Goal: Information Seeking & Learning: Understand process/instructions

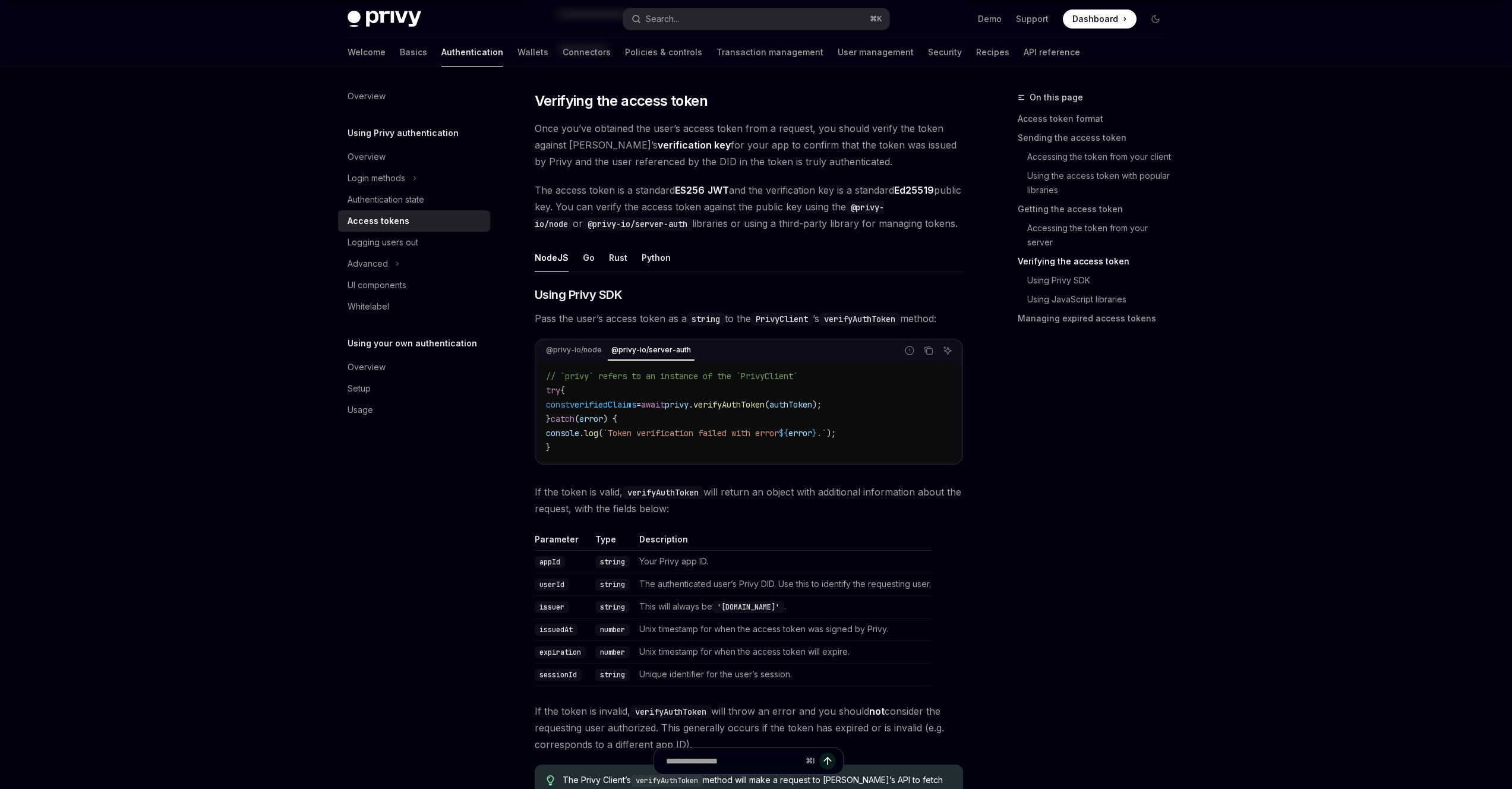
scroll to position [1758, 0]
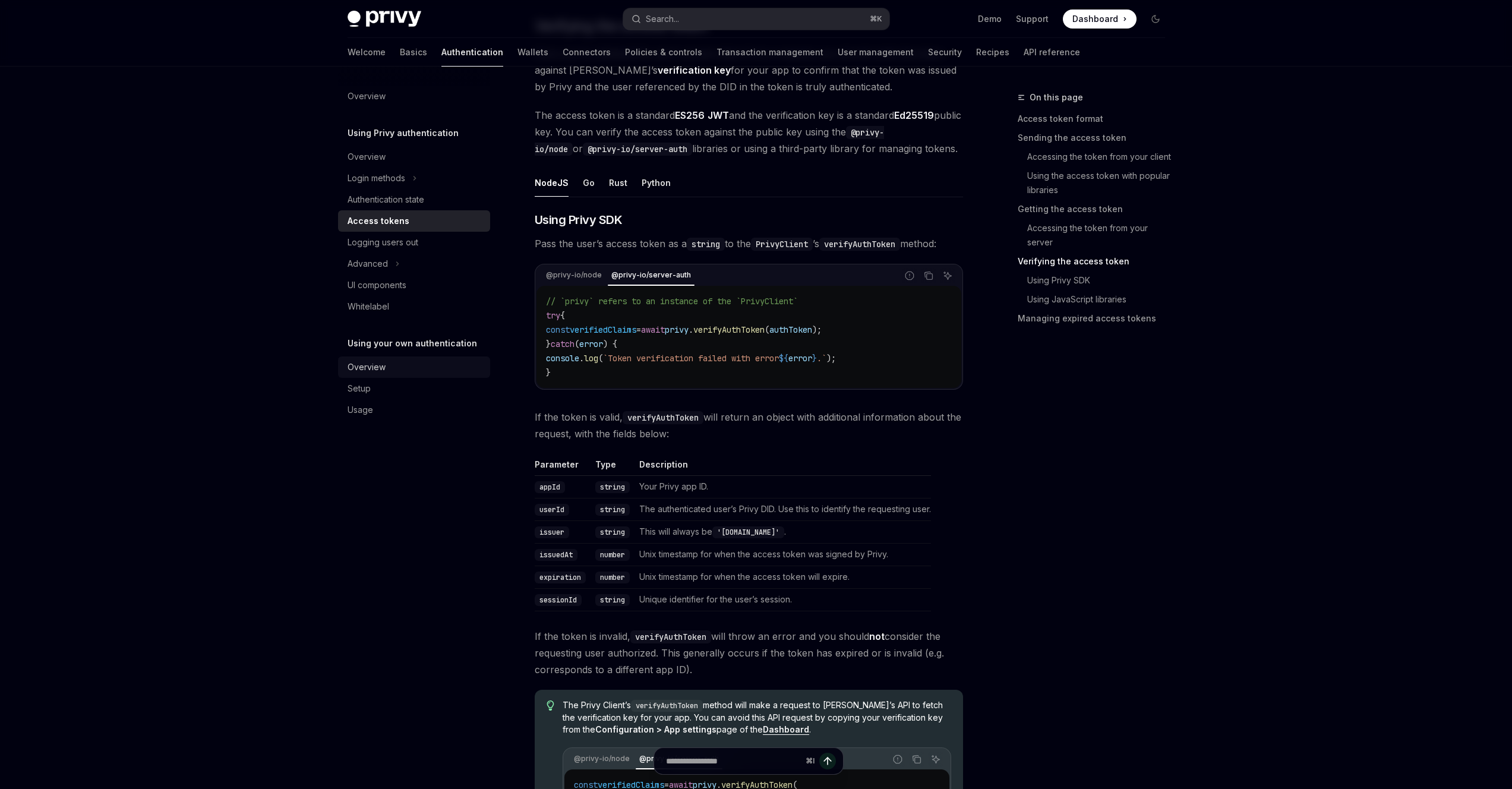
click at [379, 363] on div "Overview" at bounding box center [367, 368] width 38 height 14
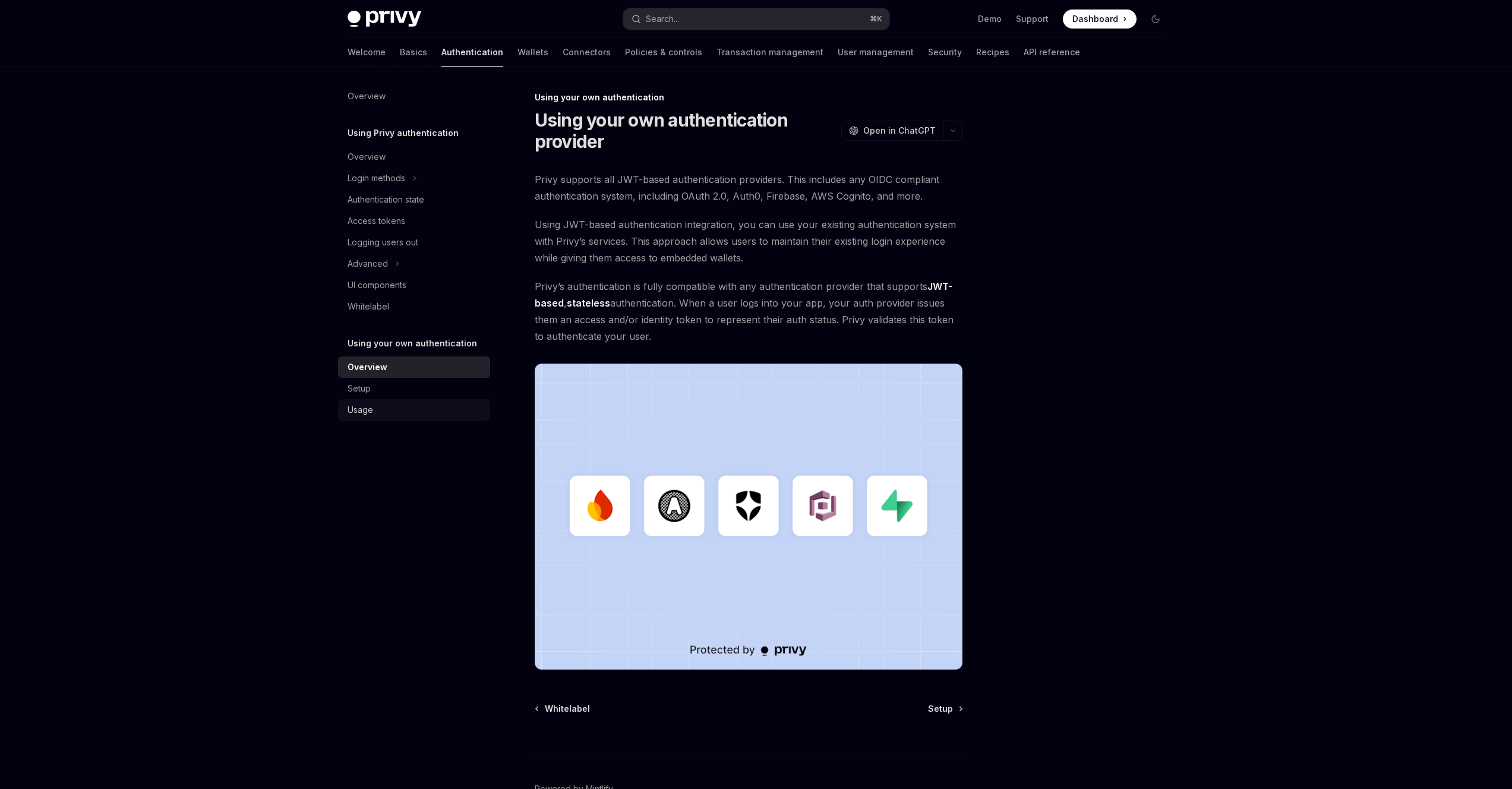
click at [379, 404] on div "Usage" at bounding box center [416, 410] width 136 height 14
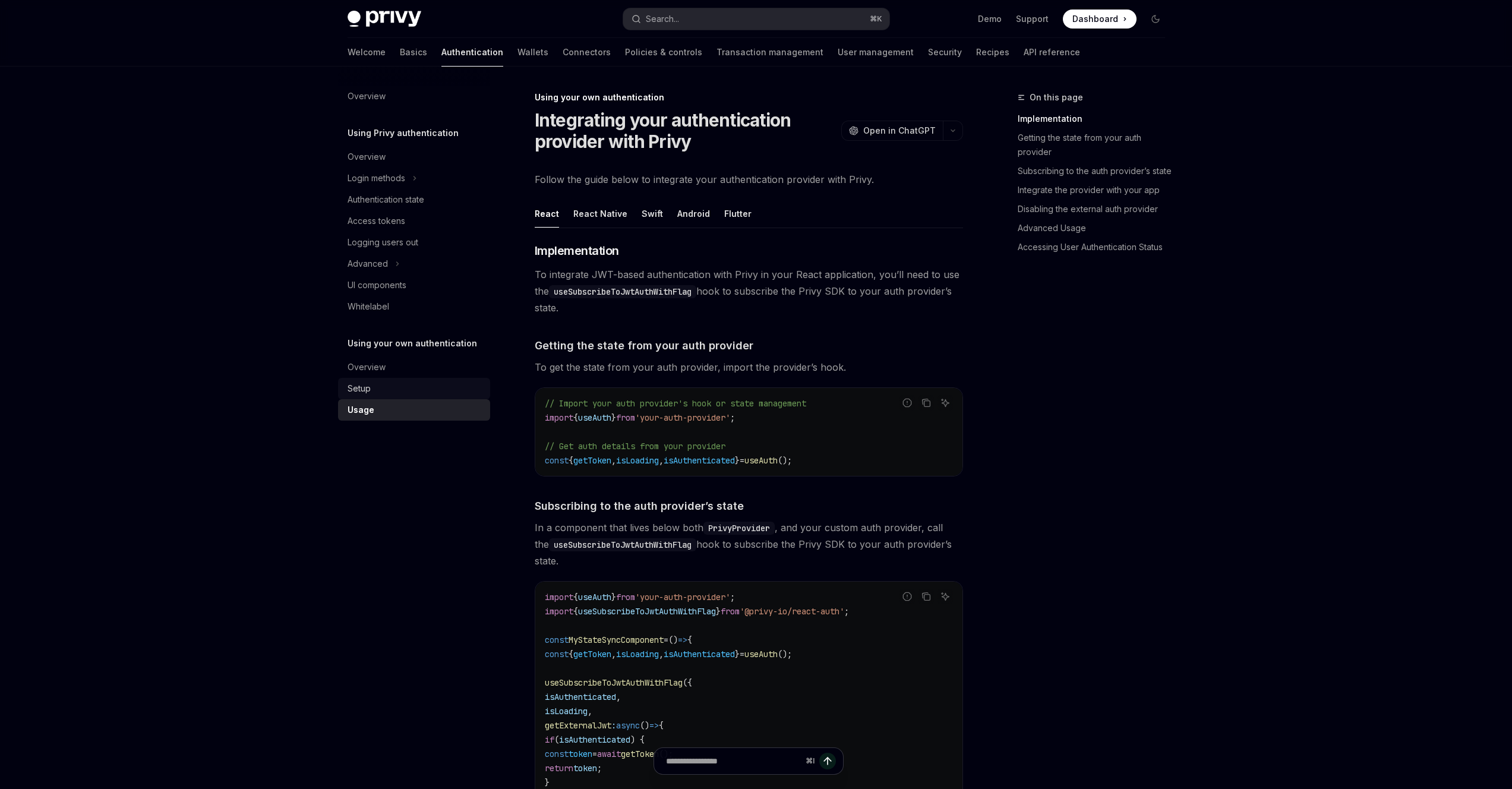
click at [383, 390] on div "Setup" at bounding box center [416, 389] width 136 height 14
type textarea "*"
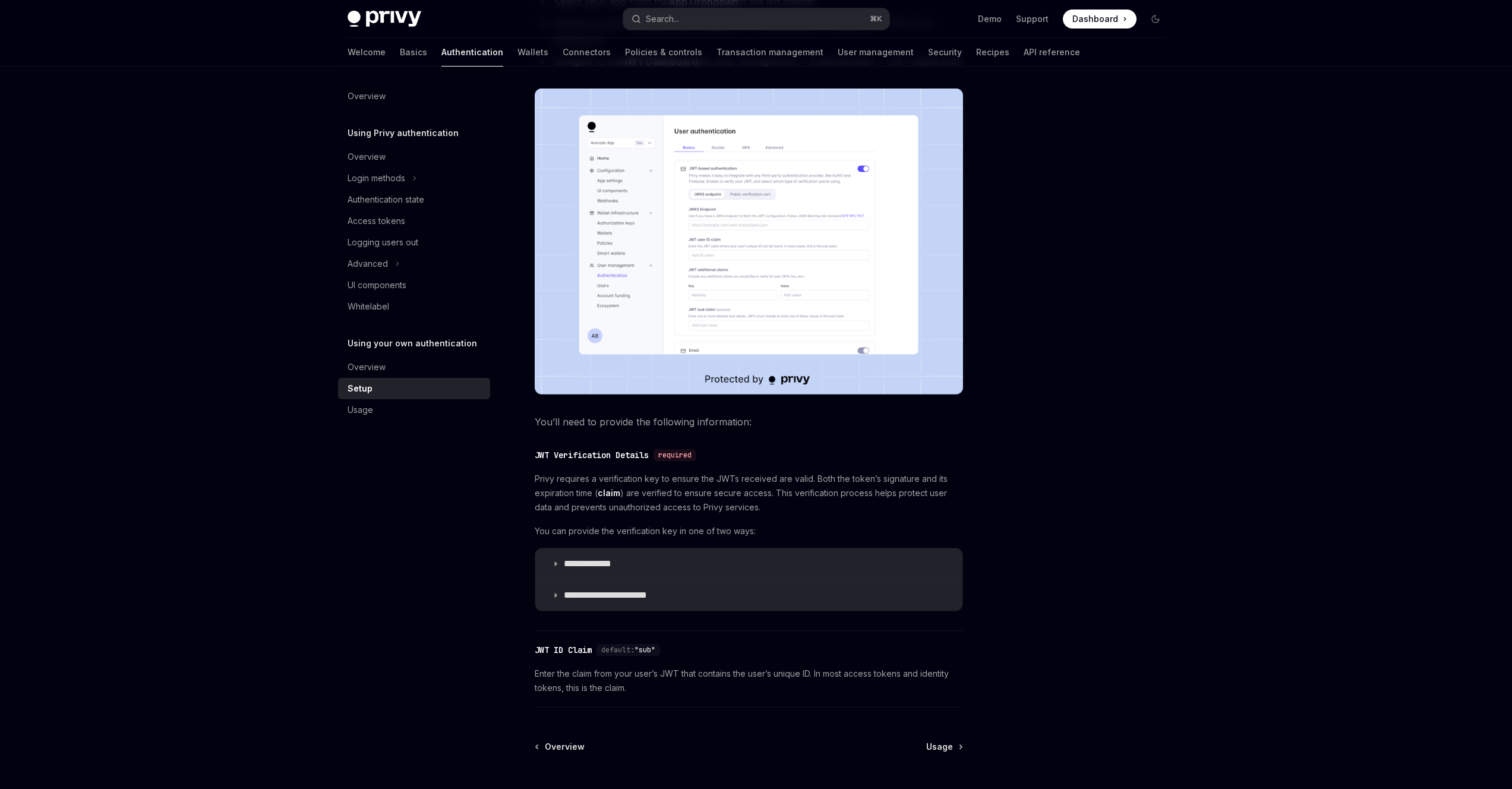
scroll to position [338, 0]
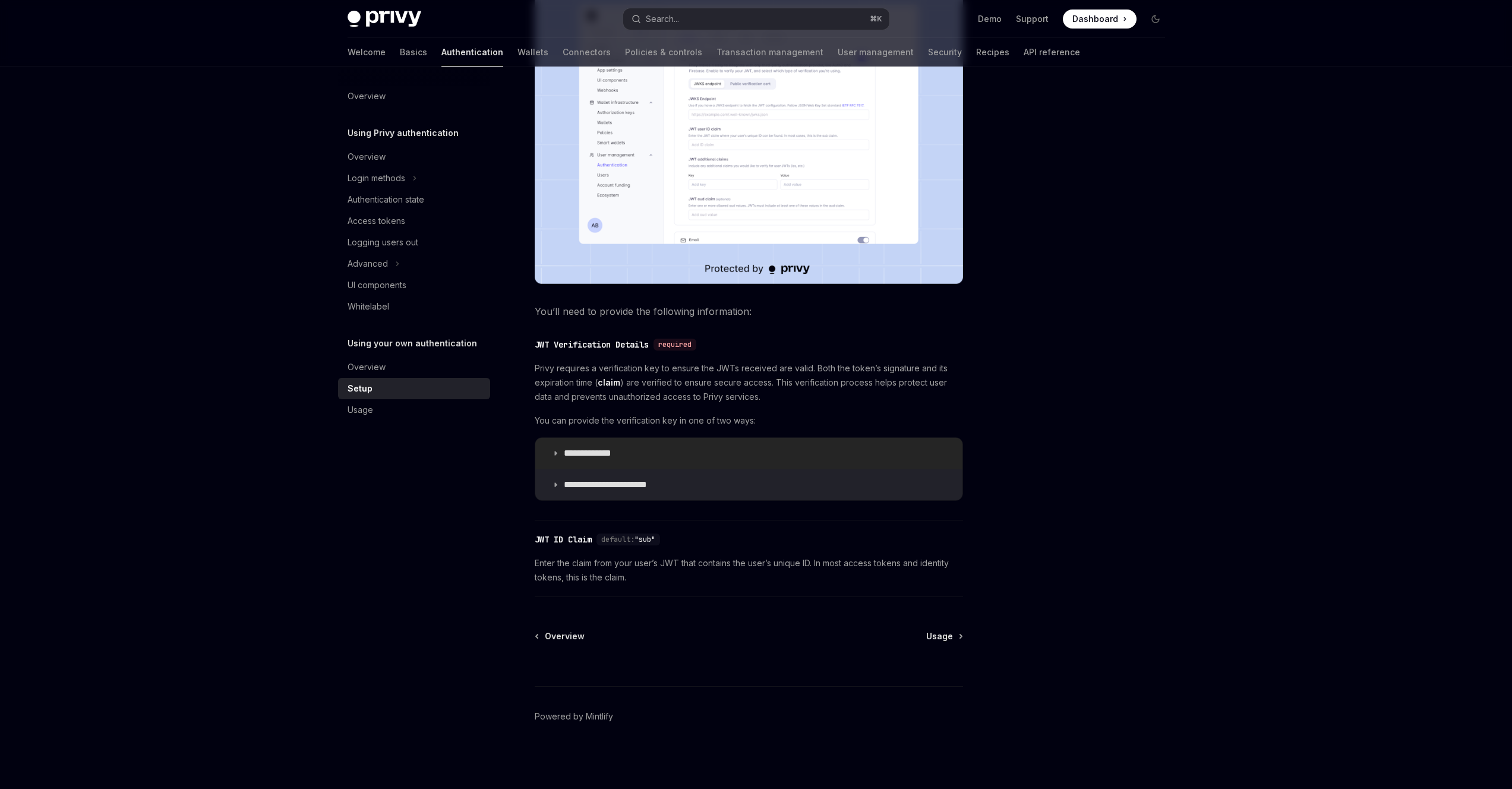
click at [638, 457] on summary "**********" at bounding box center [749, 454] width 427 height 31
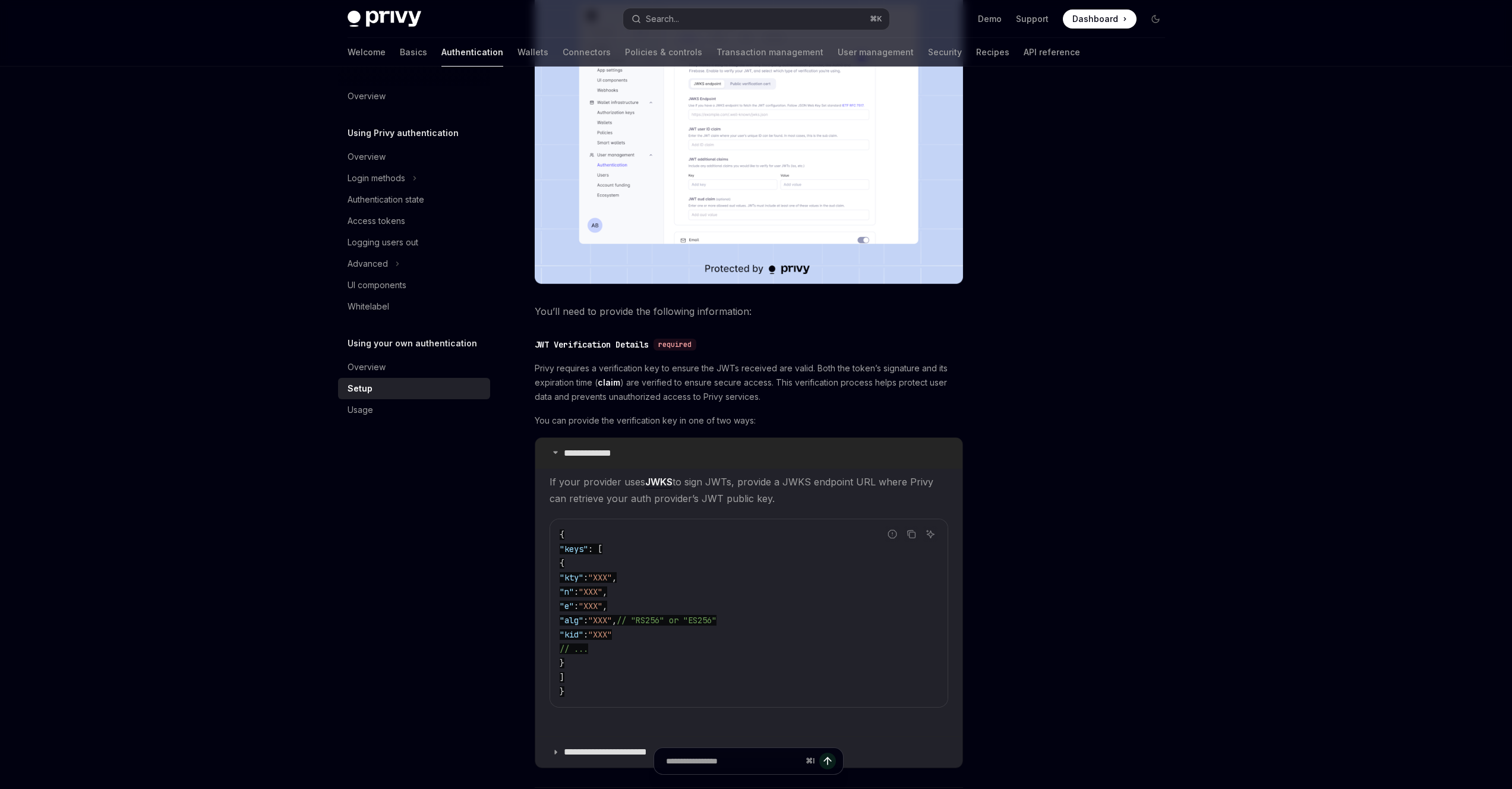
scroll to position [399, 0]
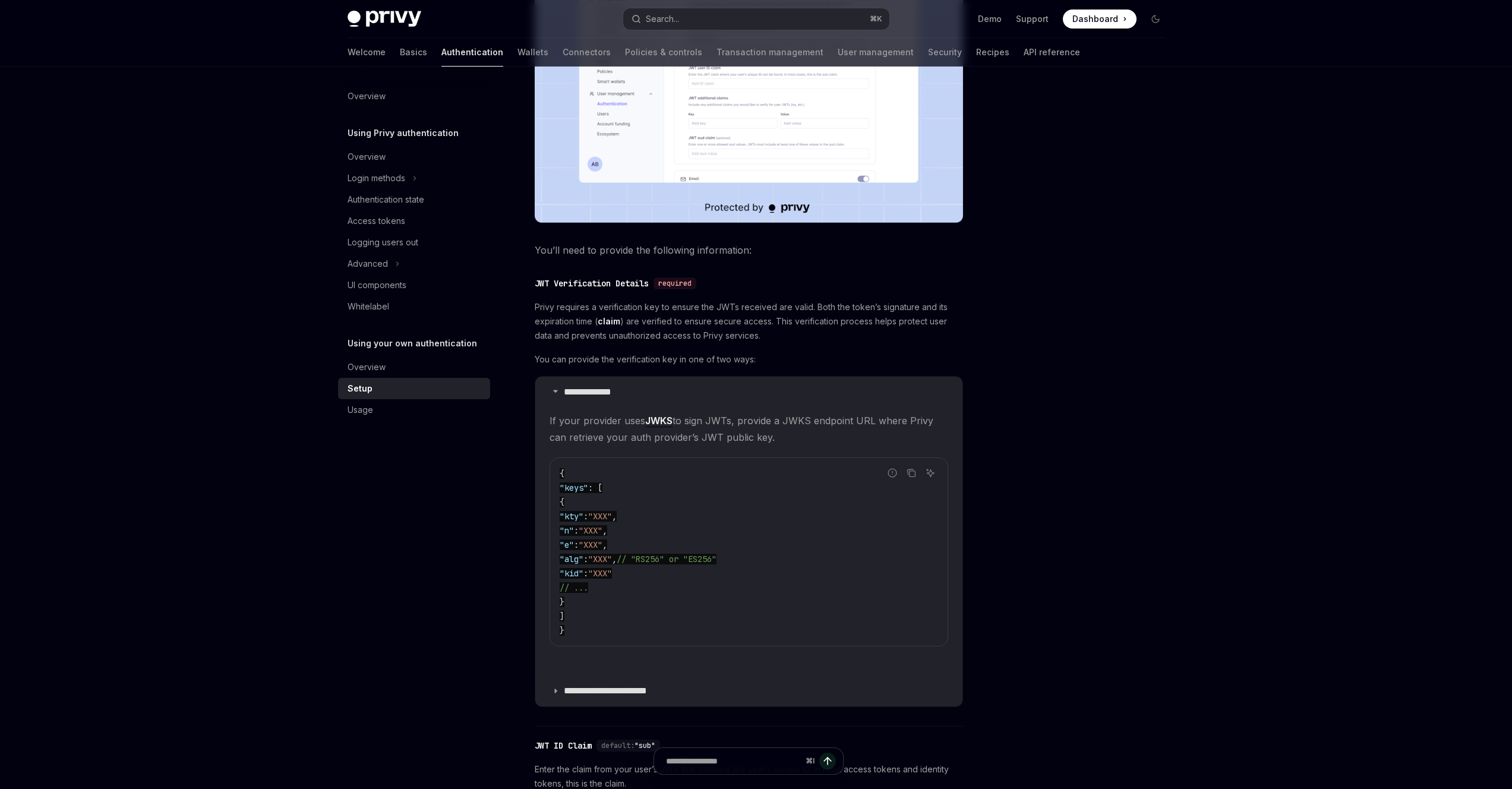
click at [602, 525] on span ""XXX"" at bounding box center [590, 531] width 24 height 11
drag, startPoint x: 552, startPoint y: 468, endPoint x: 617, endPoint y: 557, distance: 110.2
click at [617, 557] on div "{ "keys" : [ { "kty" : "XXX" , "n" : "XXX" , "e" : "XXX" , "alg" : "XXX" , // "…" at bounding box center [749, 552] width 397 height 188
click at [907, 479] on button "Copy the contents from the code block" at bounding box center [911, 473] width 15 height 15
click at [719, 459] on div "{ "keys" : [ { "kty" : "XXX" , "n" : "XXX" , "e" : "XXX" , "alg" : "XXX" , // "…" at bounding box center [749, 552] width 397 height 188
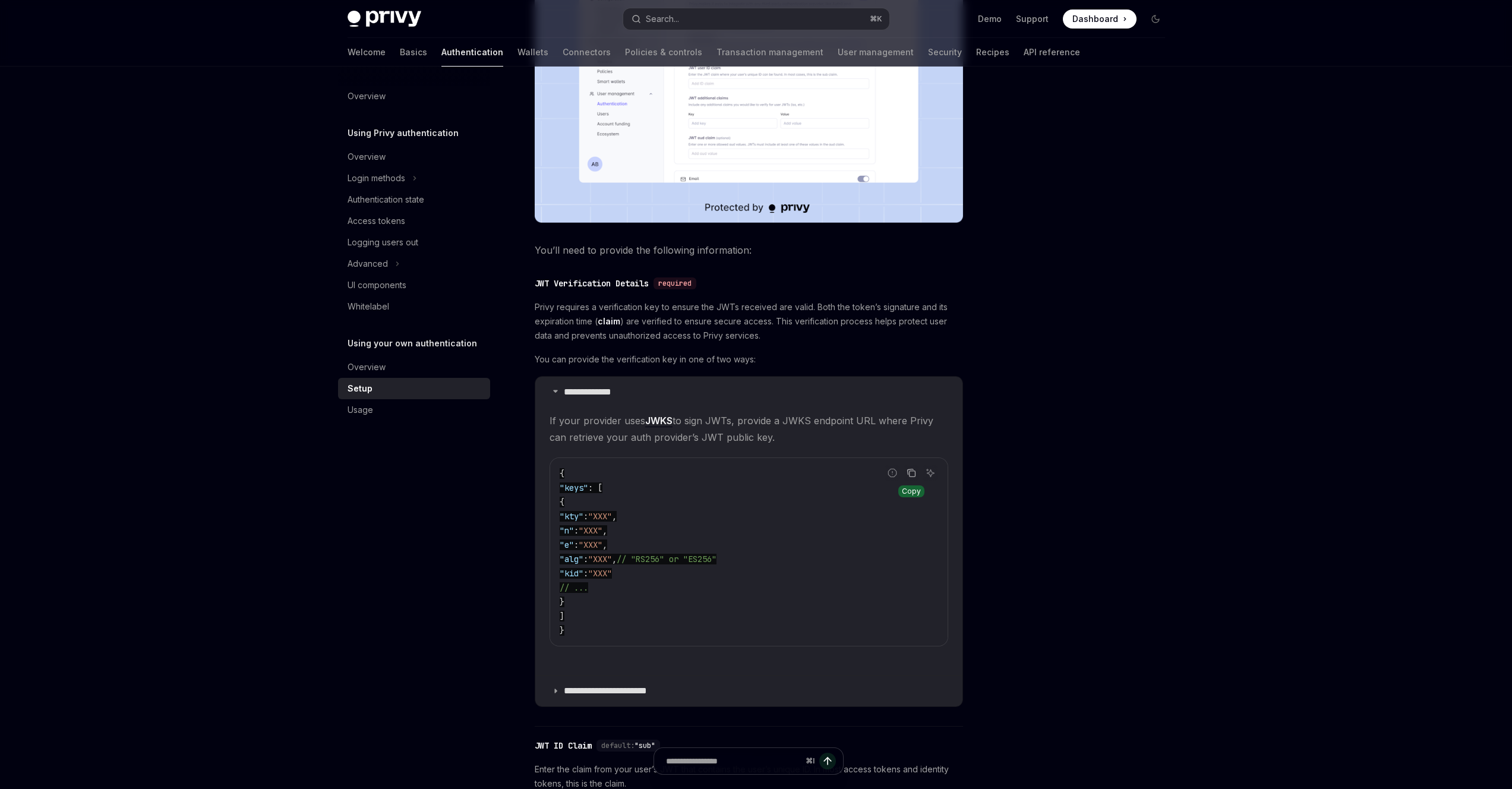
click at [918, 472] on button "Copy the contents from the code block" at bounding box center [911, 473] width 15 height 15
click at [568, 435] on span "If your provider uses JWKS to sign JWTs, provide a JWKS endpoint URL where Priv…" at bounding box center [749, 428] width 398 height 34
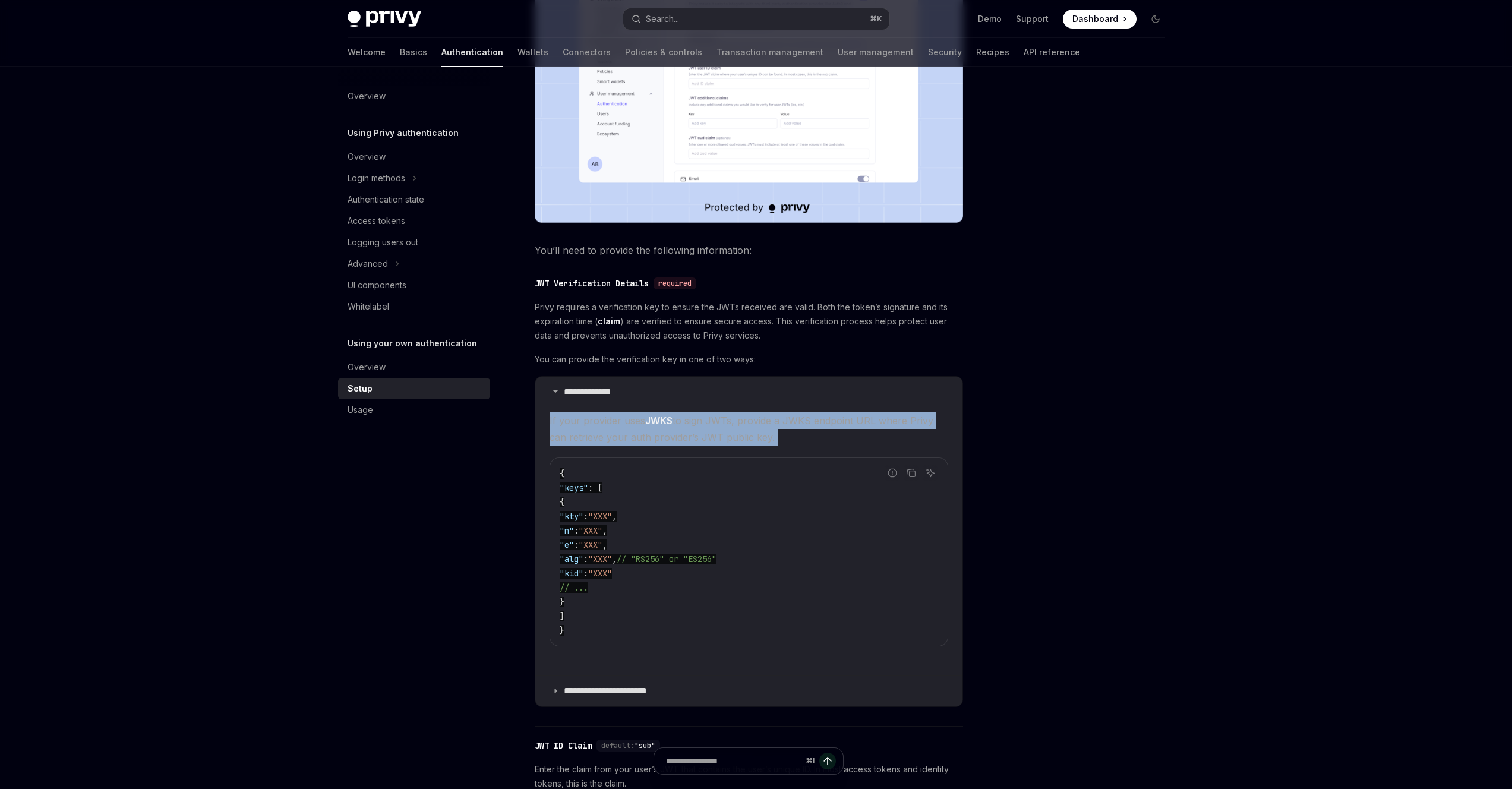
click at [568, 435] on span "If your provider uses JWKS to sign JWTs, provide a JWKS endpoint URL where Priv…" at bounding box center [749, 428] width 398 height 34
click at [576, 419] on span "If your provider uses JWKS to sign JWTs, provide a JWKS endpoint URL where Priv…" at bounding box center [749, 428] width 398 height 34
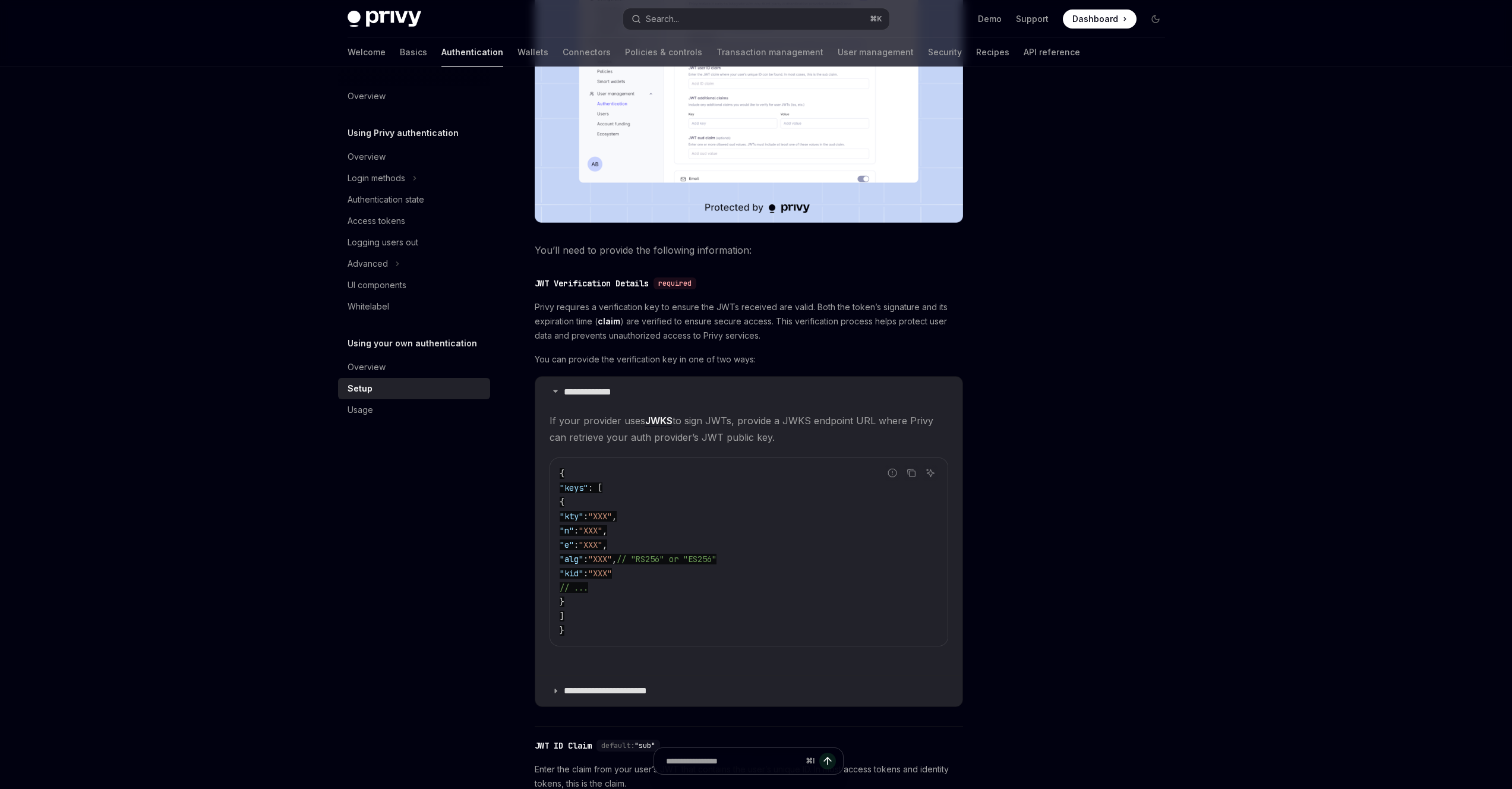
scroll to position [606, 0]
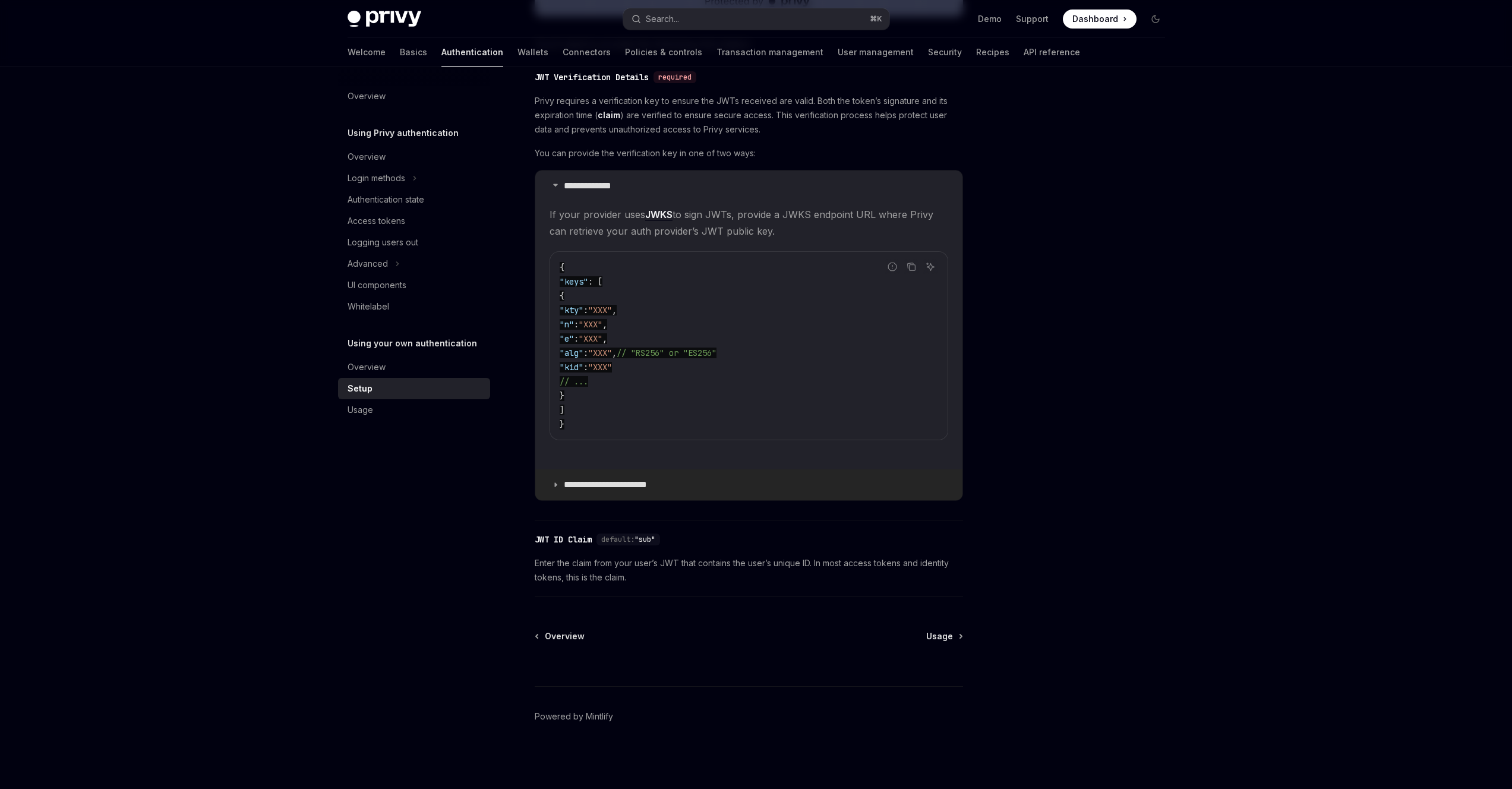
click at [602, 491] on summary "**********" at bounding box center [749, 485] width 427 height 31
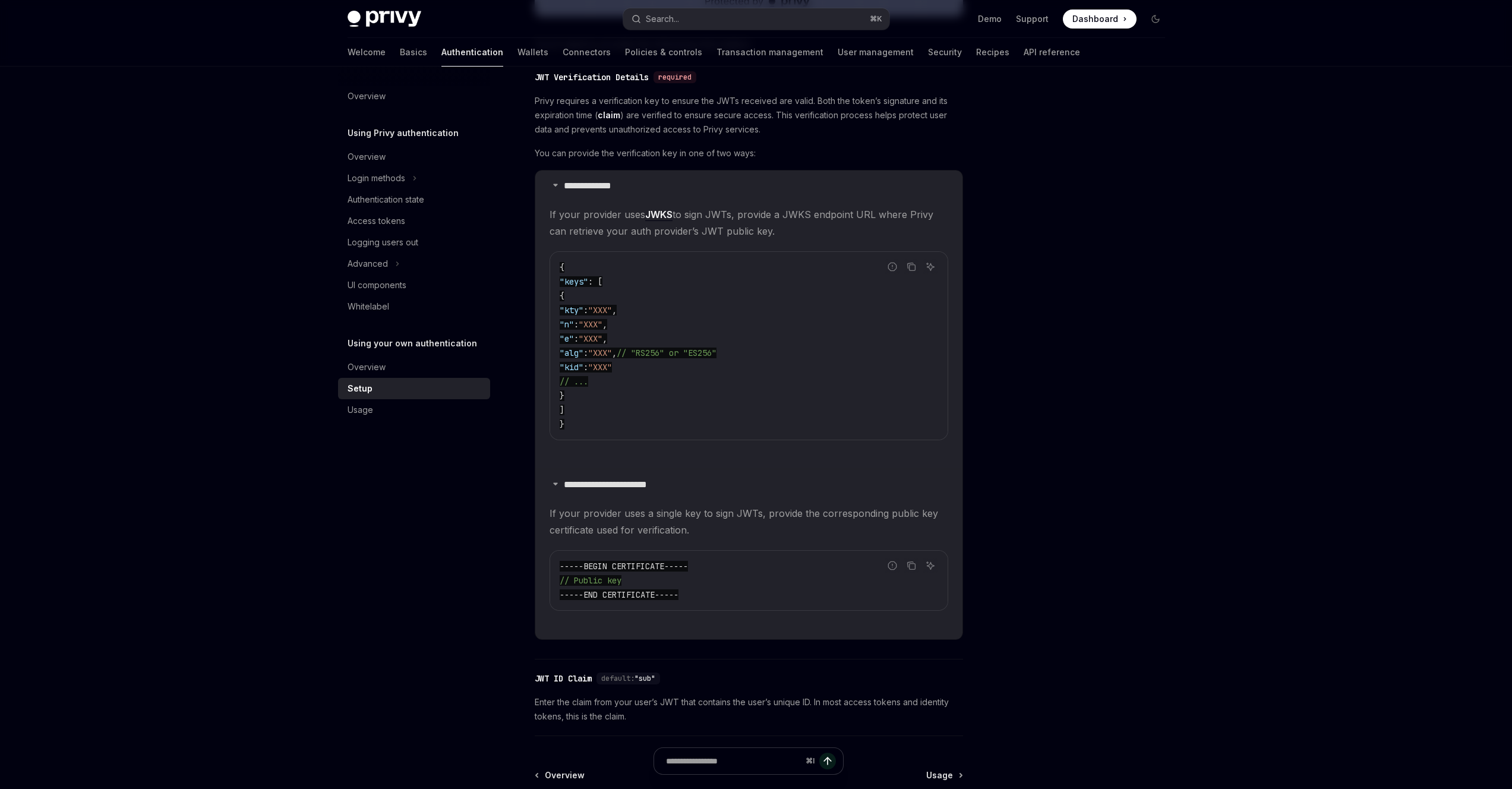
click at [599, 516] on span "If your provider uses a single key to sign JWTs, provide the corresponding publ…" at bounding box center [749, 522] width 398 height 34
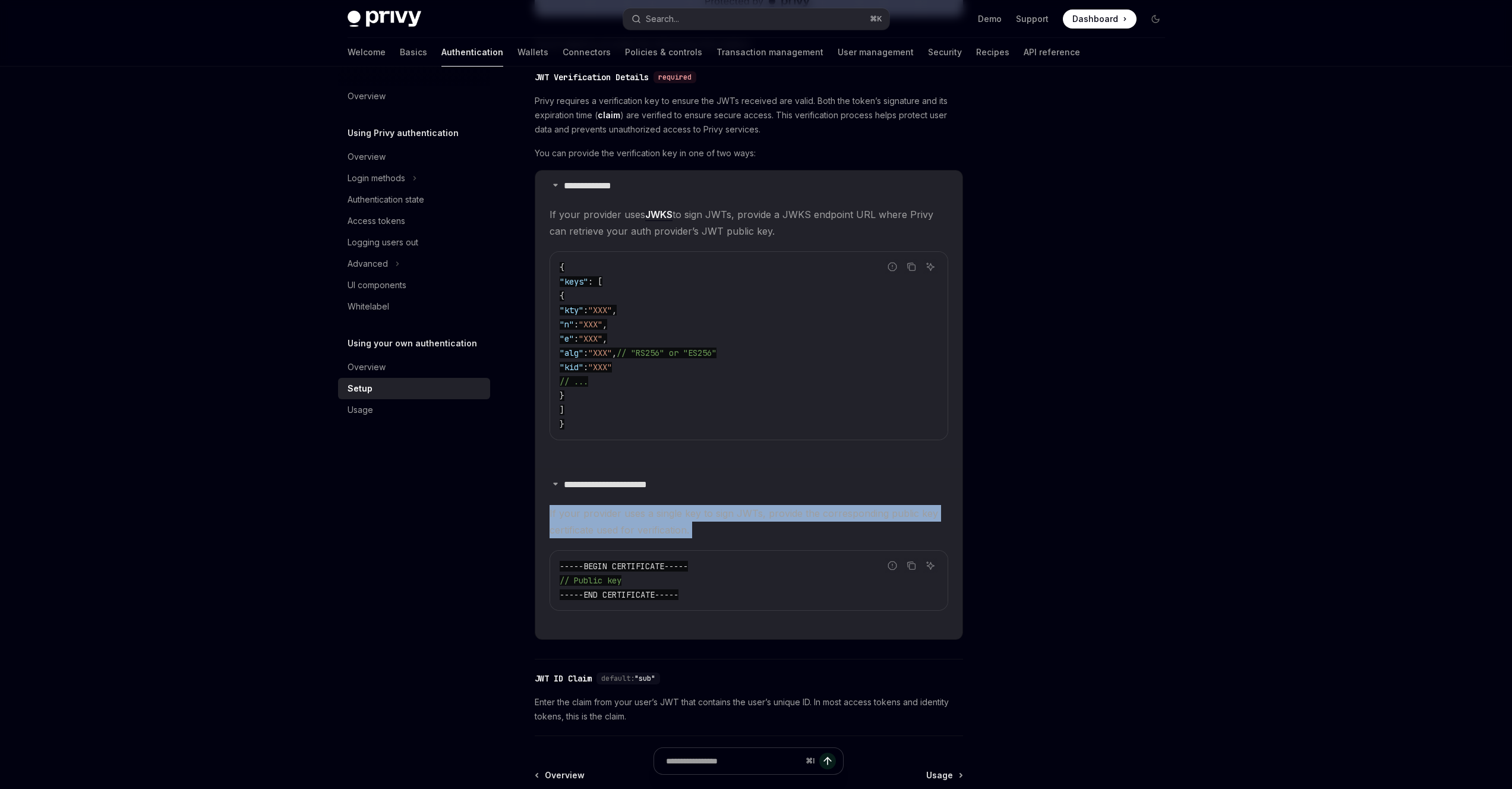
click at [599, 516] on span "If your provider uses a single key to sign JWTs, provide the corresponding publ…" at bounding box center [749, 522] width 398 height 34
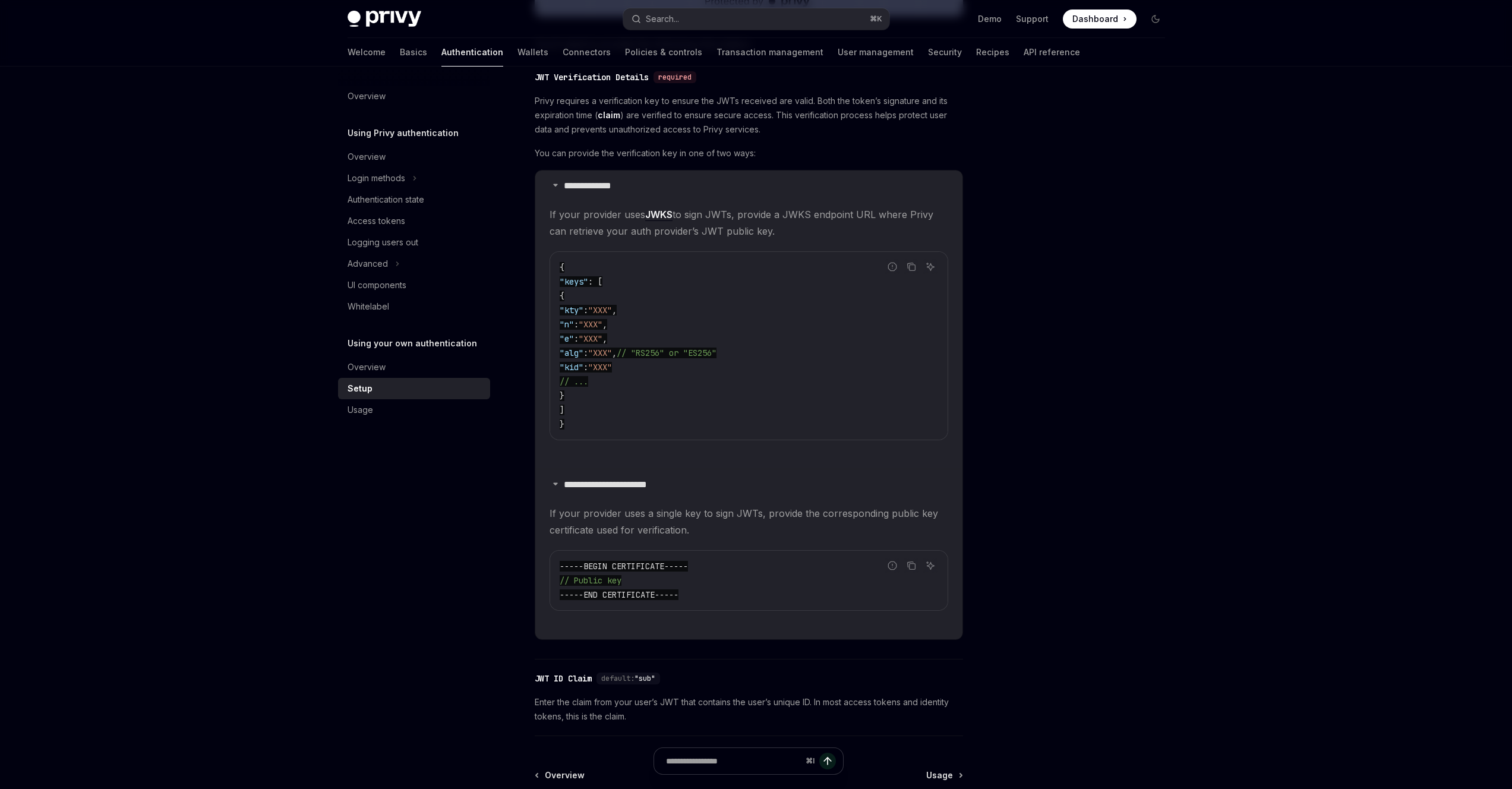
click at [604, 558] on div "-----BEGIN CERTIFICATE----- // Public key -----END CERTIFICATE-----" at bounding box center [749, 581] width 397 height 60
click at [623, 519] on span "If your provider uses a single key to sign JWTs, provide the corresponding publ…" at bounding box center [749, 522] width 398 height 34
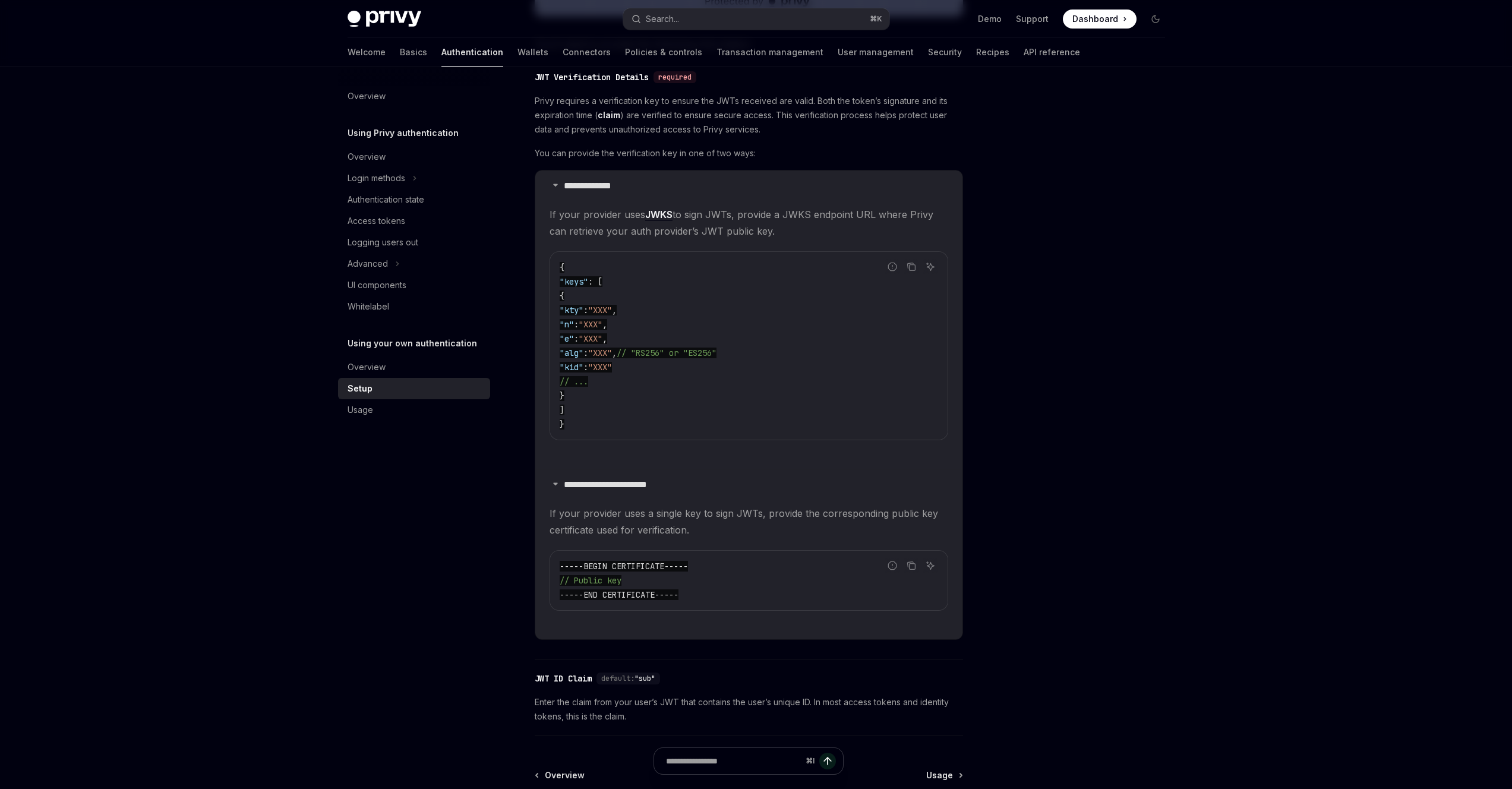
scroll to position [591, 0]
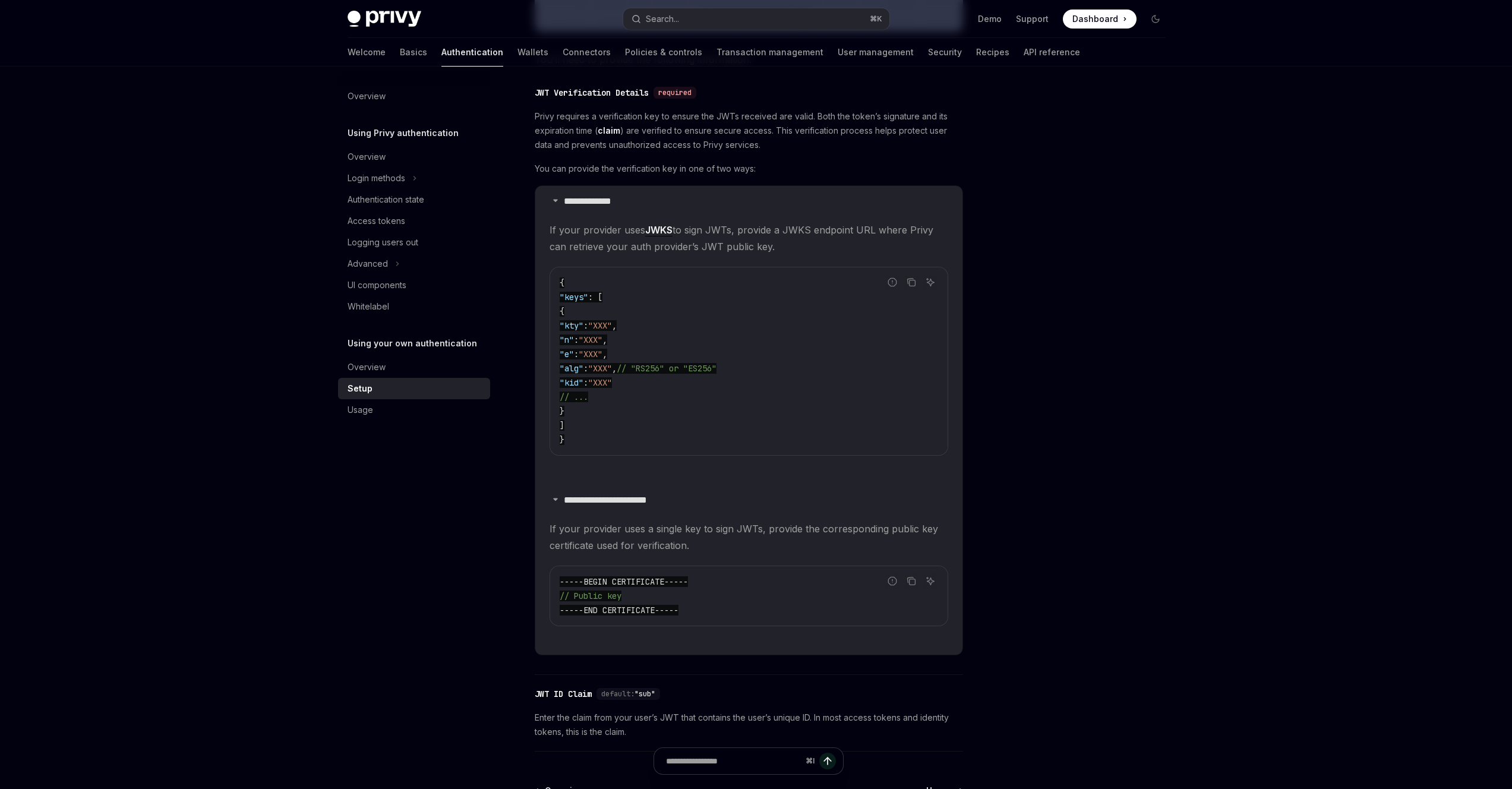
click at [703, 139] on span "Privy requires a verification key to ensure the JWTs received are valid. Both t…" at bounding box center [749, 130] width 428 height 43
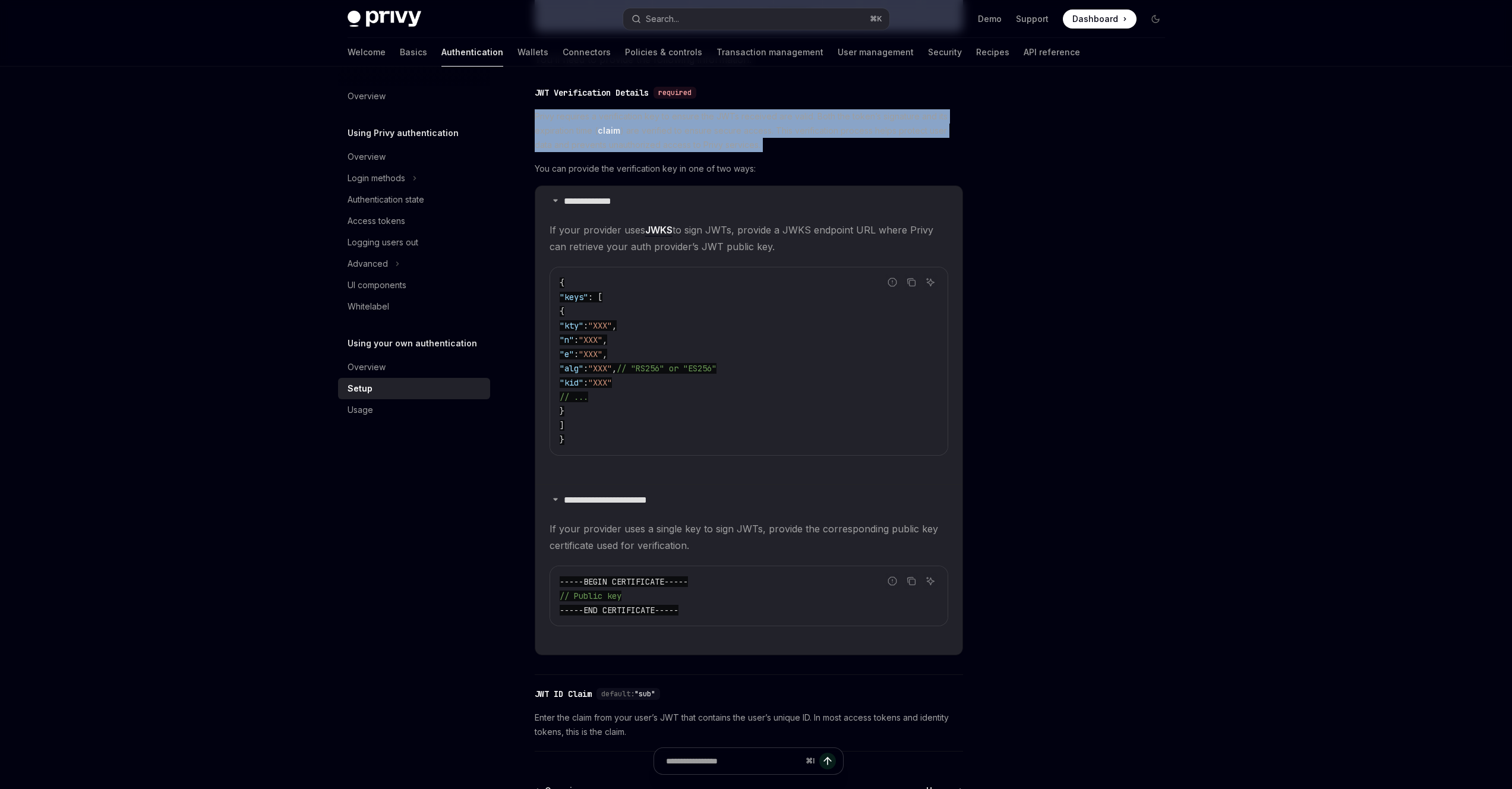
click at [703, 139] on span "Privy requires a verification key to ensure the JWTs received are valid. Both t…" at bounding box center [749, 130] width 428 height 43
click at [708, 122] on span "Privy requires a verification key to ensure the JWTs received are valid. Both t…" at bounding box center [749, 130] width 428 height 43
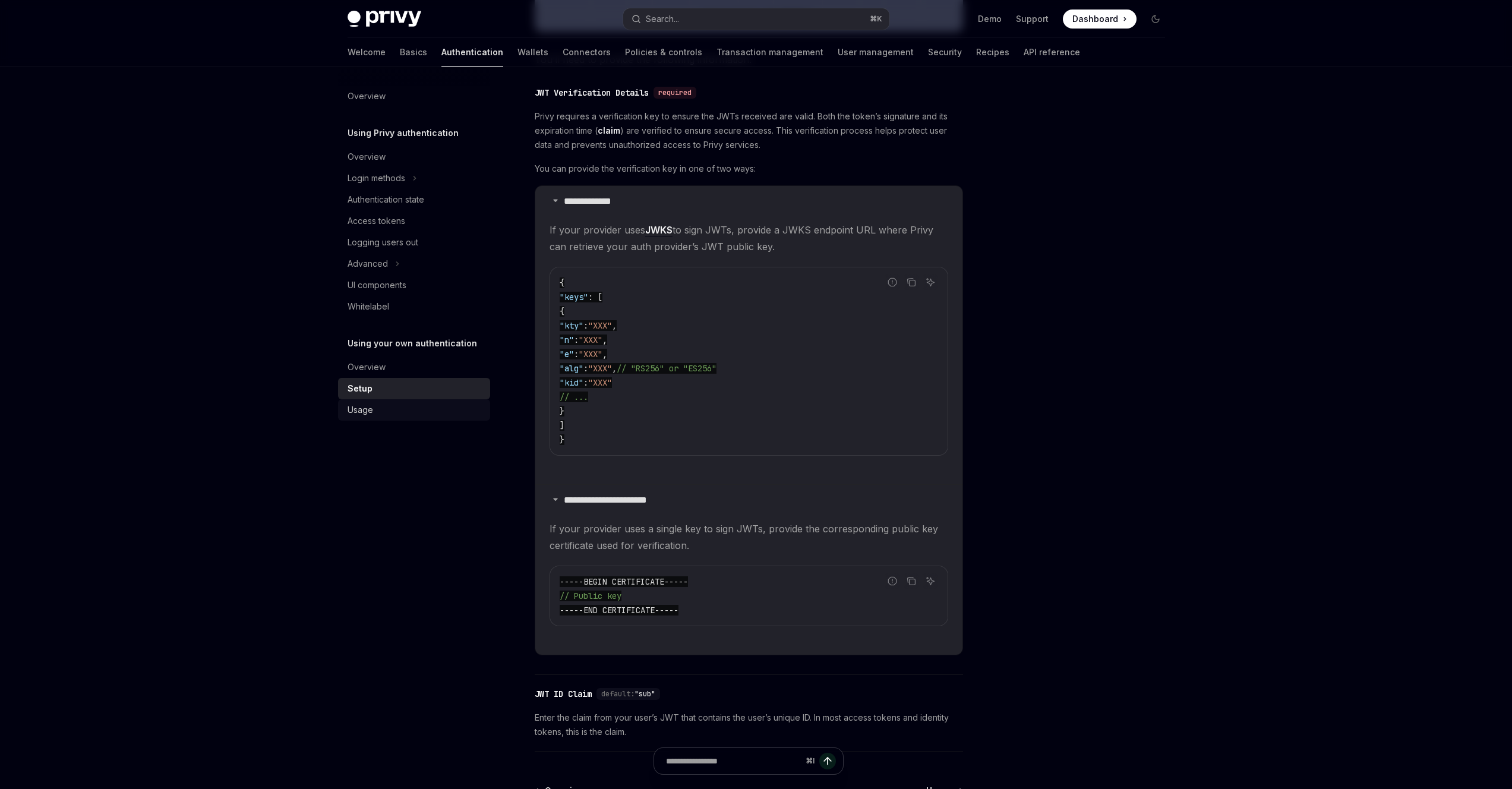
click at [448, 407] on div "Usage" at bounding box center [416, 410] width 136 height 14
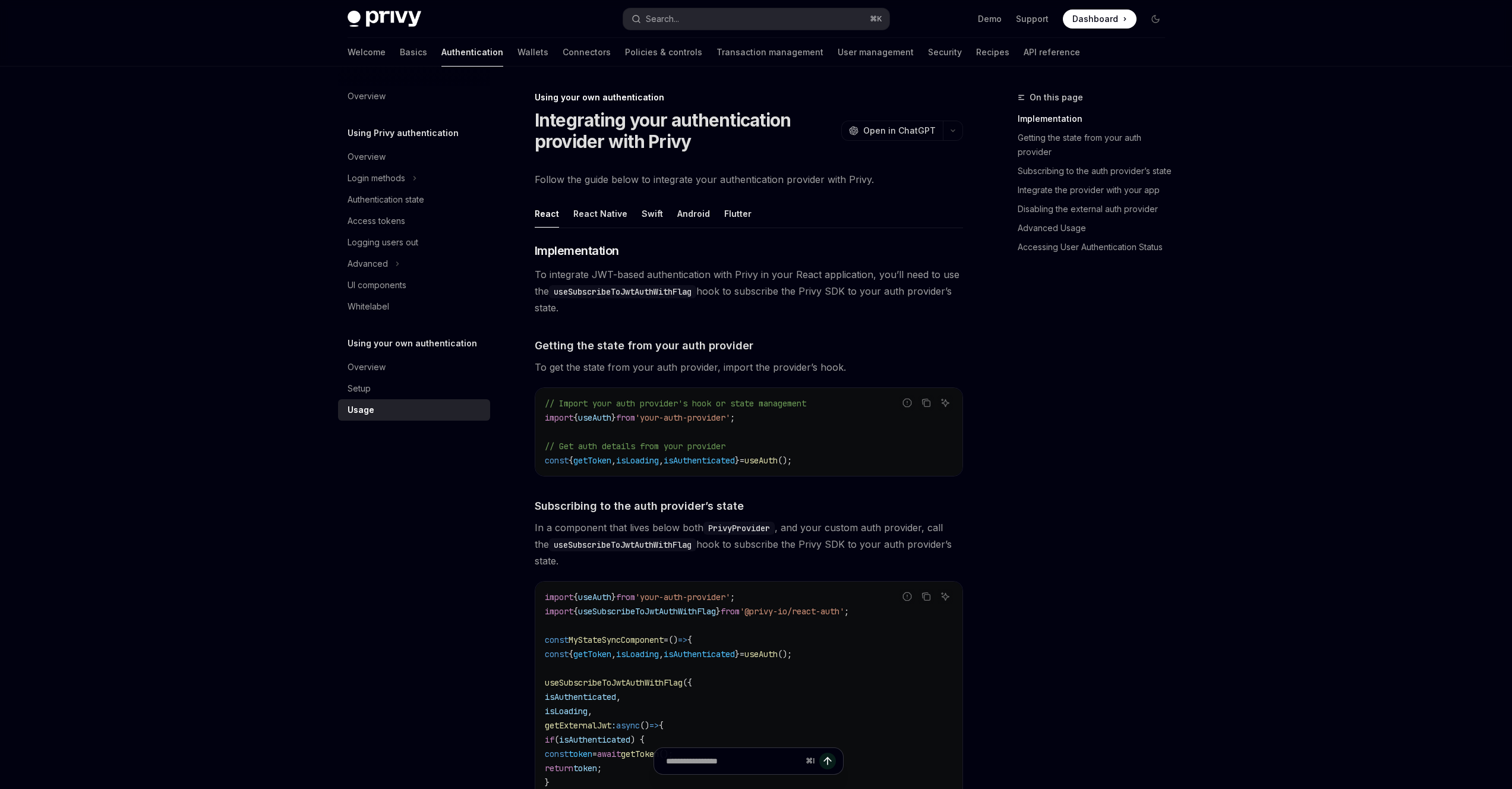
click at [446, 411] on div "Usage" at bounding box center [416, 410] width 136 height 14
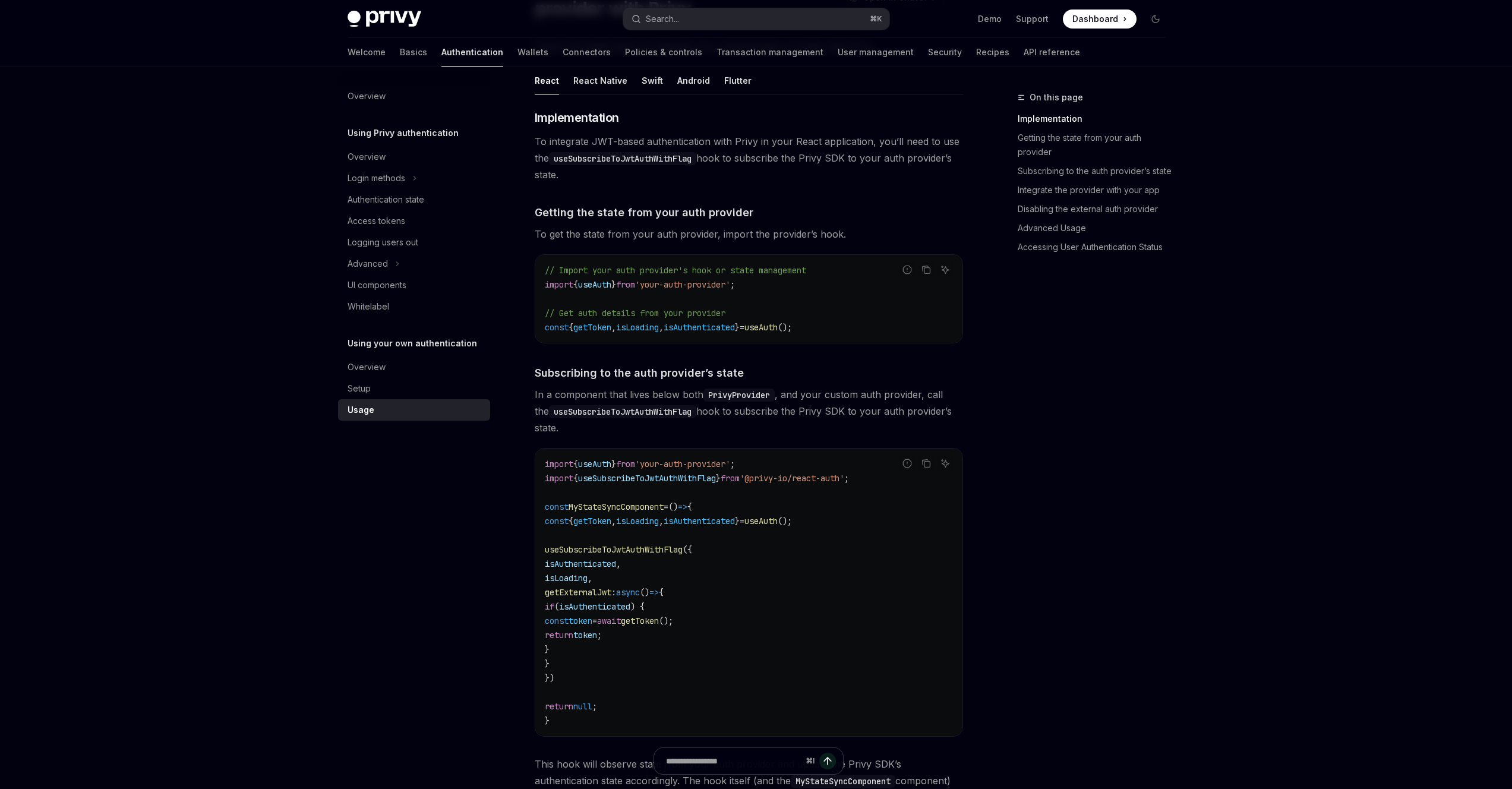
scroll to position [204, 0]
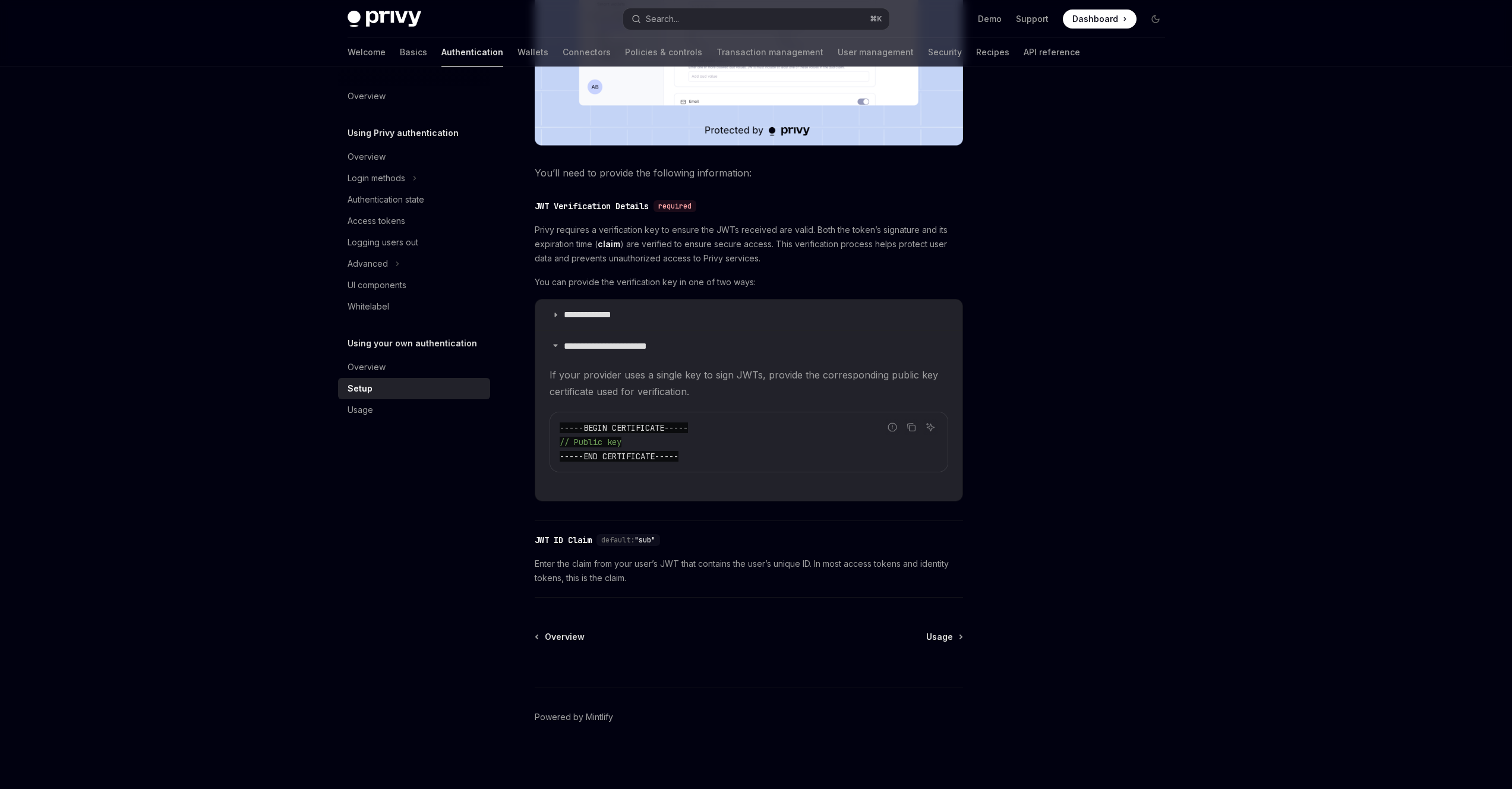
scroll to position [477, 0]
click at [665, 454] on span "-----END CERTIFICATE-----" at bounding box center [618, 456] width 119 height 11
click at [426, 367] on div "Overview" at bounding box center [416, 368] width 136 height 14
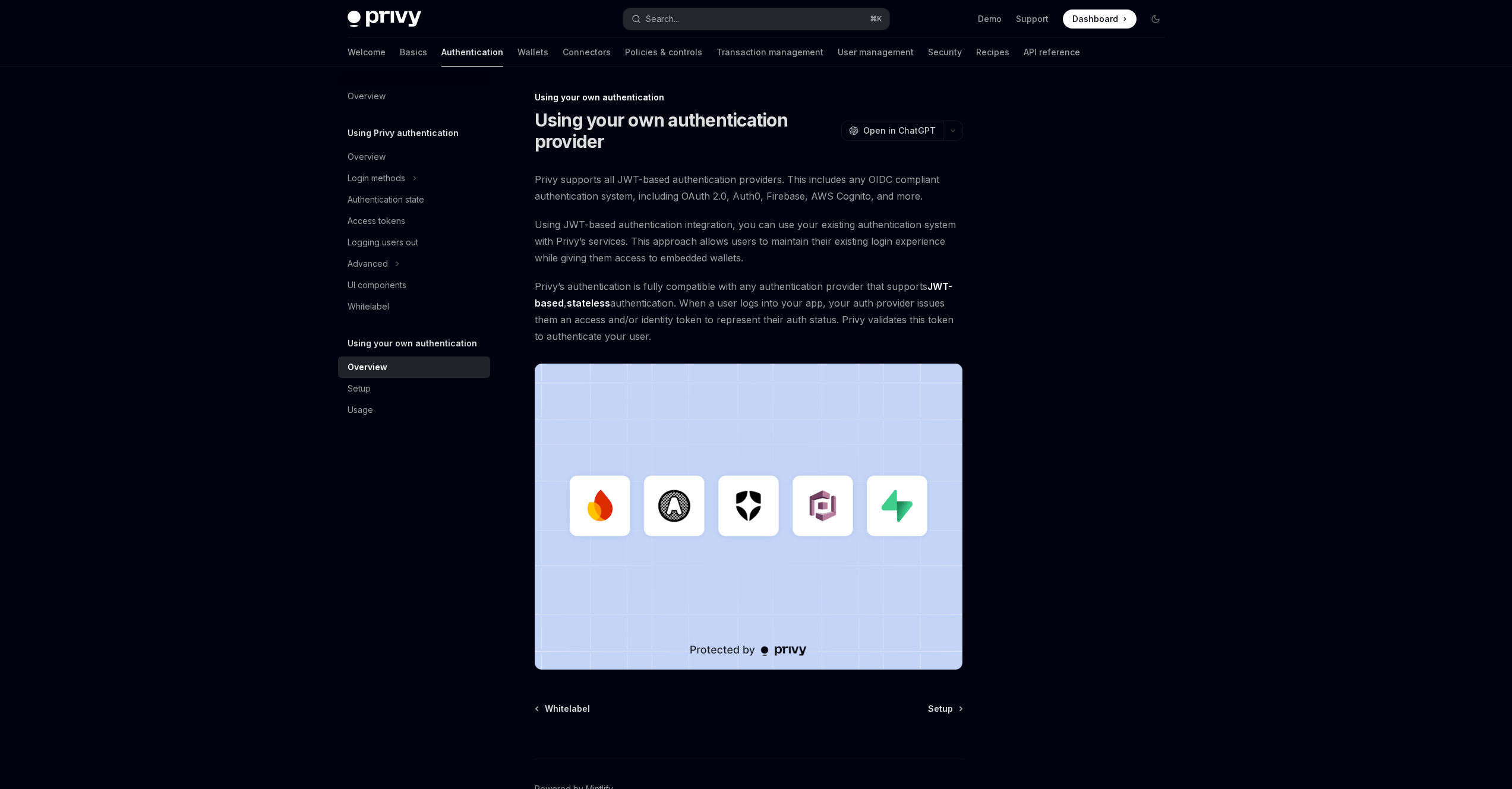
click at [654, 205] on div "Privy supports all JWT-based authentication providers. This includes any OIDC c…" at bounding box center [749, 420] width 428 height 499
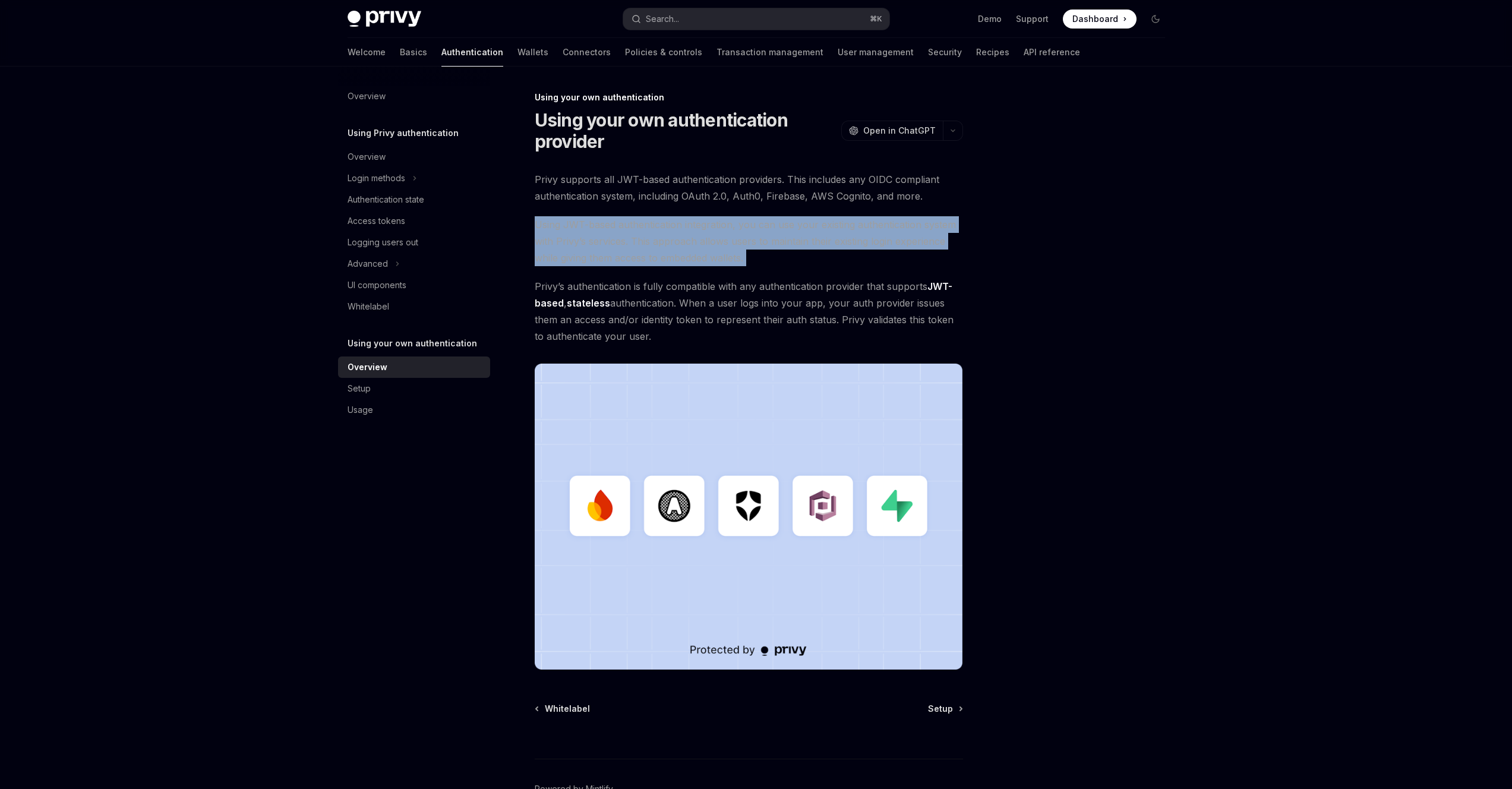
click at [654, 205] on div "Privy supports all JWT-based authentication providers. This includes any OIDC c…" at bounding box center [749, 420] width 428 height 499
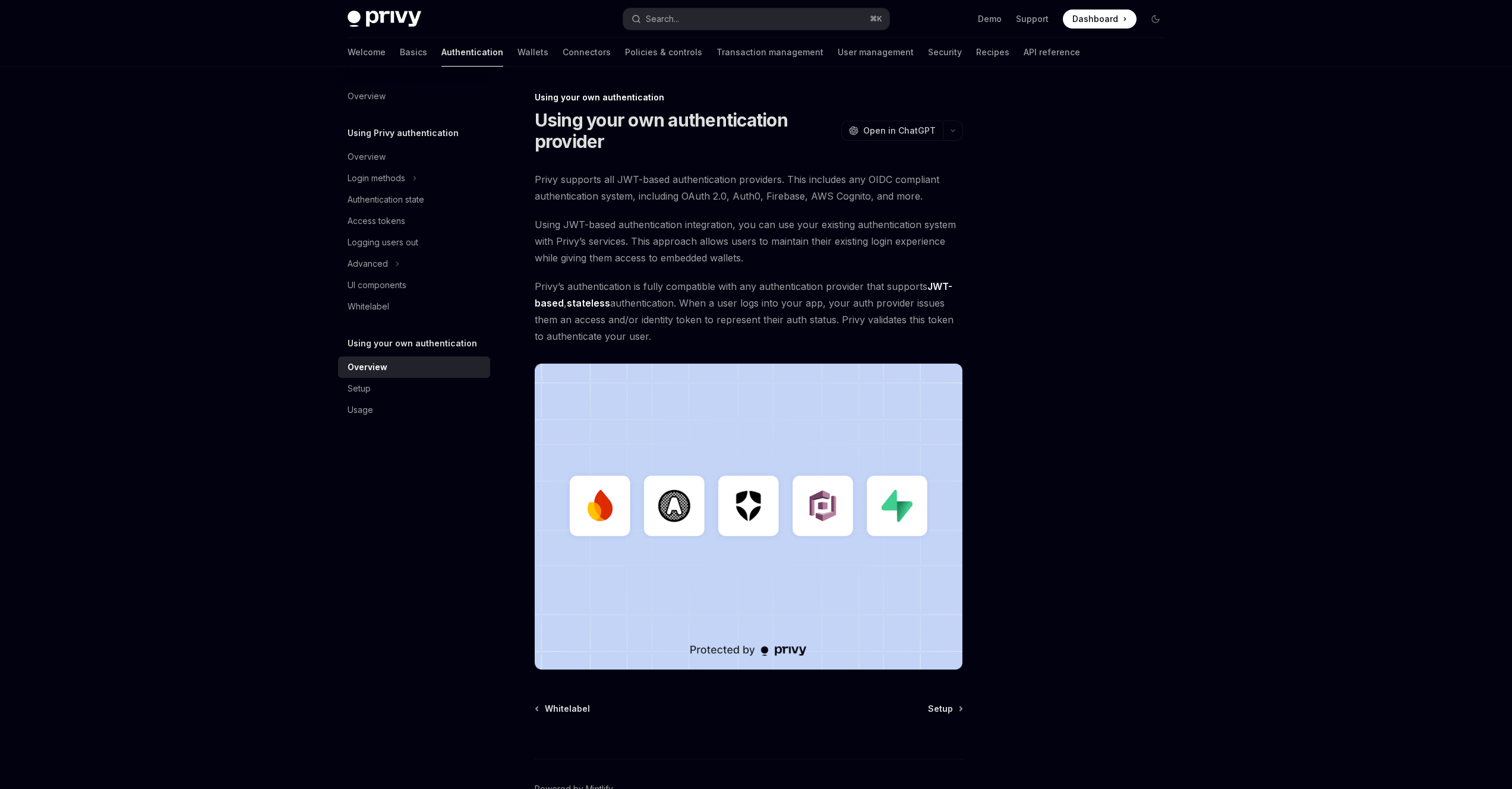
click at [933, 717] on div "⌘ I" at bounding box center [749, 736] width 428 height 44
click at [935, 708] on span "Setup" at bounding box center [941, 708] width 25 height 12
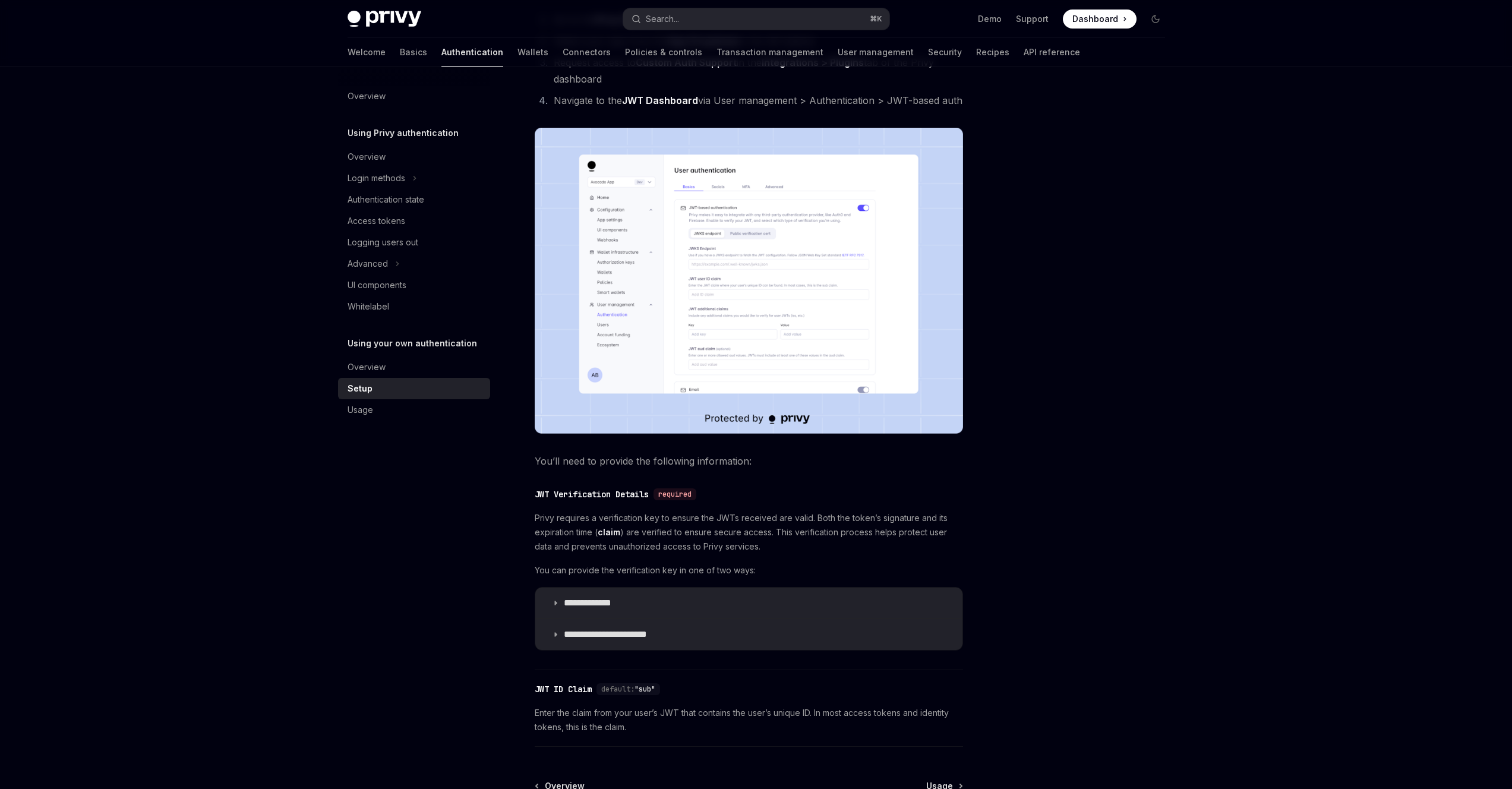
scroll to position [249, 0]
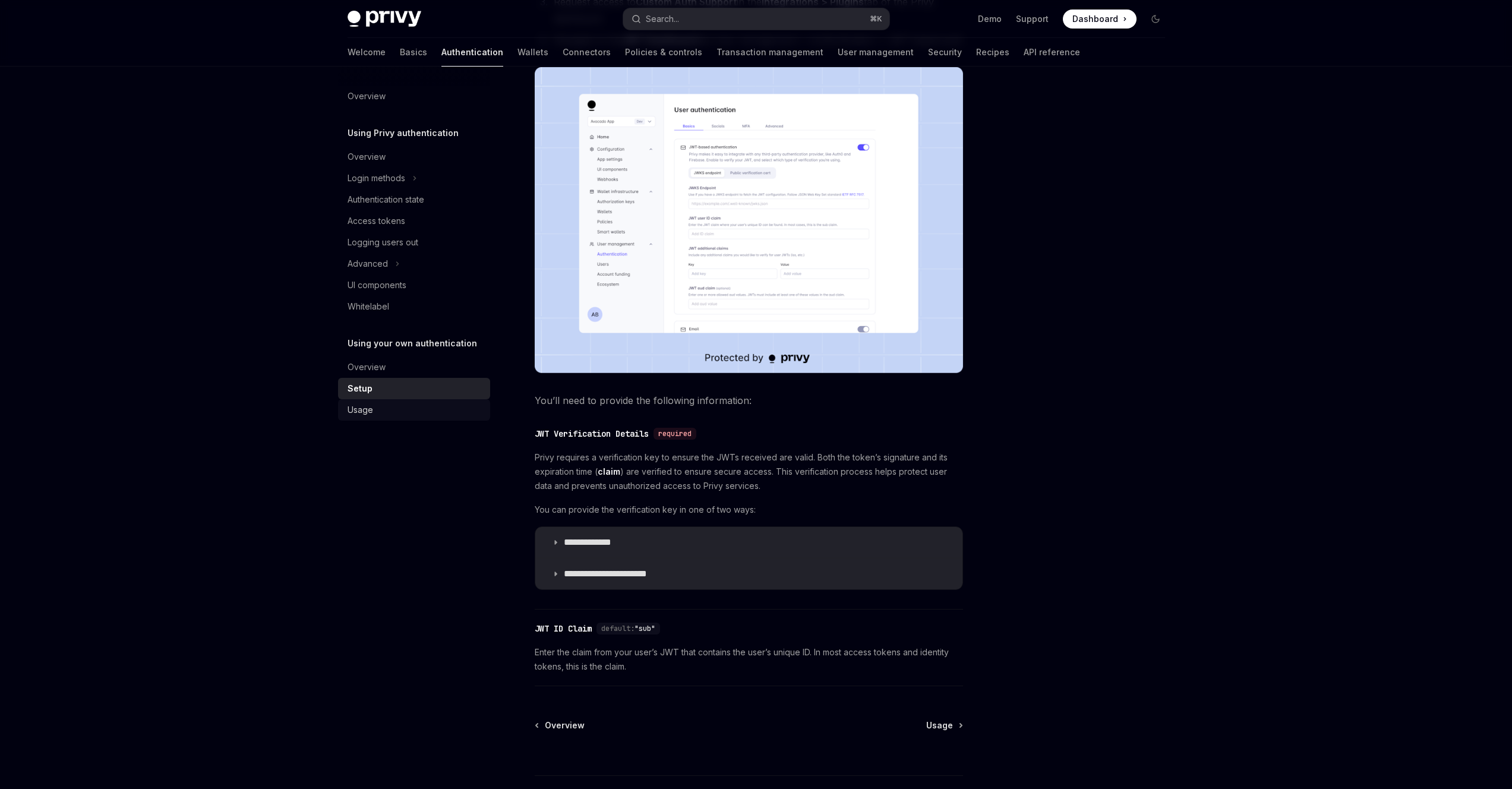
click at [396, 411] on div "Usage" at bounding box center [416, 410] width 136 height 14
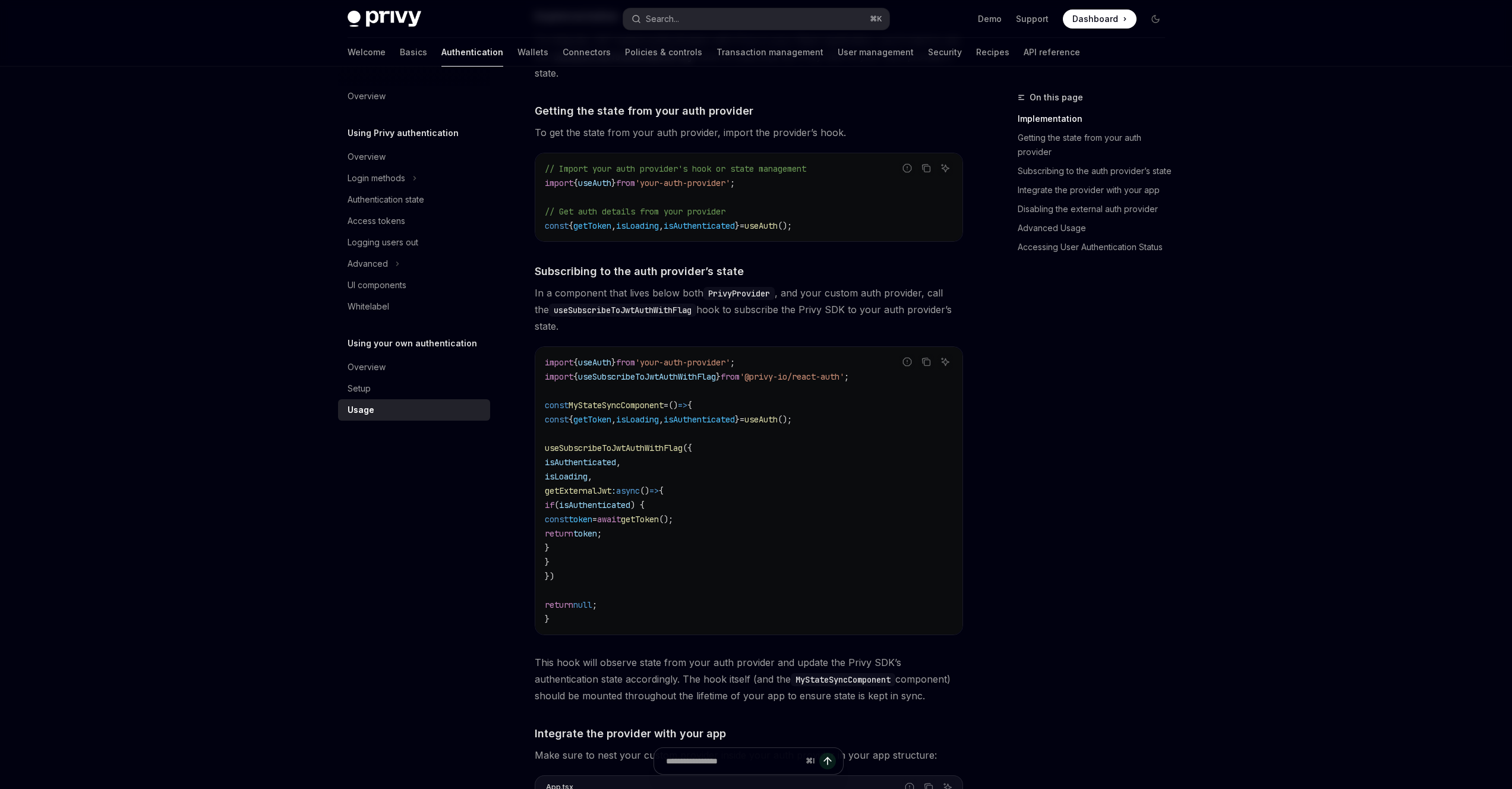
scroll to position [227, 0]
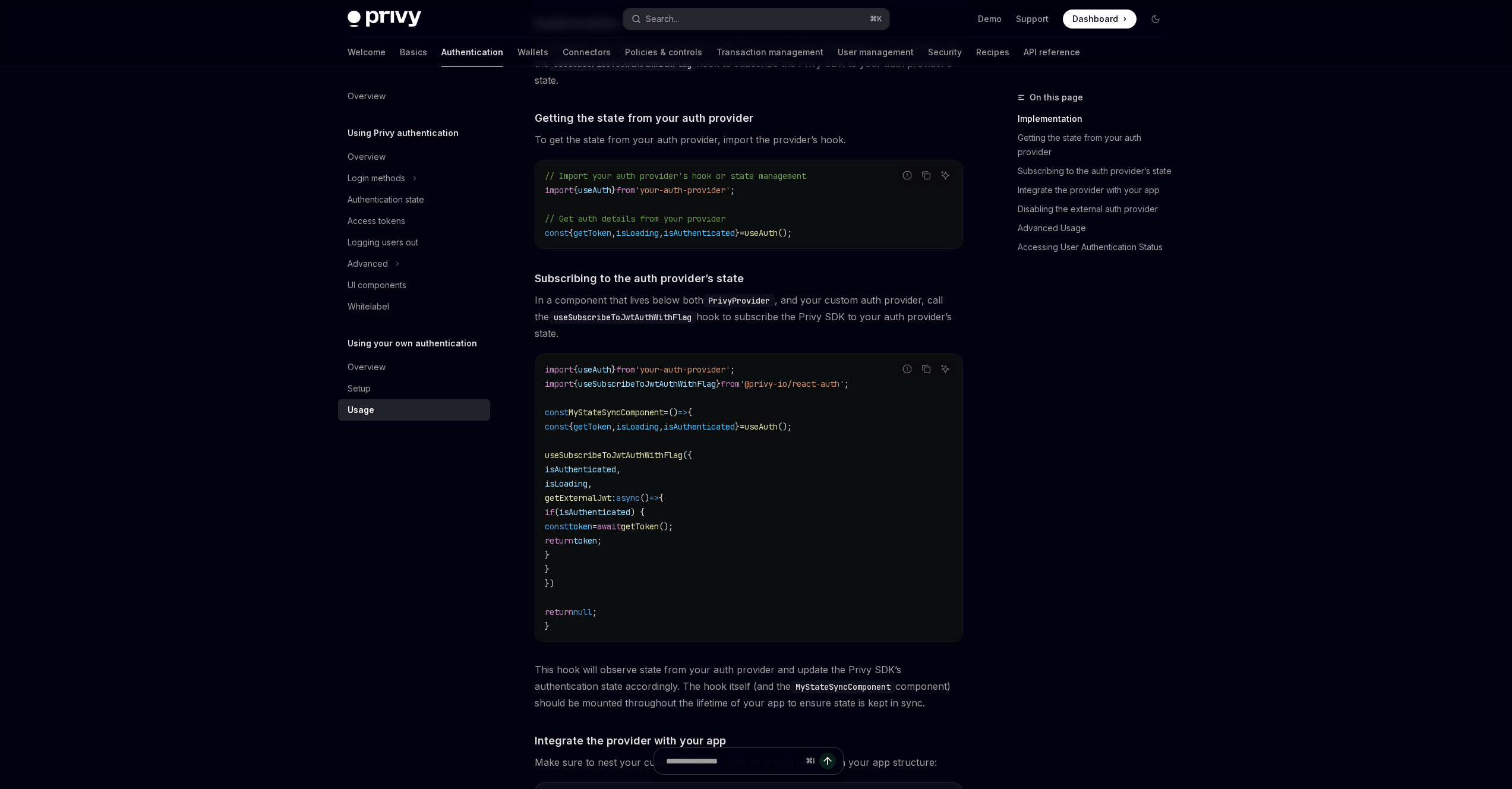
drag, startPoint x: 583, startPoint y: 496, endPoint x: 588, endPoint y: 574, distance: 78.2
click at [588, 574] on code "import { useAuth } from 'your-auth-provider' ; import { useSubscribeToJwtAuthWi…" at bounding box center [749, 497] width 408 height 271
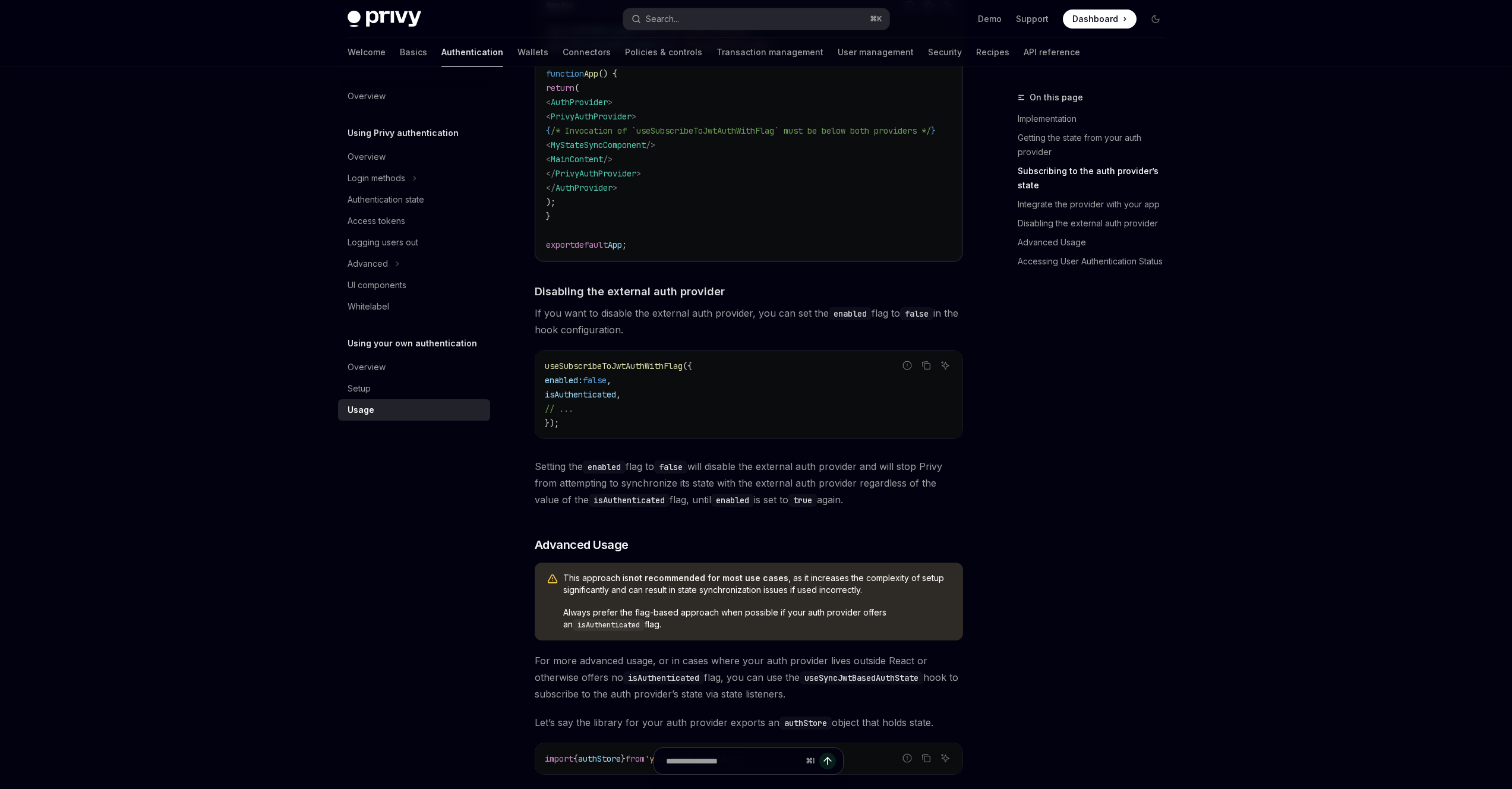
scroll to position [366, 0]
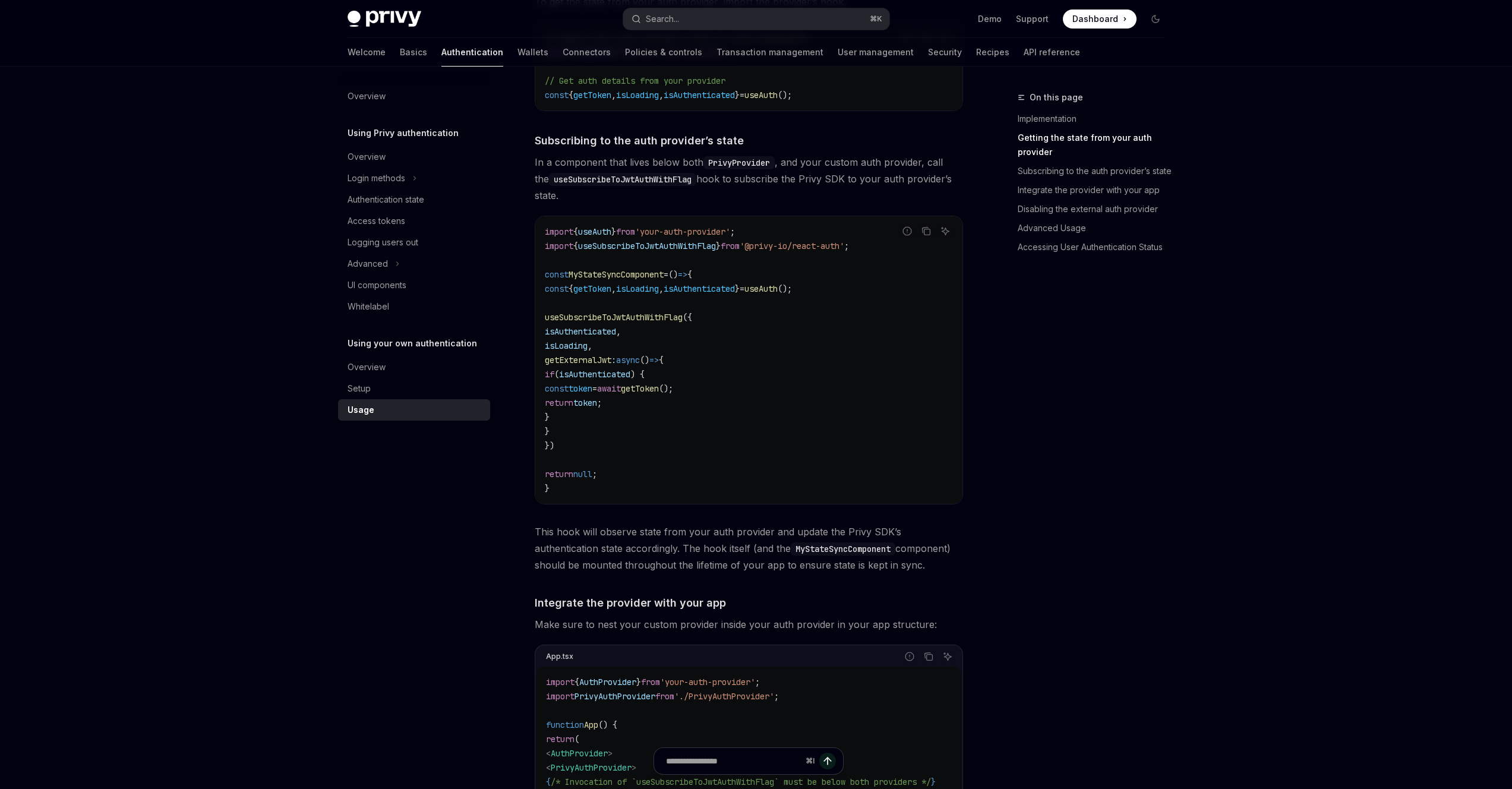
click at [701, 381] on code "import { useAuth } from 'your-auth-provider' ; import { useSubscribeToJwtAuthWi…" at bounding box center [749, 360] width 408 height 271
drag, startPoint x: 605, startPoint y: 377, endPoint x: 619, endPoint y: 419, distance: 44.3
click at [619, 419] on code "import { useAuth } from 'your-auth-provider' ; import { useSubscribeToJwtAuthWi…" at bounding box center [749, 360] width 408 height 271
copy code "if ( isAuthenticated ) { const token = await getToken (); return token ; }"
click at [676, 245] on span "useSubscribeToJwtAuthWithFlag" at bounding box center [646, 246] width 138 height 11
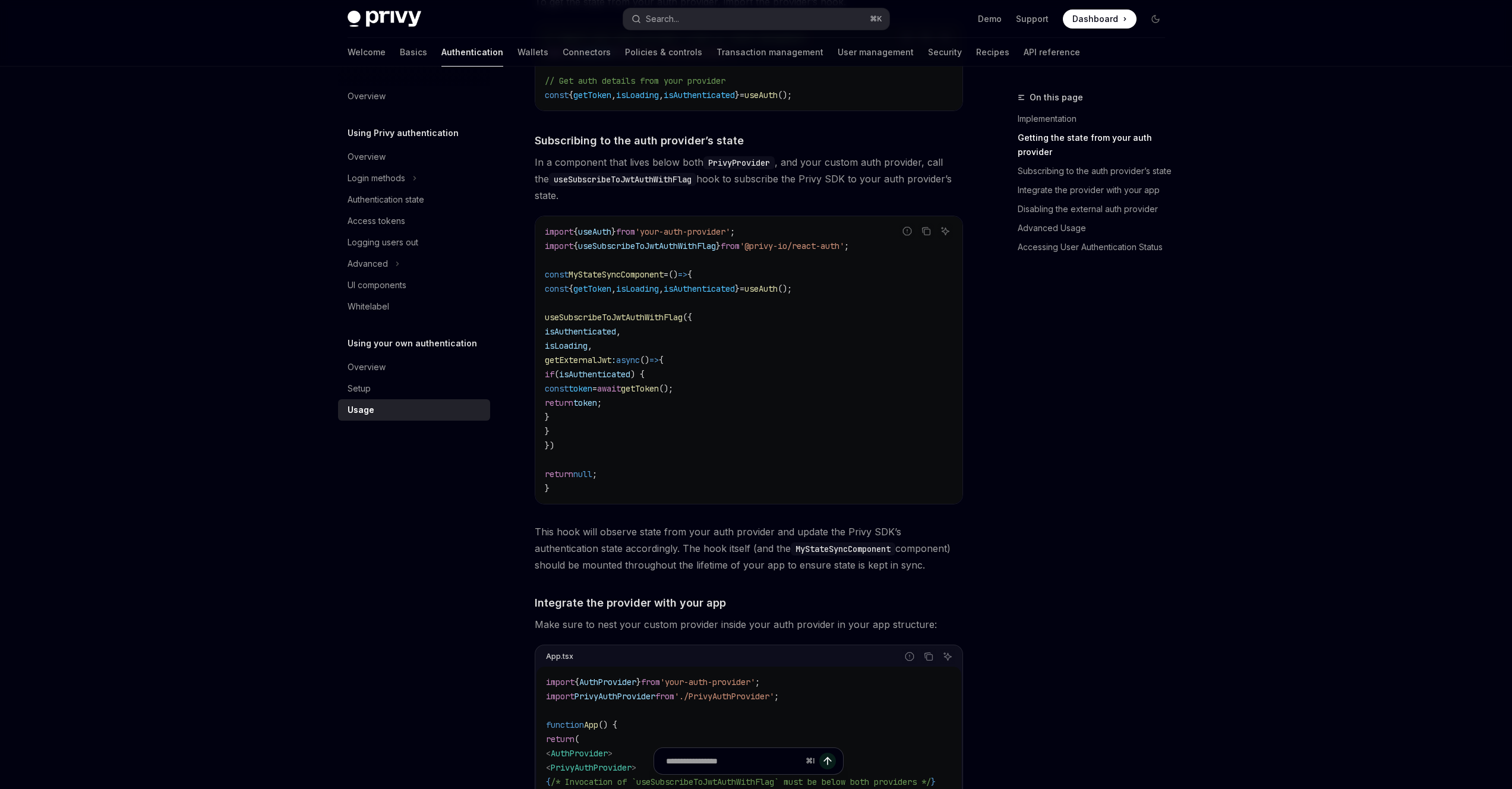
click at [694, 306] on code "import { useAuth } from 'your-auth-provider' ; import { useSubscribeToJwtAuthWi…" at bounding box center [749, 360] width 408 height 271
click at [697, 331] on code "import { useAuth } from 'your-auth-provider' ; import { useSubscribeToJwtAuthWi…" at bounding box center [749, 360] width 408 height 271
click at [554, 374] on span "if" at bounding box center [550, 374] width 9 height 11
drag, startPoint x: 606, startPoint y: 377, endPoint x: 620, endPoint y: 416, distance: 41.4
click at [620, 416] on code "import { useAuth } from 'your-auth-provider' ; import { useSubscribeToJwtAuthWi…" at bounding box center [749, 360] width 408 height 271
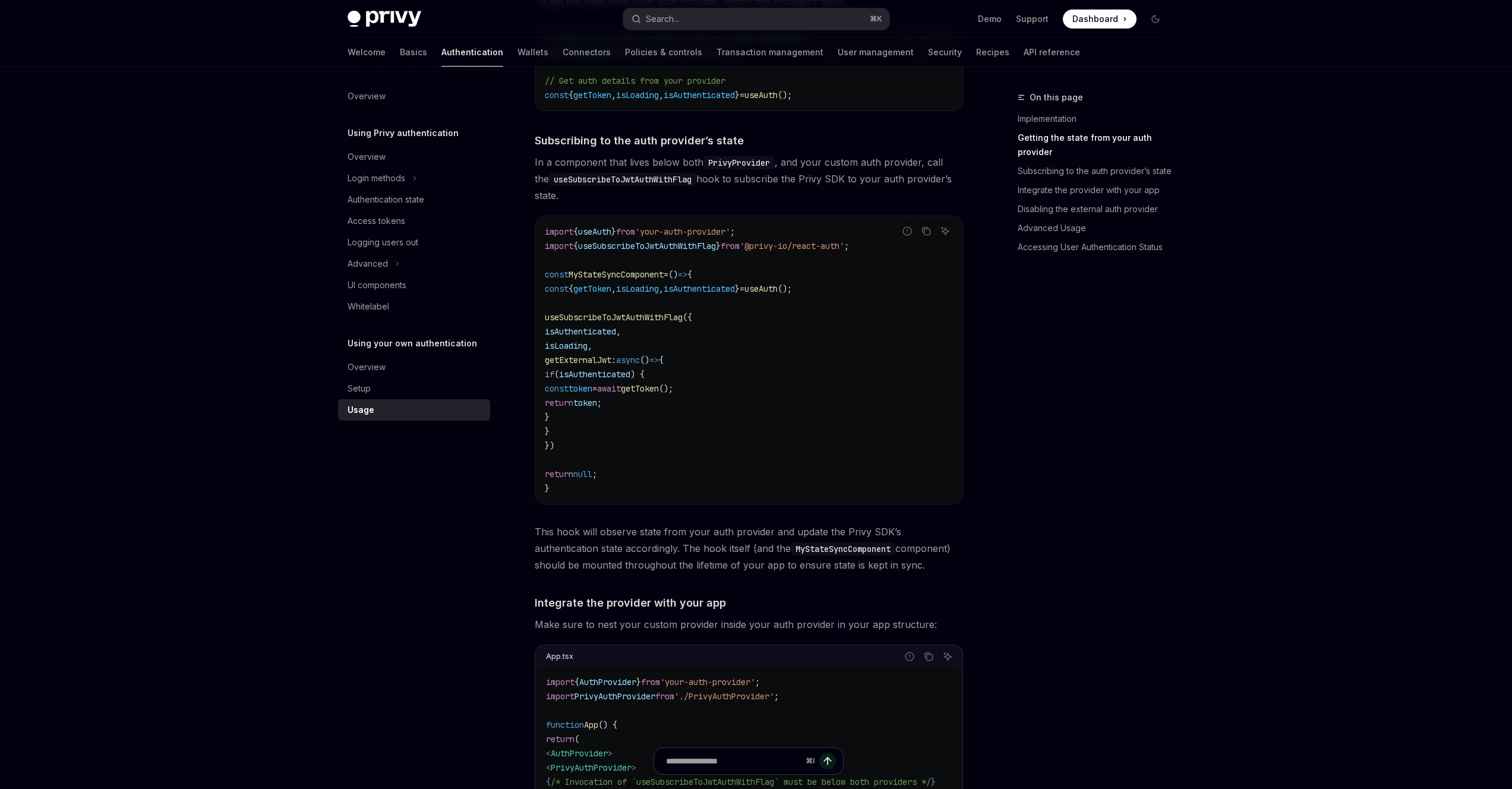
copy code "if ( isAuthenticated ) { const token = await getToken (); return token ; }"
click at [616, 287] on span "," at bounding box center [613, 289] width 5 height 11
copy code "const { getToken , isLoading , isAuthenticated } = useAuth ();"
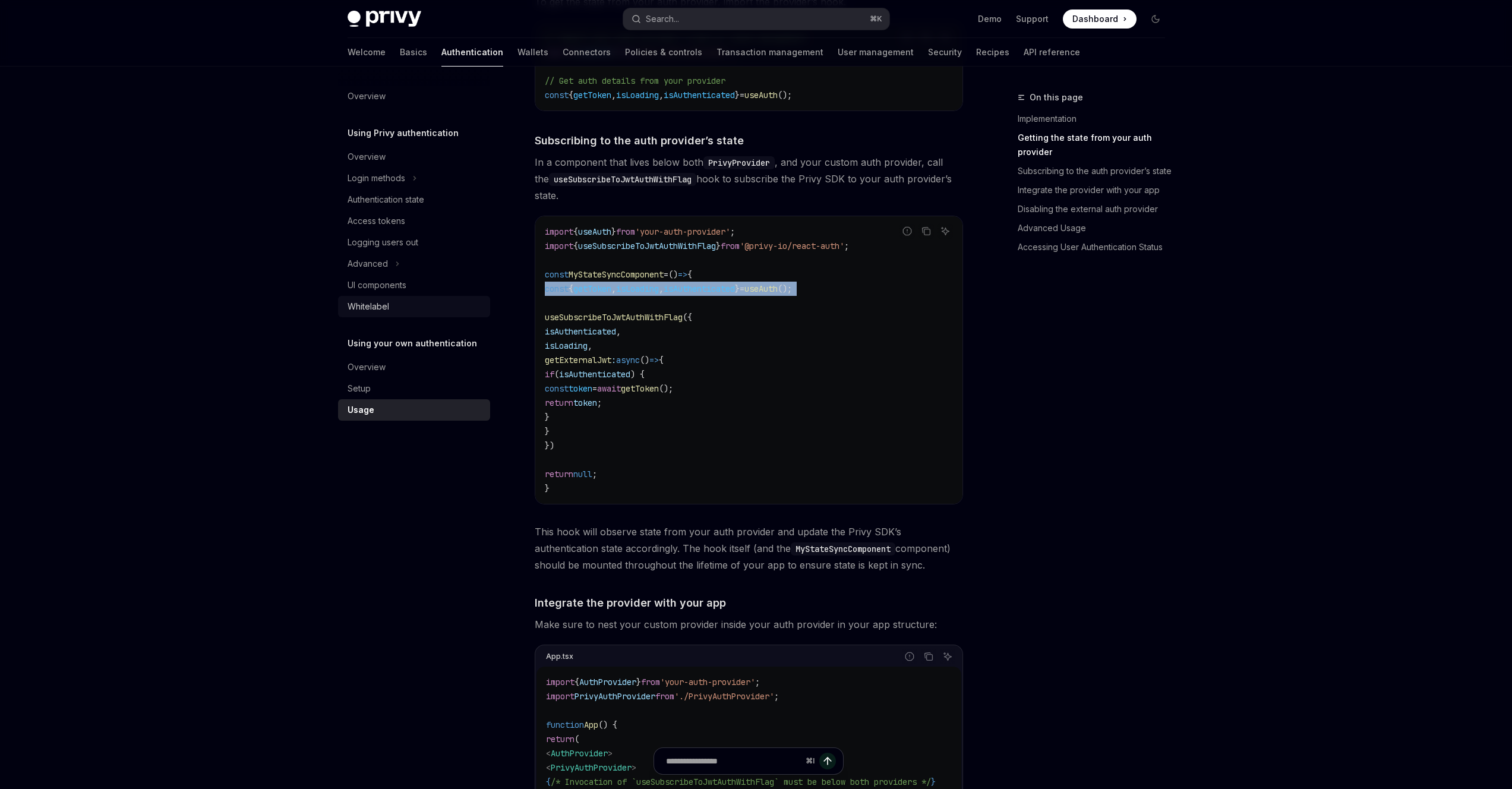
copy code "const { getToken , isLoading , isAuthenticated } = useAuth ();"
click at [740, 250] on span "from" at bounding box center [730, 246] width 19 height 11
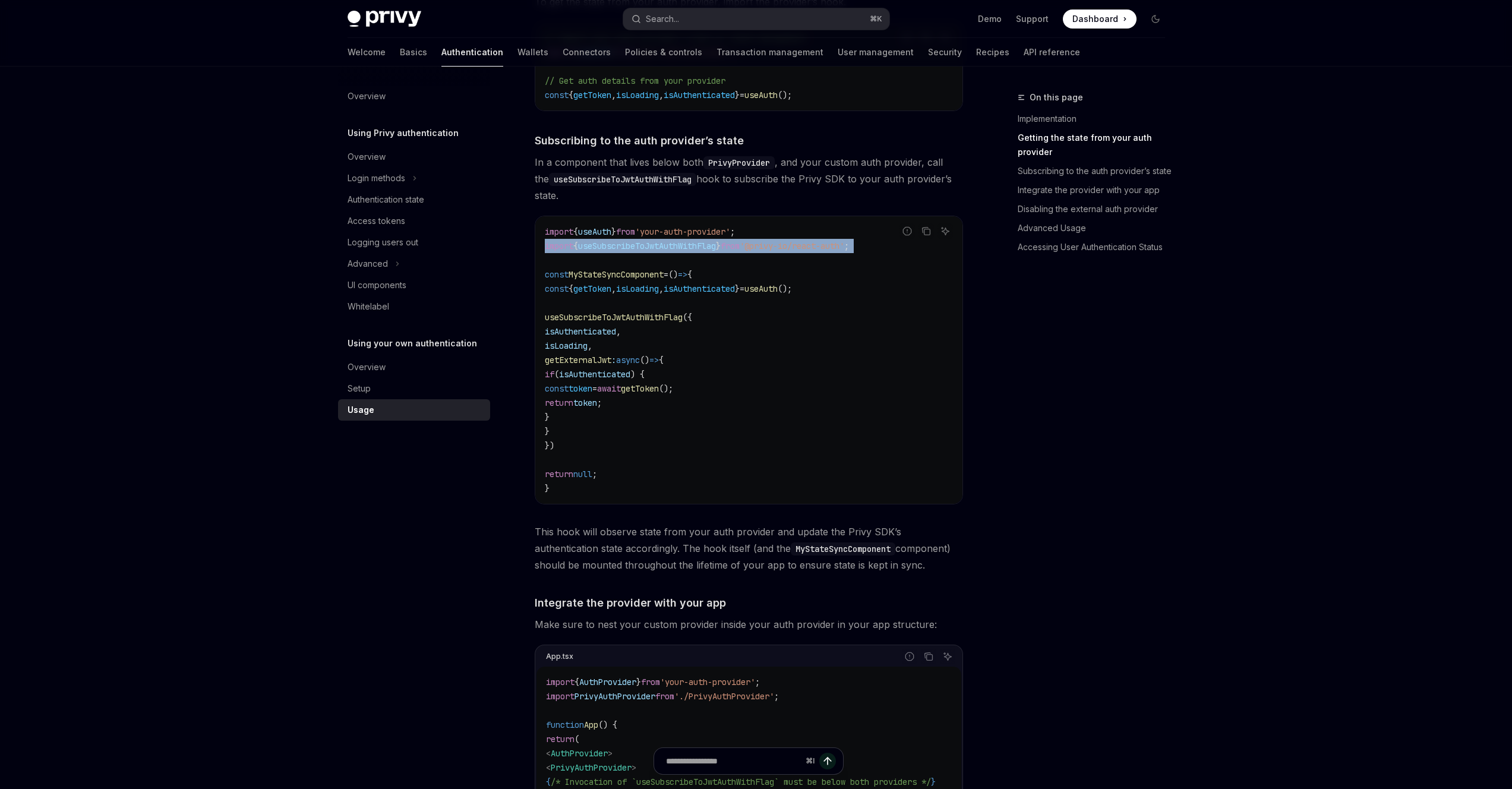
click at [740, 250] on span "from" at bounding box center [730, 246] width 19 height 11
click at [759, 281] on code "import { useAuth } from 'your-auth-provider' ; import { useSubscribeToJwtAuthWi…" at bounding box center [749, 360] width 408 height 271
click at [756, 302] on code "import { useAuth } from 'your-auth-provider' ; import { useSubscribeToJwtAuthWi…" at bounding box center [749, 360] width 408 height 271
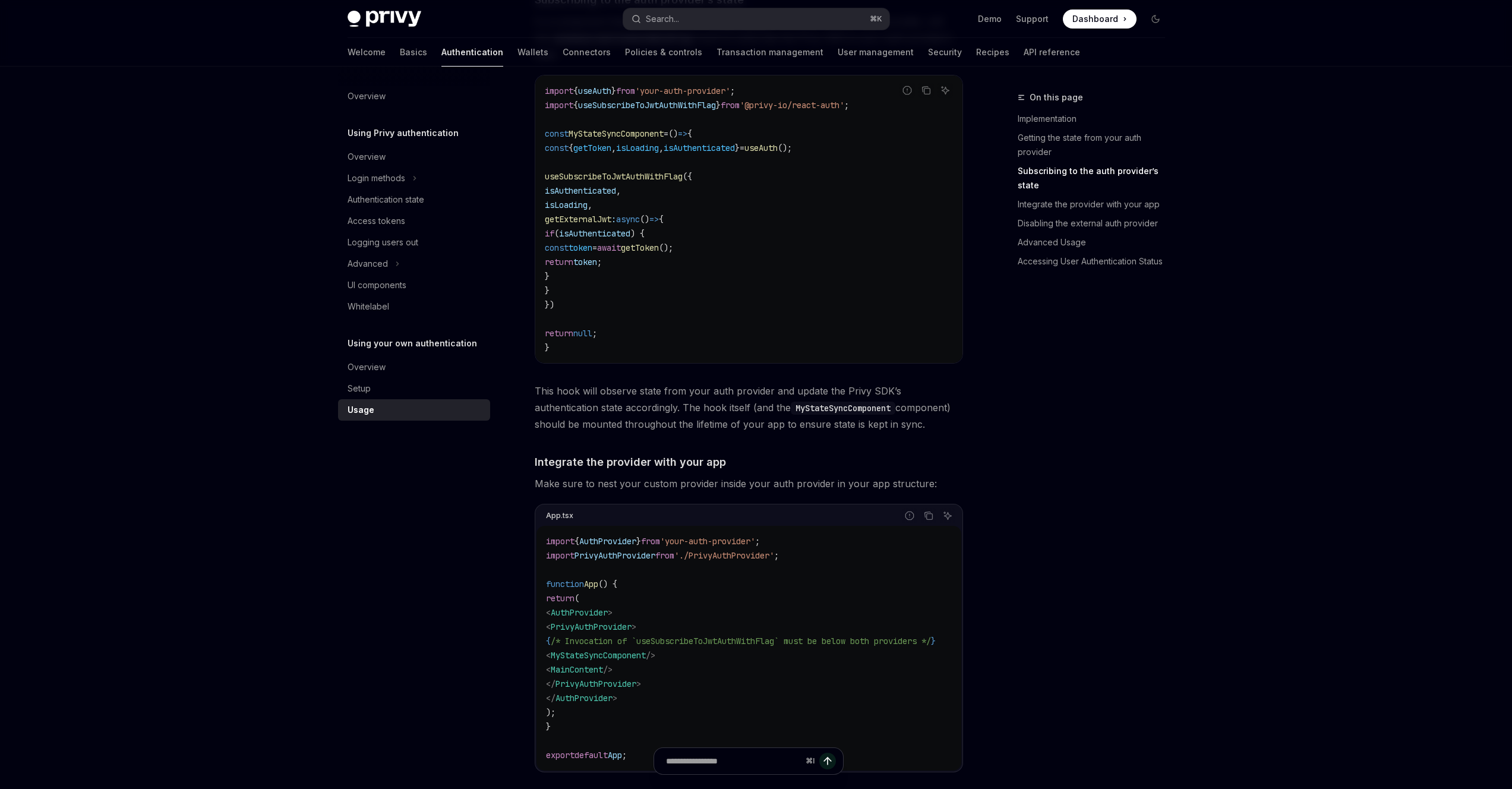
scroll to position [436, 0]
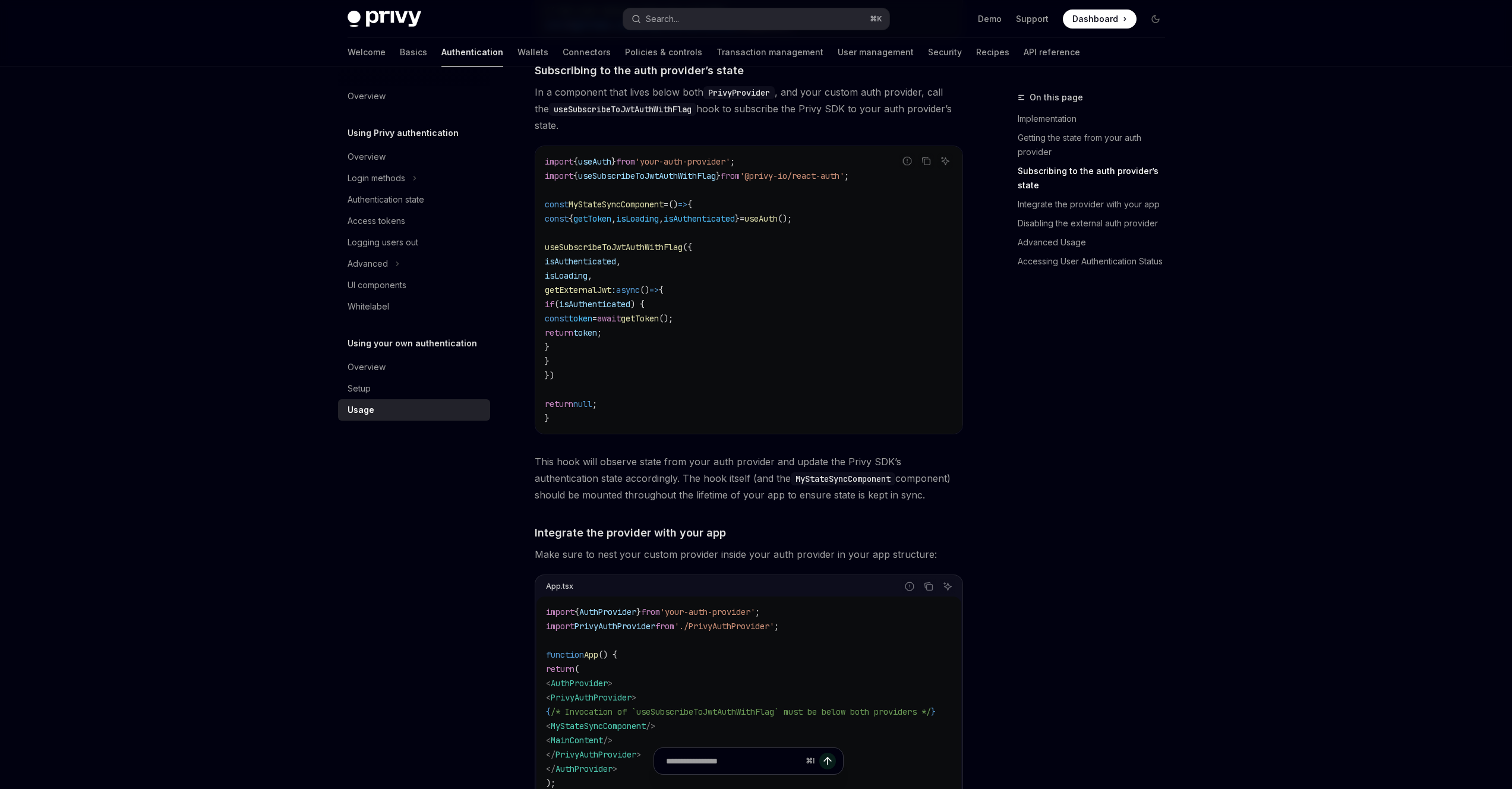
click at [393, 261] on button "Advanced" at bounding box center [414, 265] width 152 height 22
click at [388, 313] on div "Guest accounts" at bounding box center [385, 307] width 61 height 14
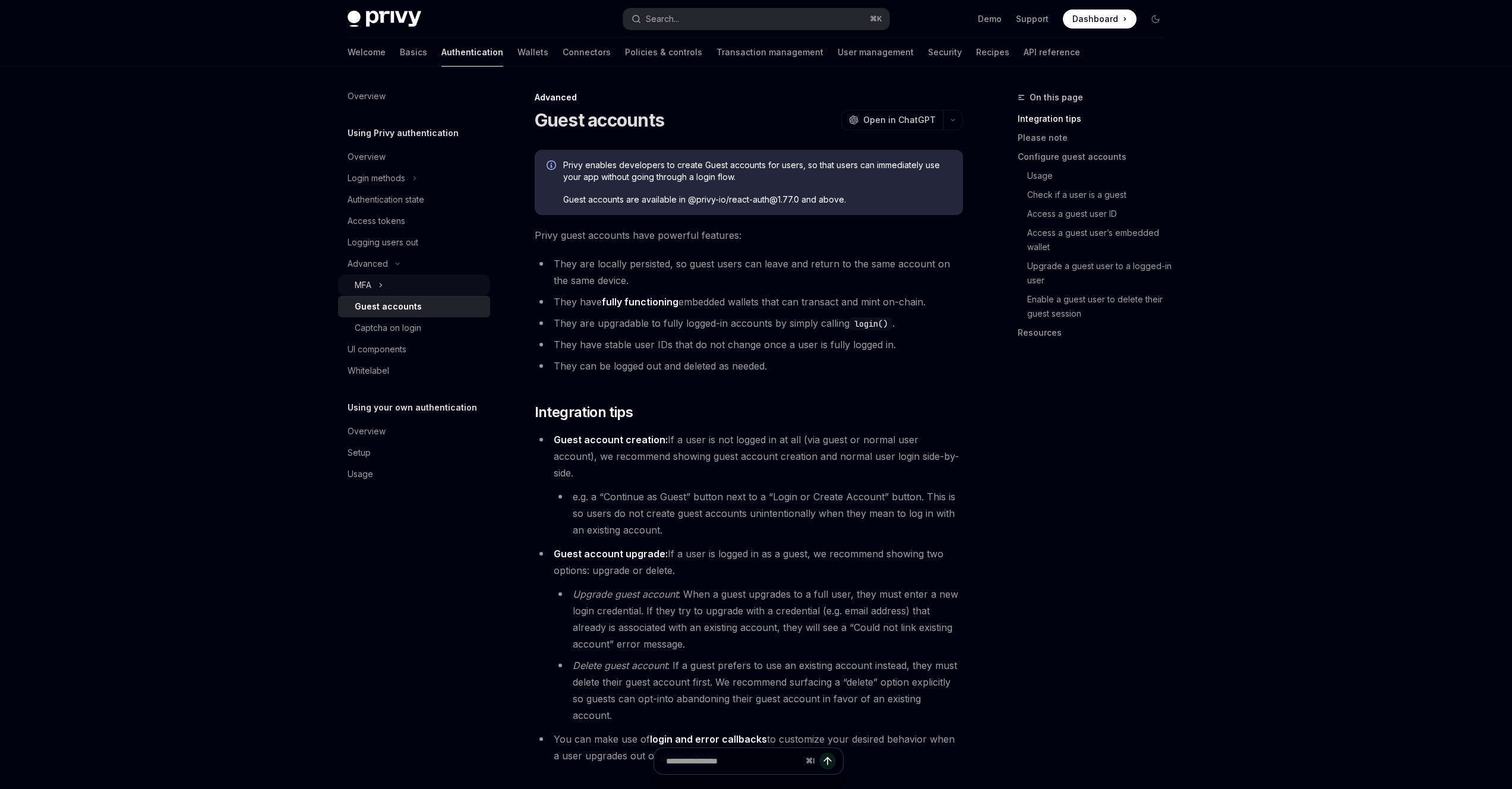
click at [415, 293] on button "MFA" at bounding box center [414, 285] width 152 height 22
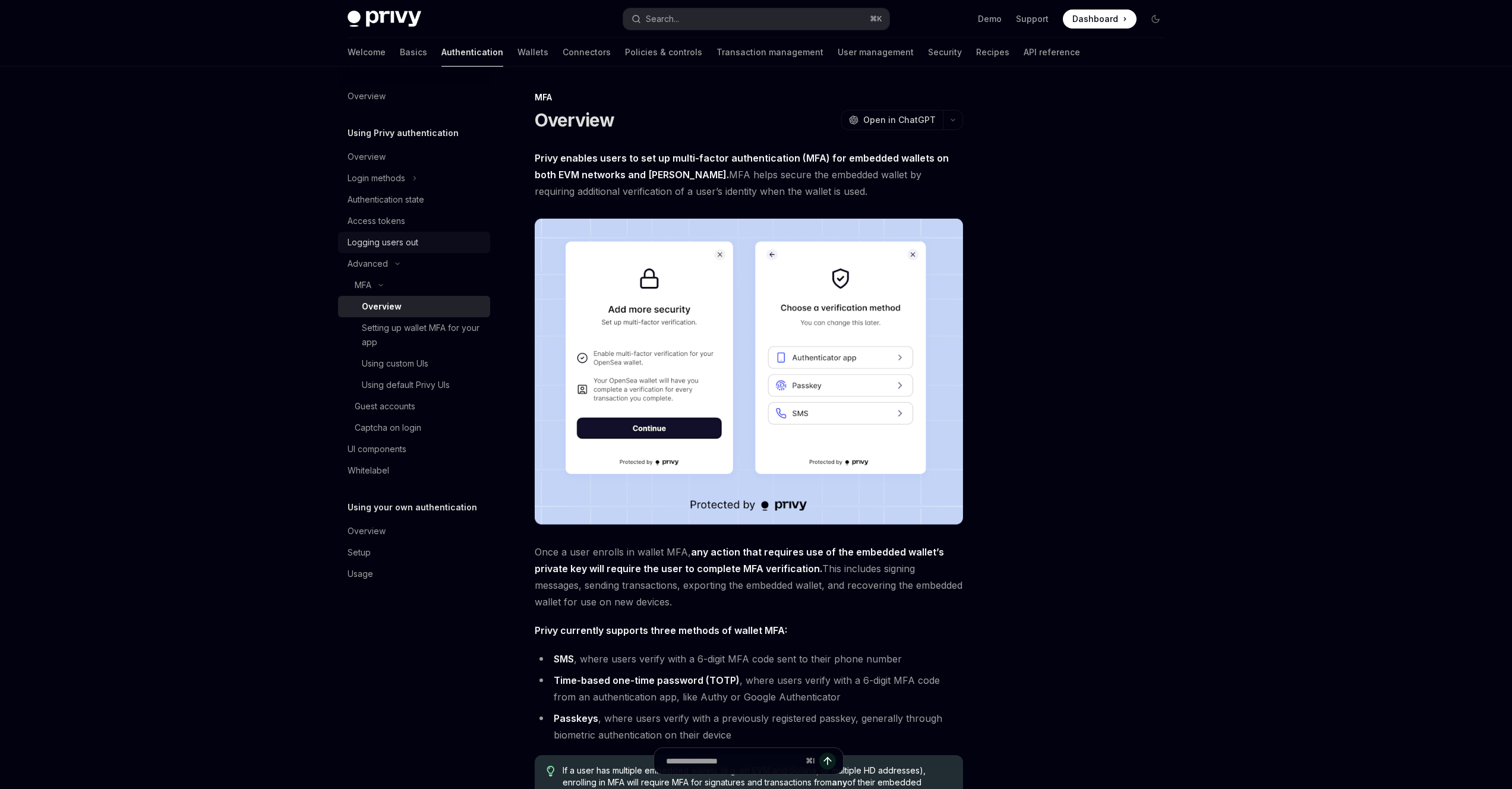
click at [431, 242] on div "Logging users out" at bounding box center [416, 243] width 136 height 14
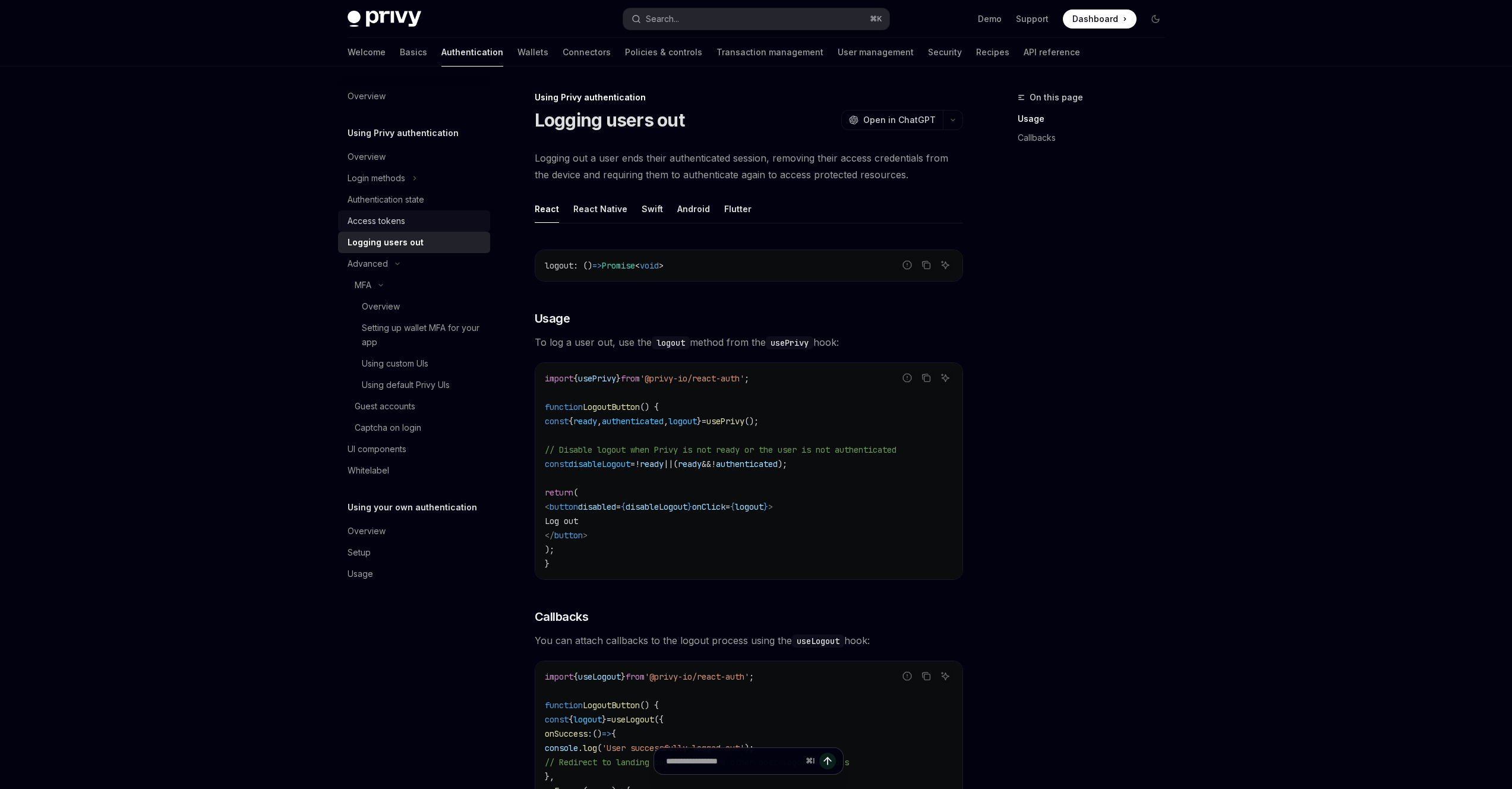
click at [432, 226] on div "Access tokens" at bounding box center [416, 221] width 136 height 14
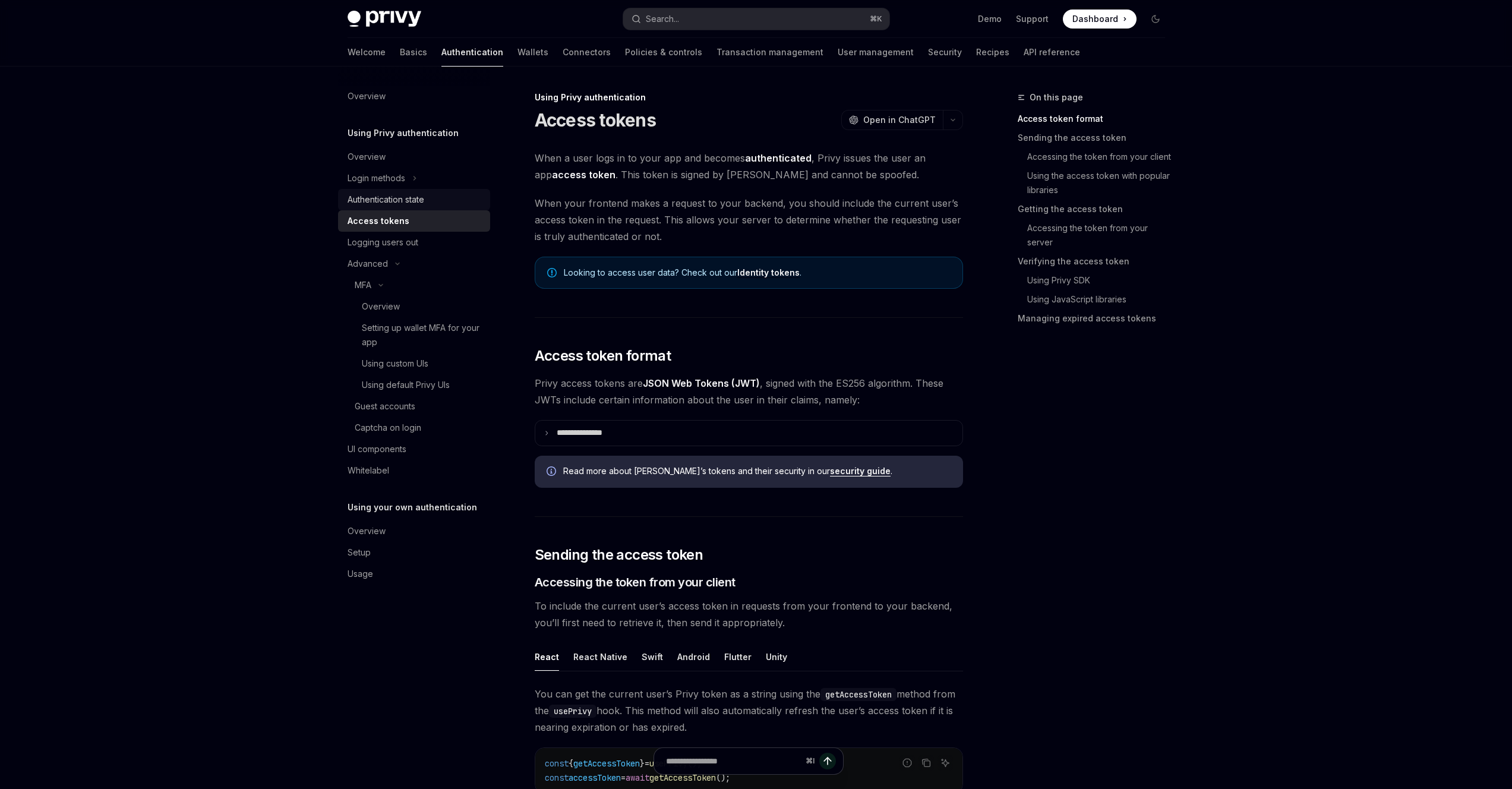
click at [435, 197] on div "Authentication state" at bounding box center [416, 200] width 136 height 14
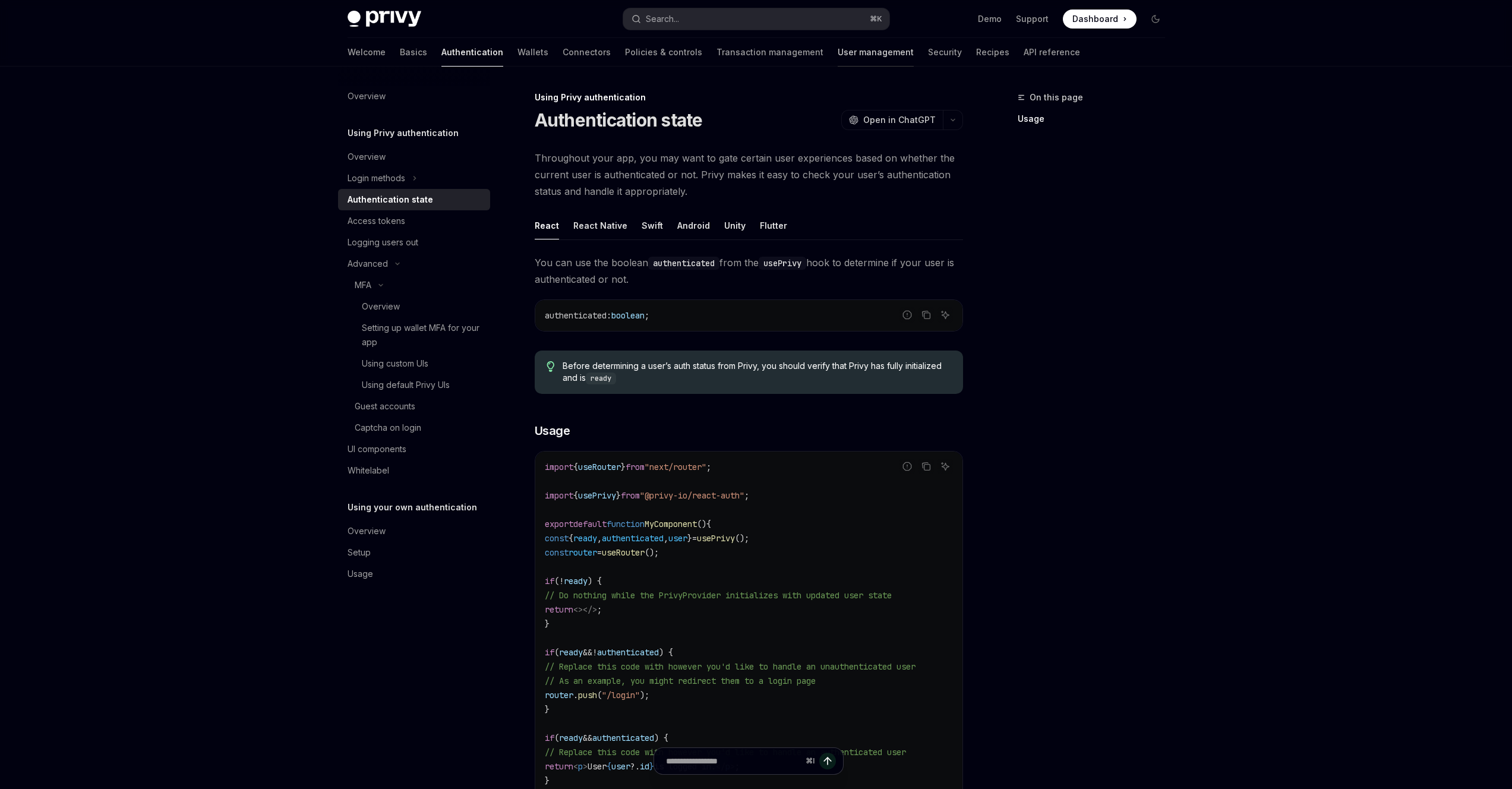
click at [837, 51] on link "User management" at bounding box center [876, 52] width 76 height 28
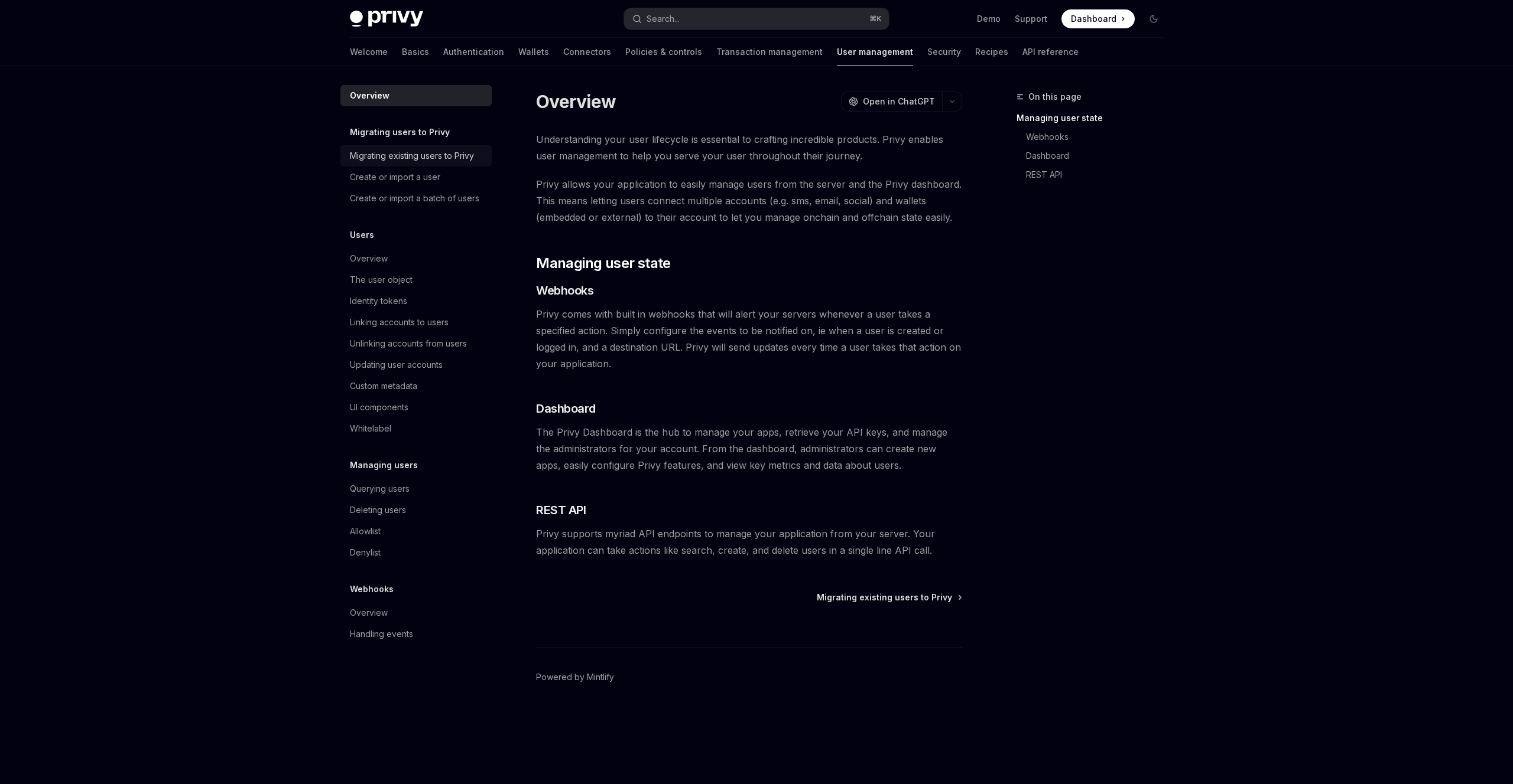
click at [412, 155] on div "Migrating existing users to Privy" at bounding box center [412, 156] width 124 height 14
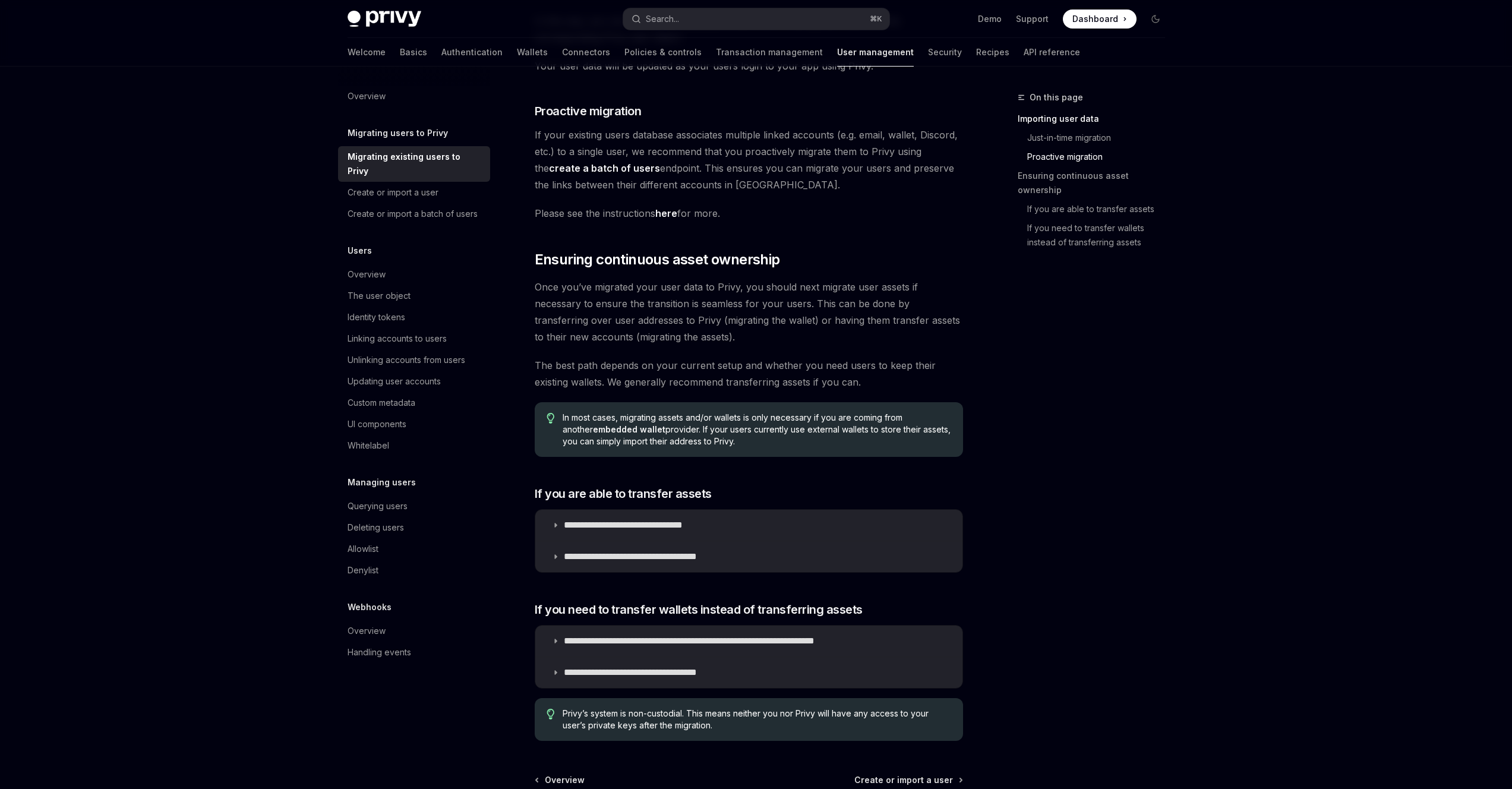
scroll to position [1183, 0]
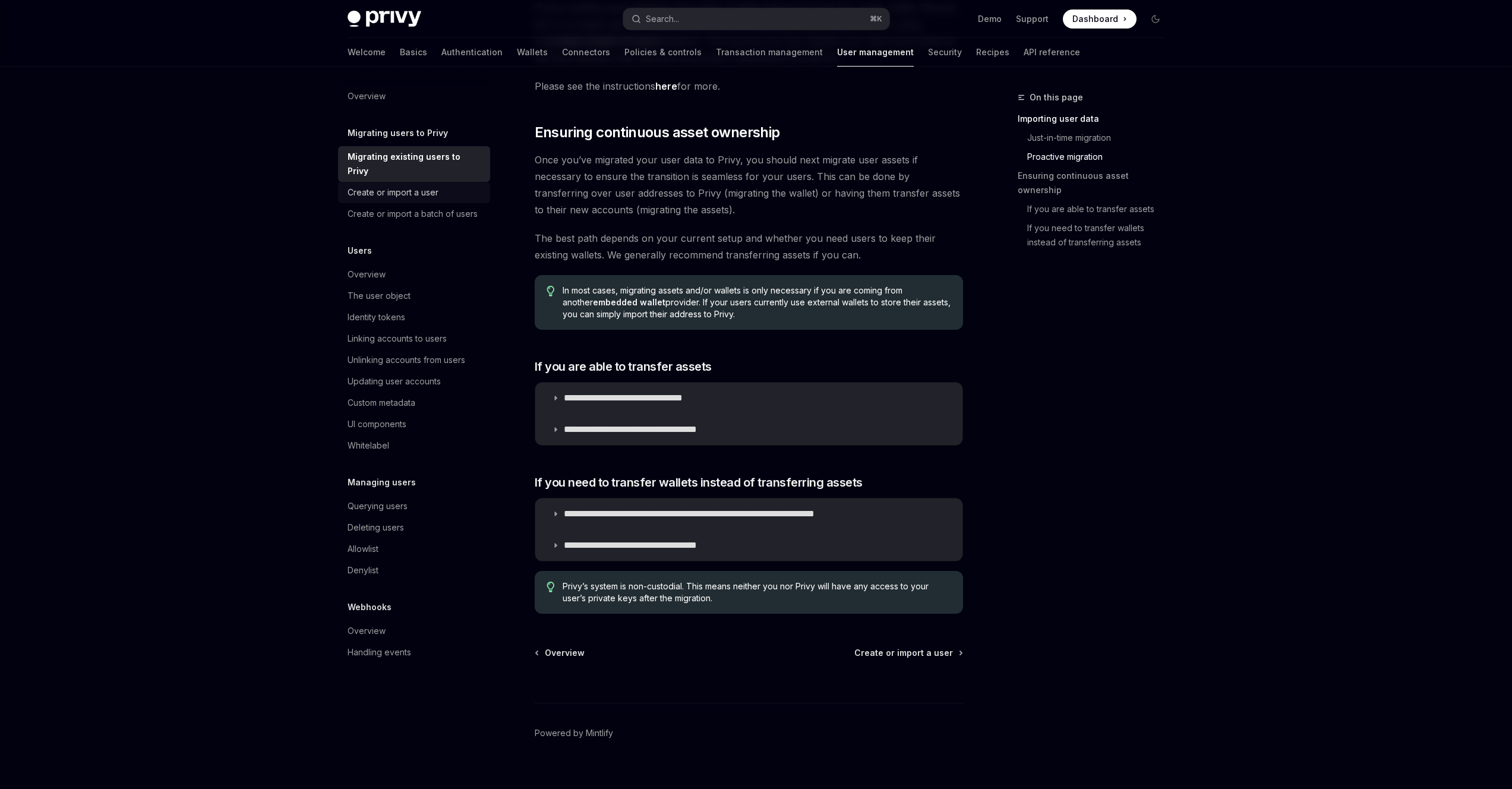
click at [421, 186] on div "Create or import a user" at bounding box center [393, 193] width 91 height 14
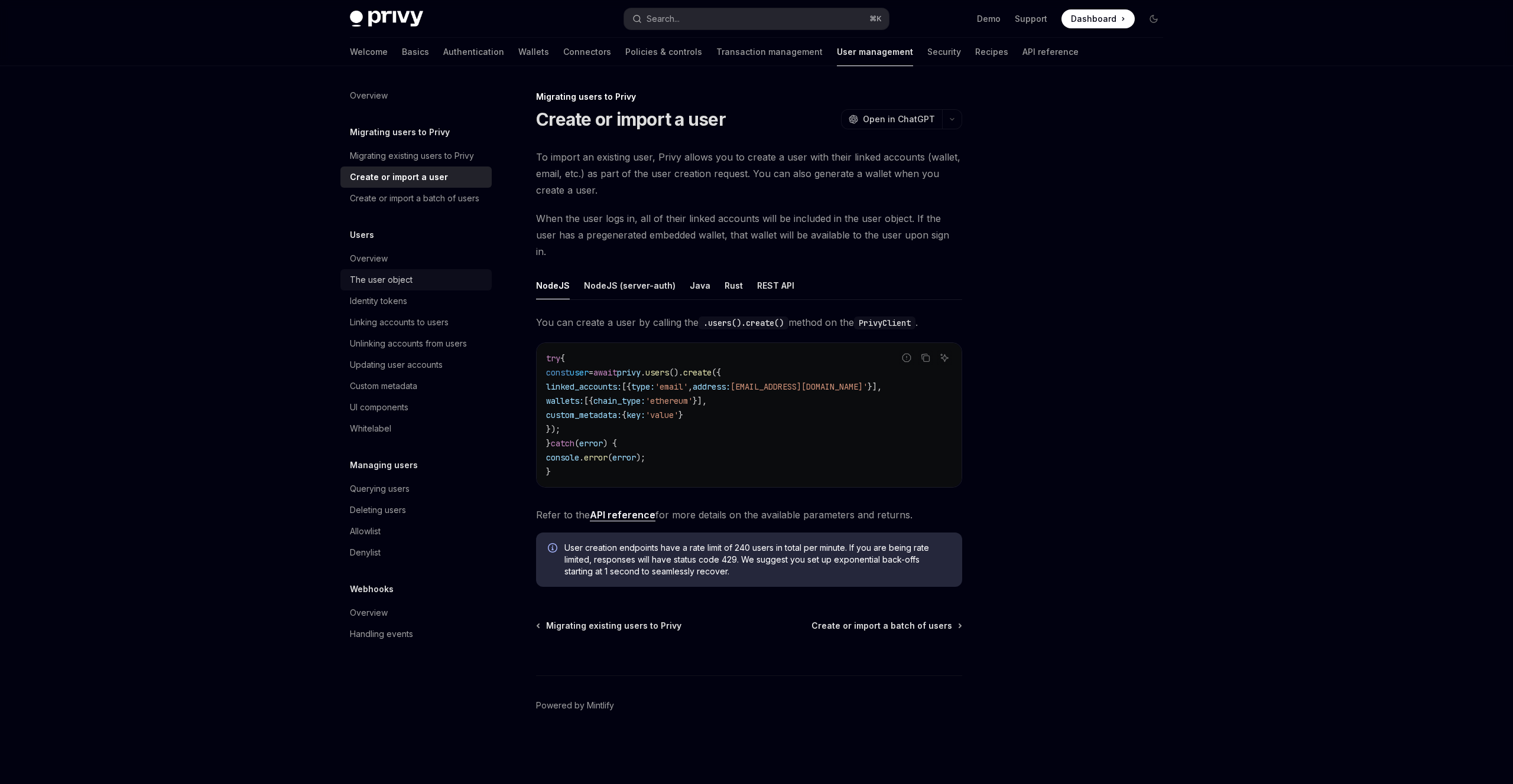
click at [403, 281] on div "The user object" at bounding box center [381, 280] width 63 height 14
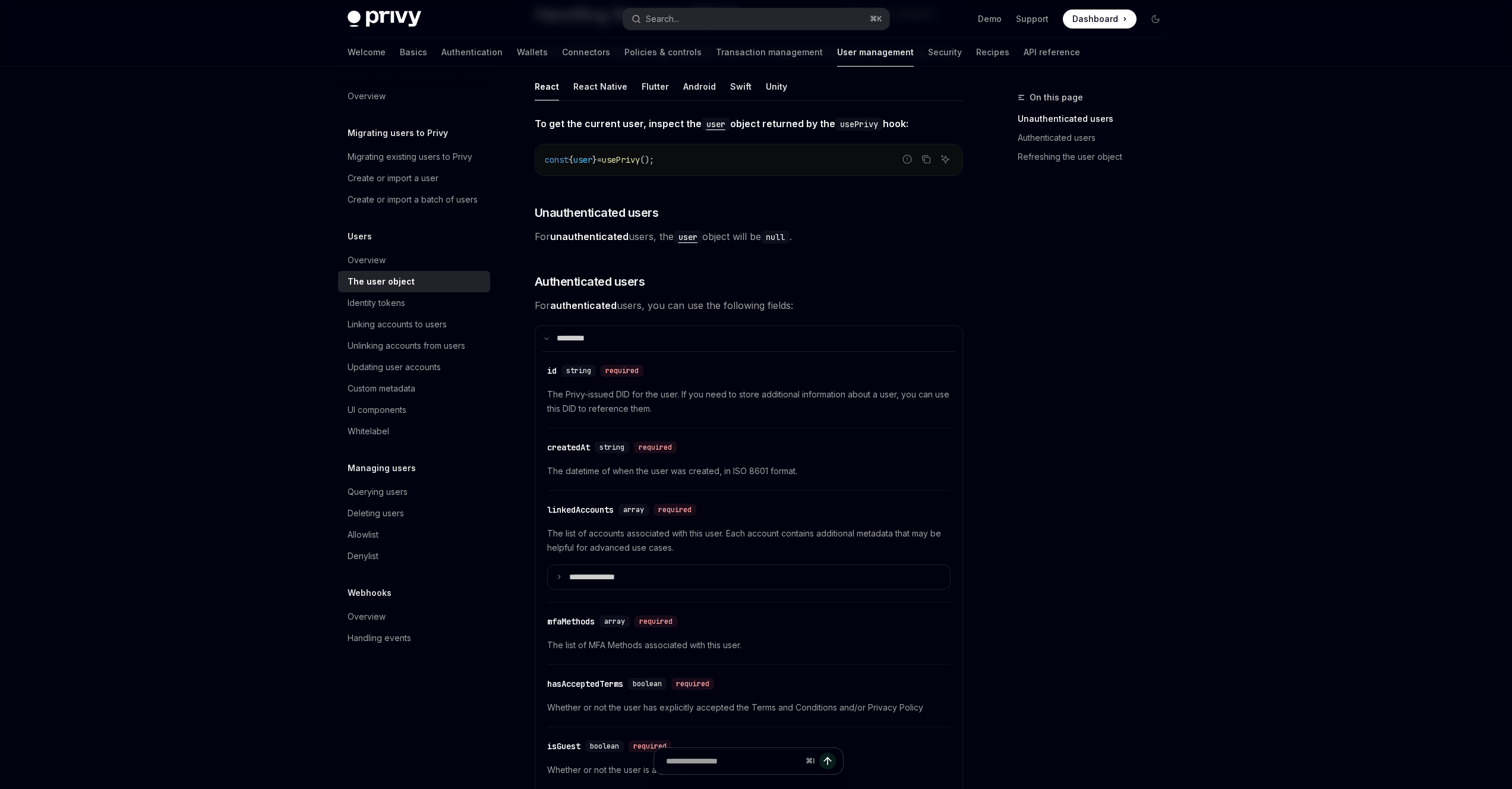
scroll to position [177, 0]
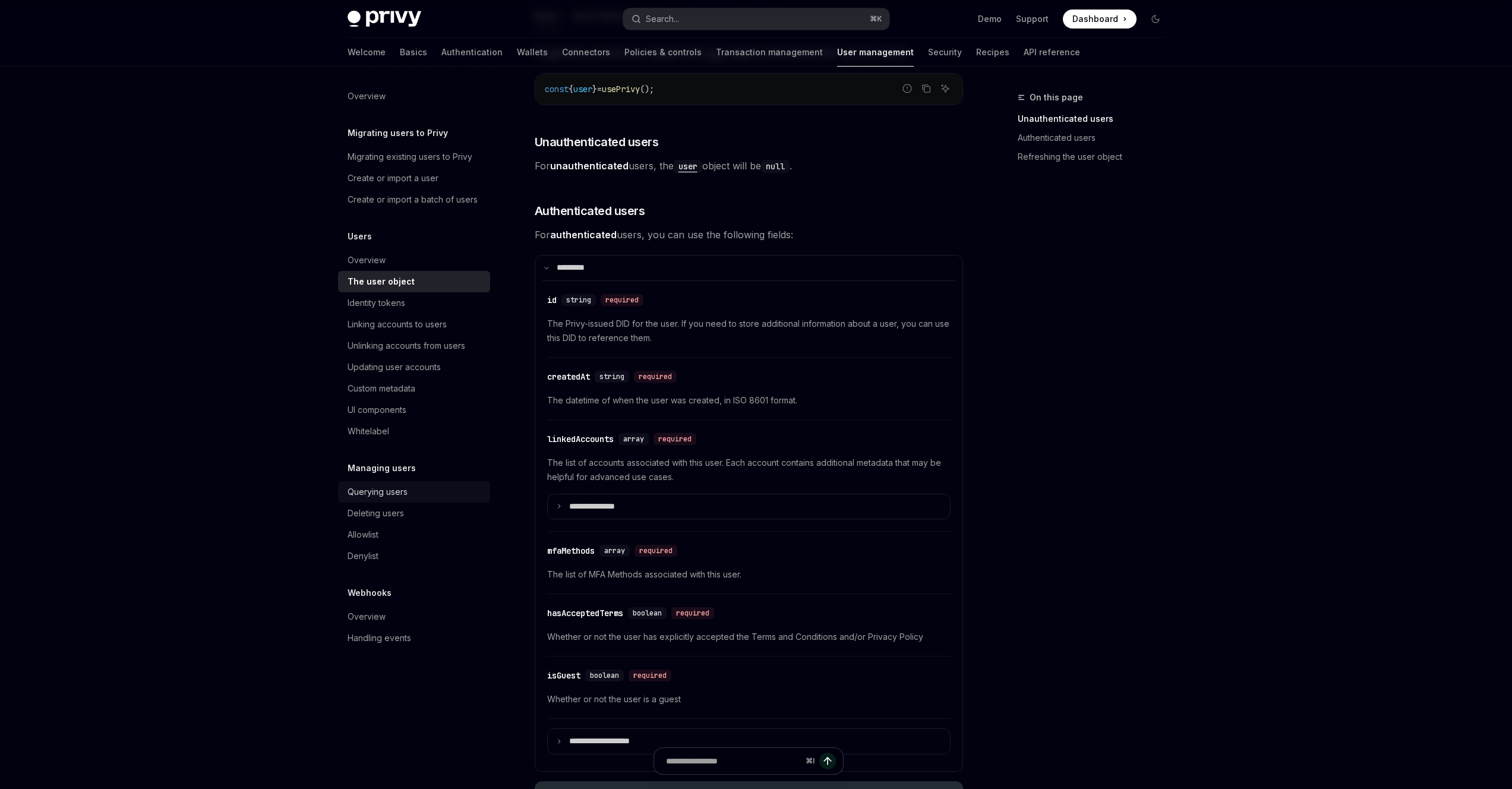
click at [421, 493] on div "Querying users" at bounding box center [416, 492] width 136 height 14
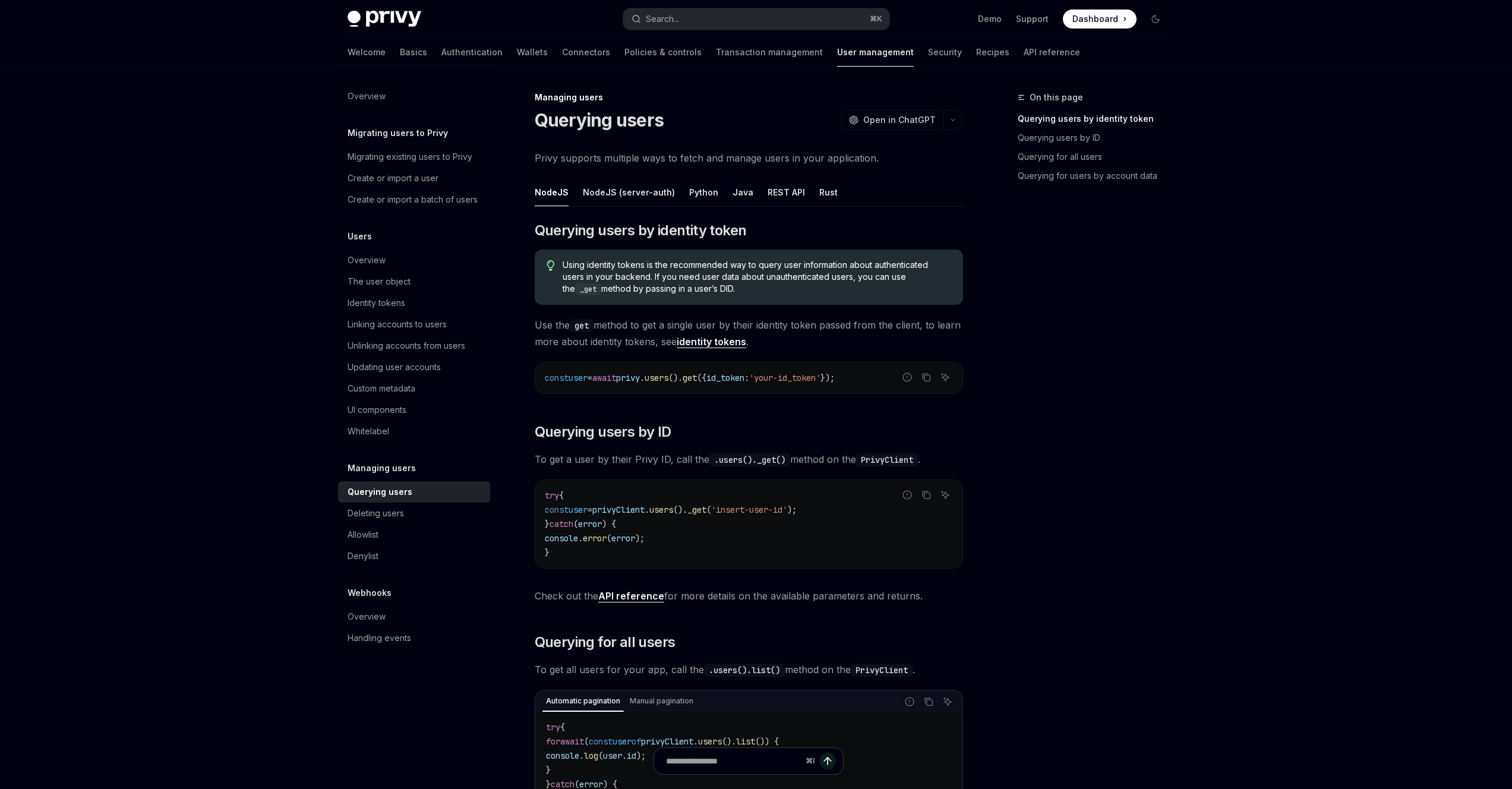
click at [646, 214] on div "NodeJS NodeJS (server-auth) Python Java REST API Rust ​ Querying users by ident…" at bounding box center [749, 744] width 428 height 1131
click at [644, 193] on div "NodeJS (server-auth)" at bounding box center [629, 192] width 92 height 28
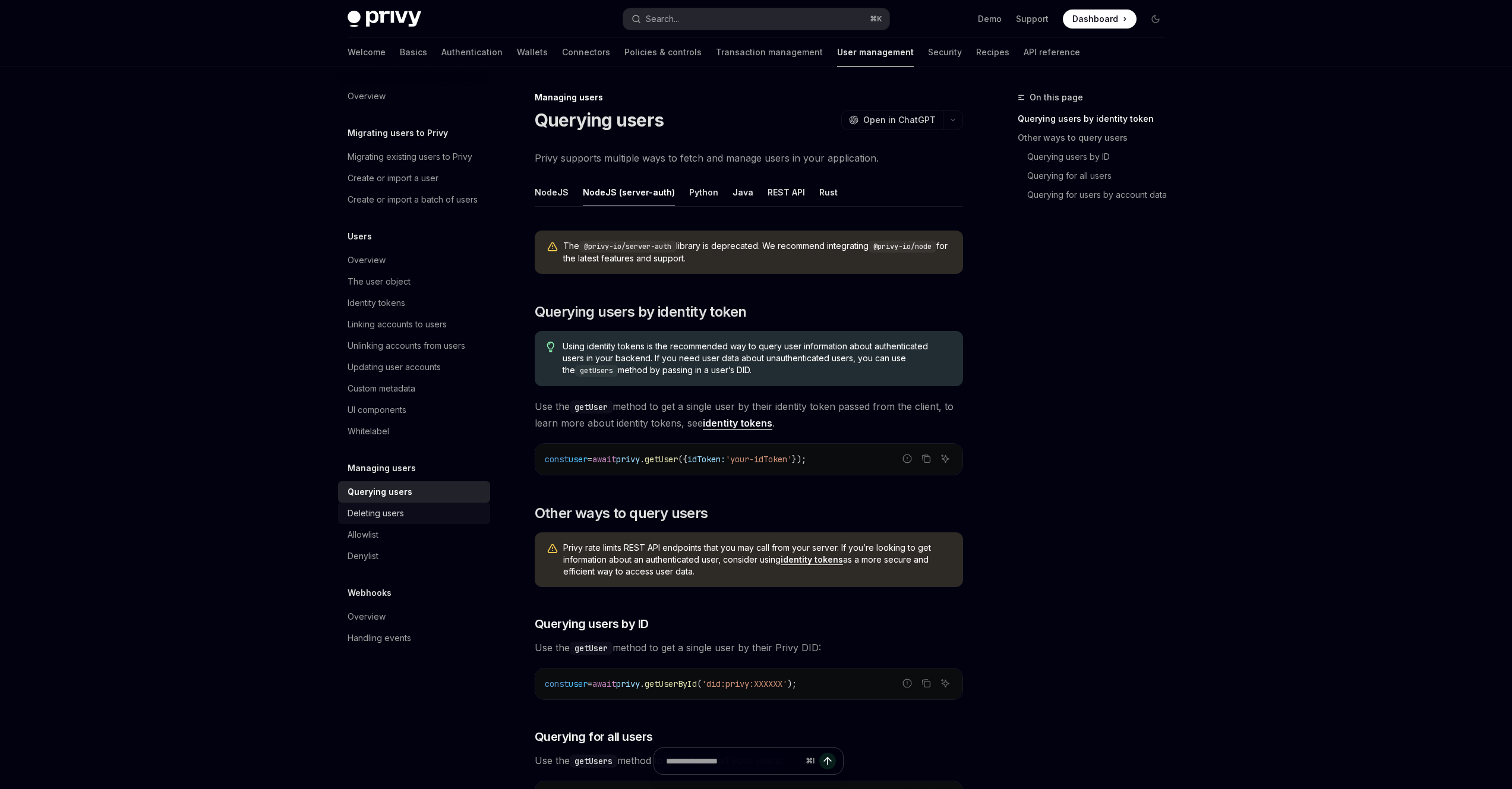
click at [455, 523] on link "Deleting users" at bounding box center [414, 514] width 152 height 22
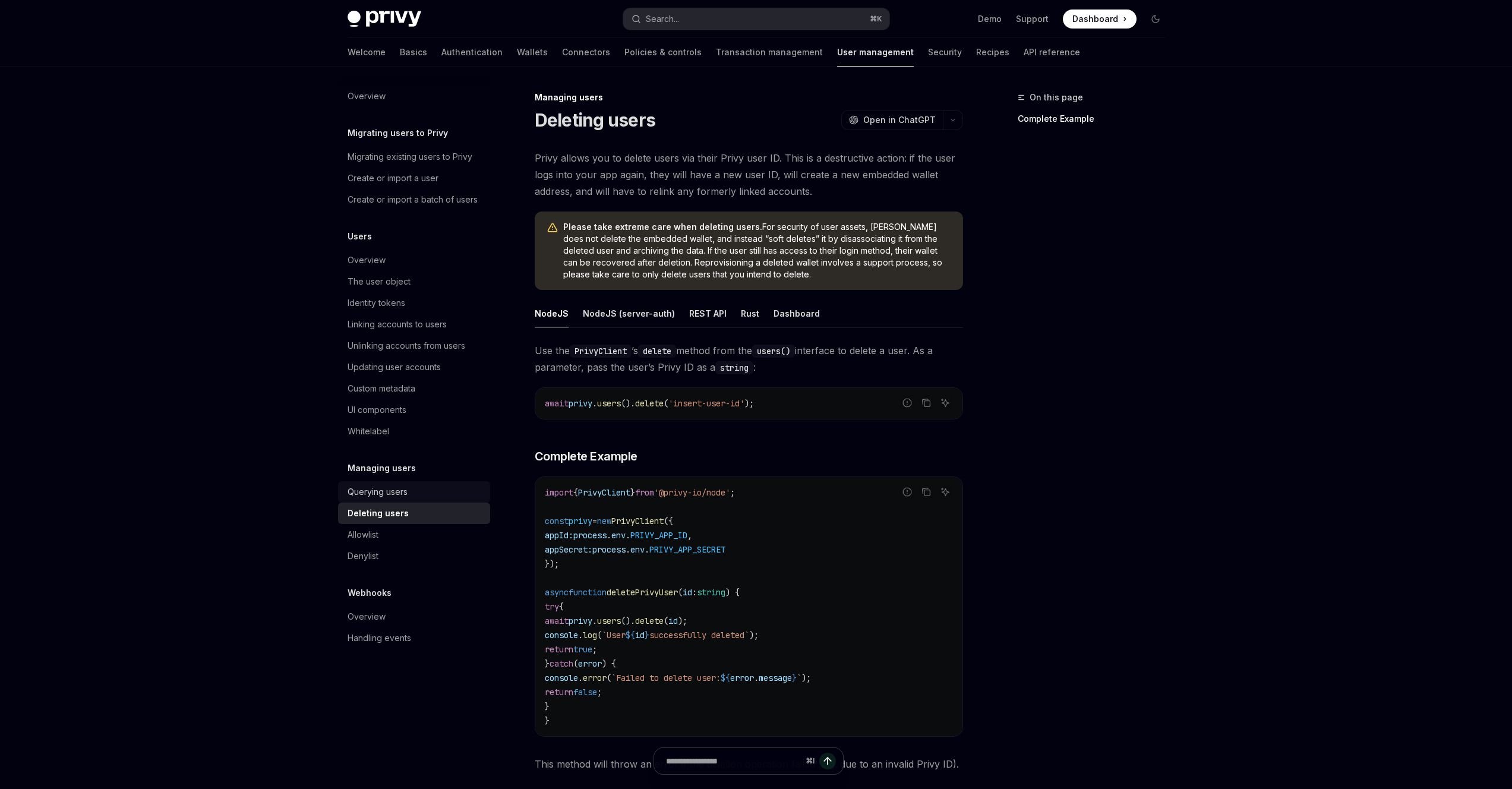
click at [454, 500] on link "Querying users" at bounding box center [414, 492] width 152 height 22
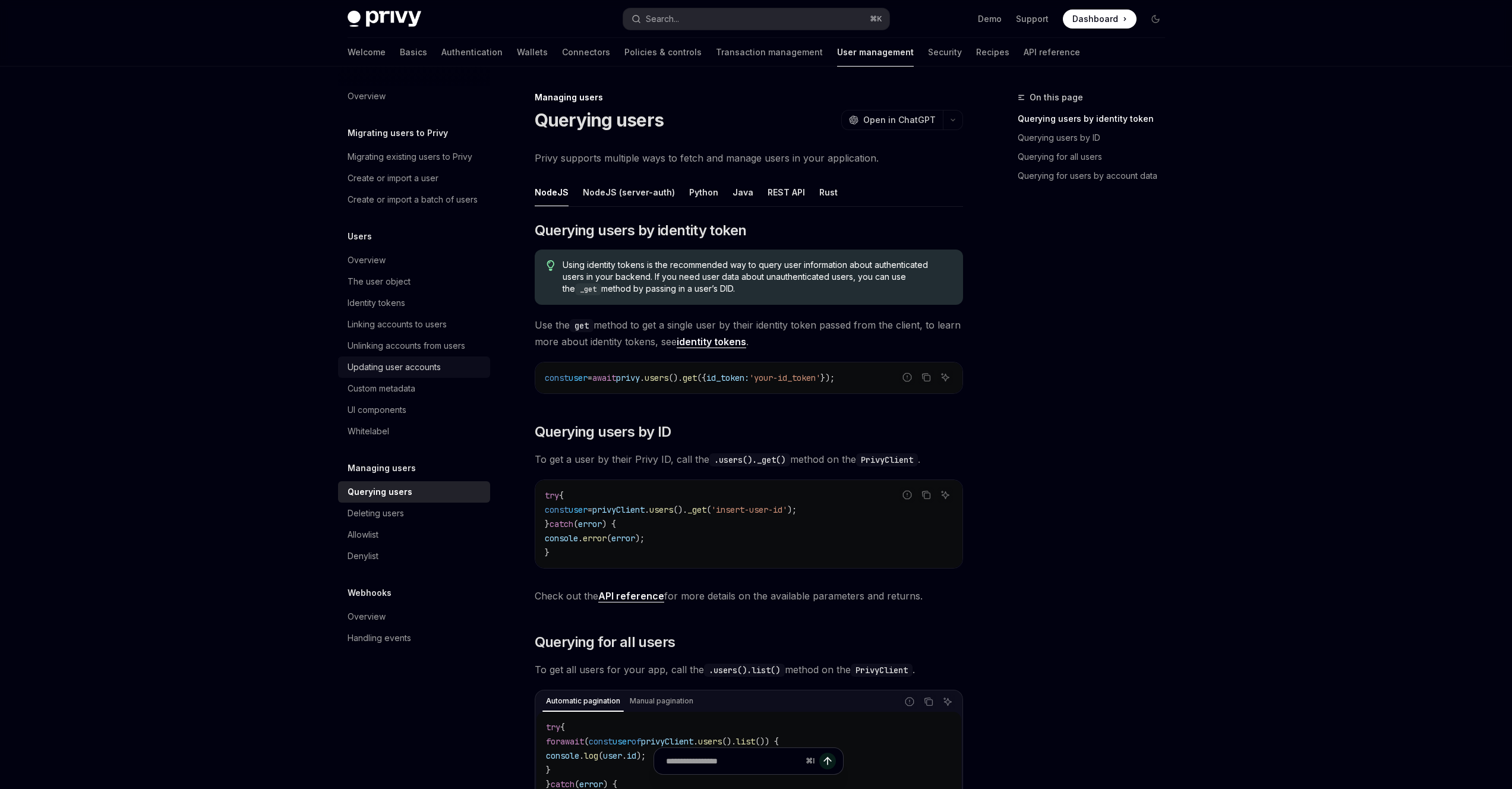
click at [445, 377] on link "Updating user accounts" at bounding box center [414, 368] width 152 height 22
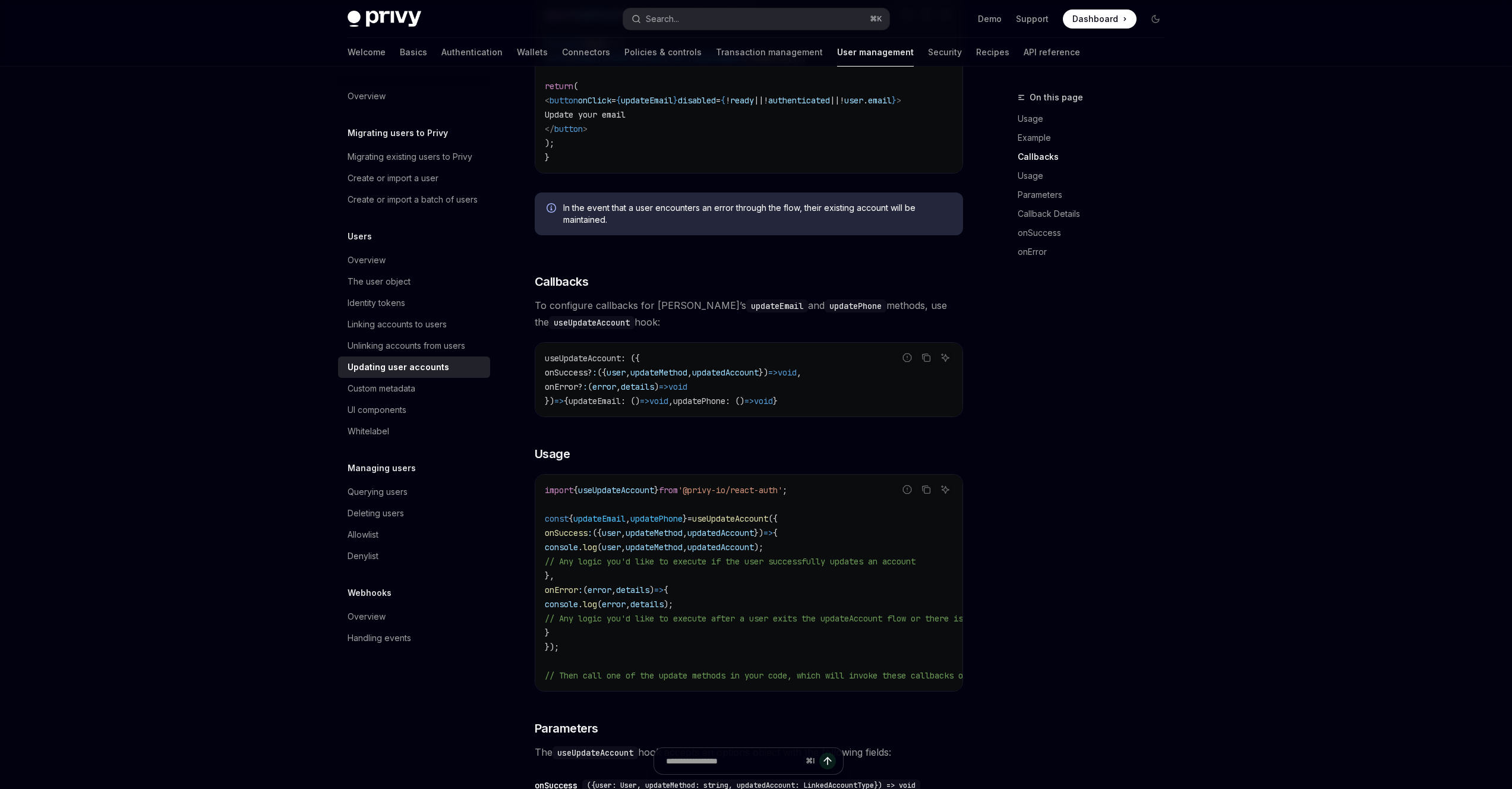
scroll to position [756, 0]
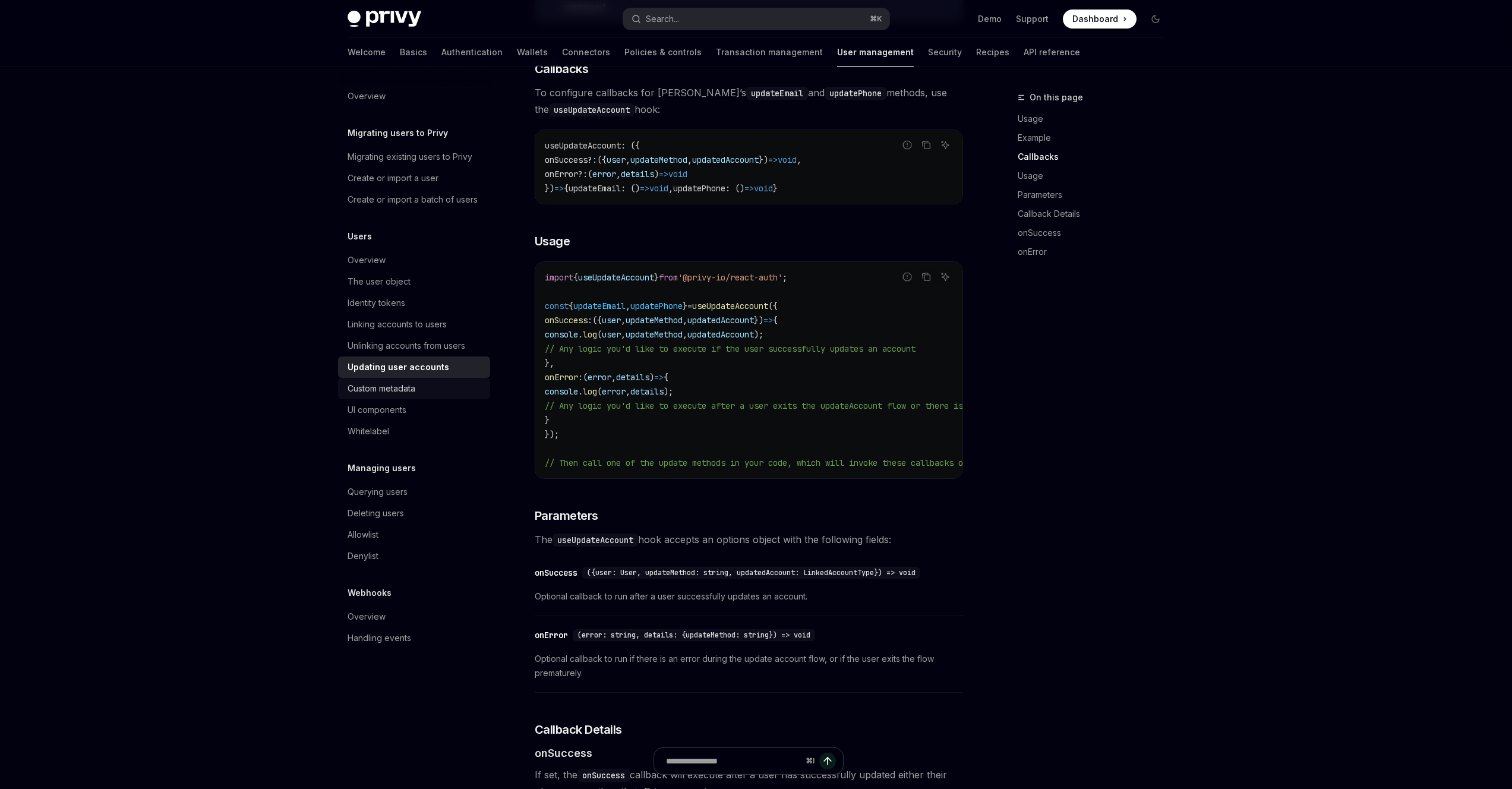
click at [452, 399] on link "Custom metadata" at bounding box center [414, 389] width 152 height 22
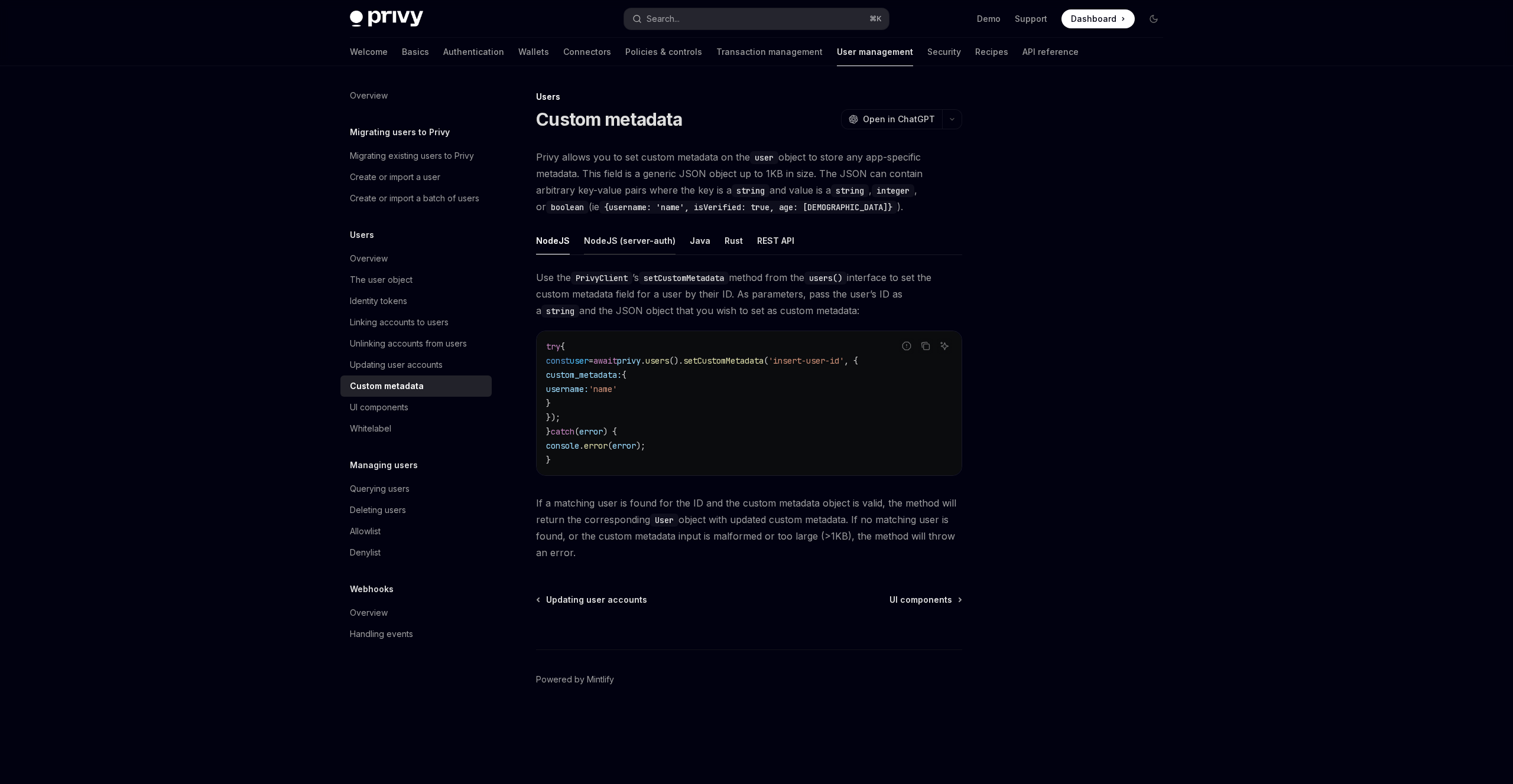
click at [641, 247] on div "NodeJS (server-auth)" at bounding box center [630, 240] width 92 height 28
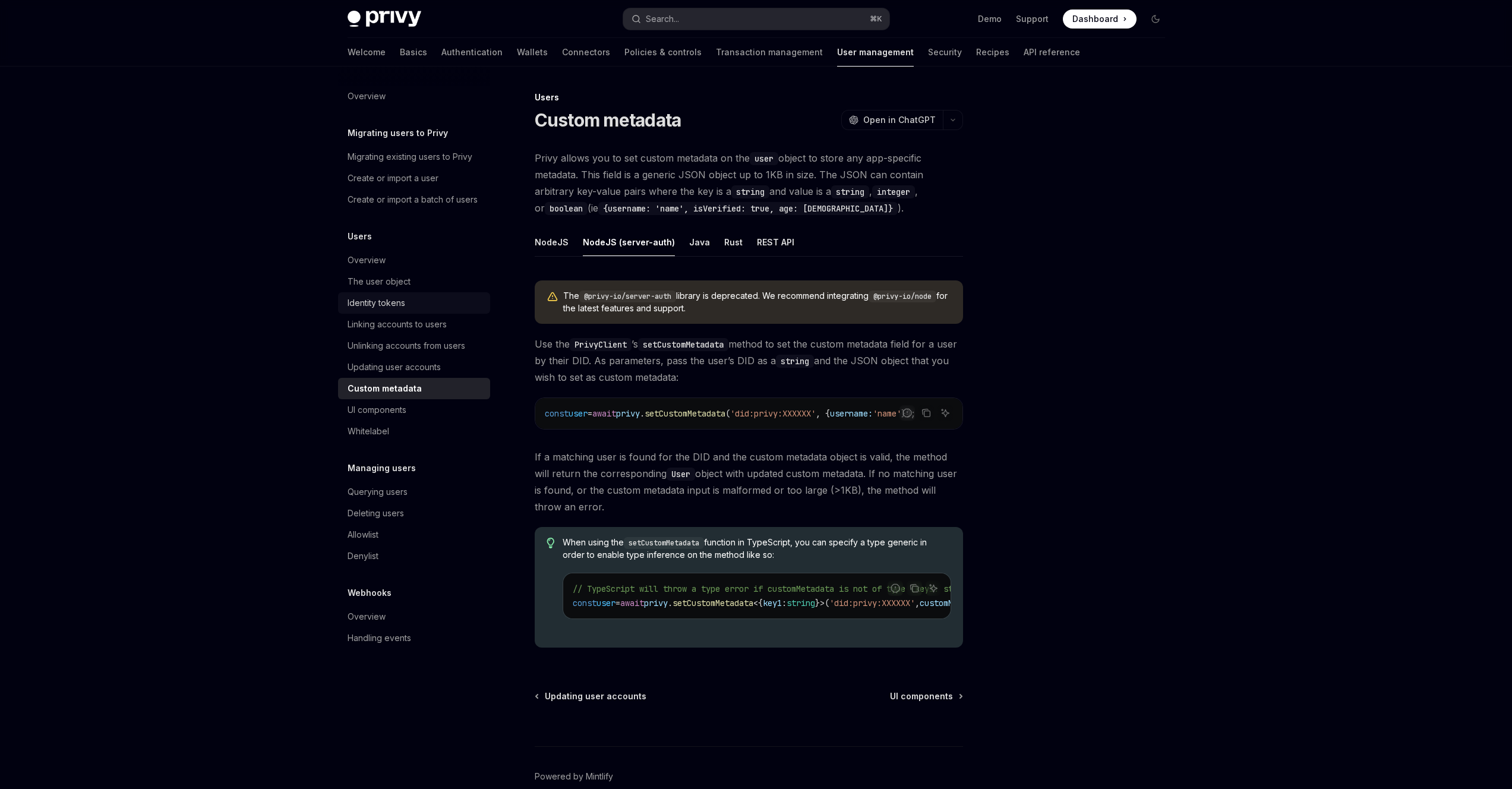
click at [441, 296] on div "Identity tokens" at bounding box center [416, 303] width 136 height 14
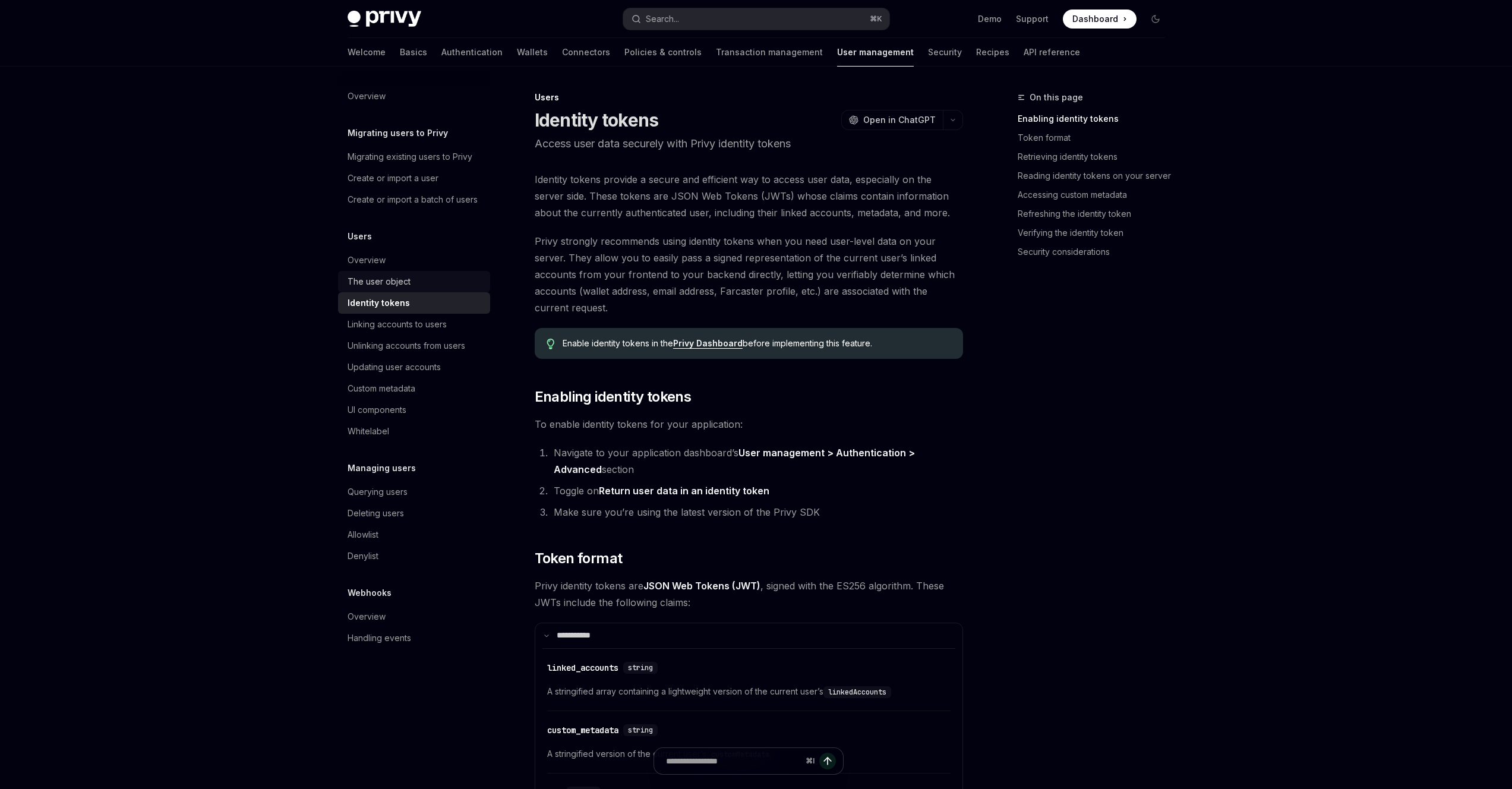
click at [441, 284] on div "The user object" at bounding box center [416, 282] width 136 height 14
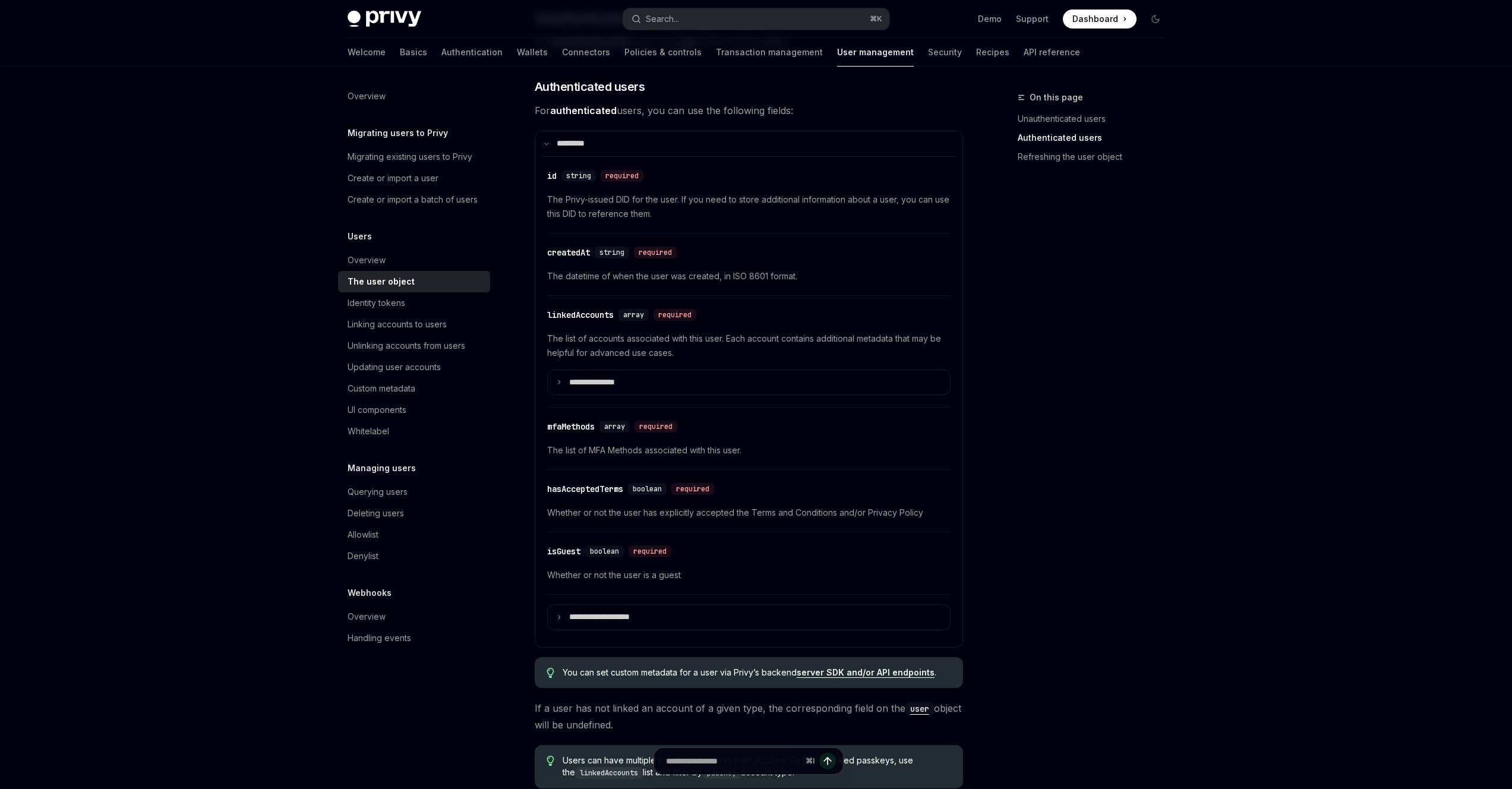
scroll to position [371, 0]
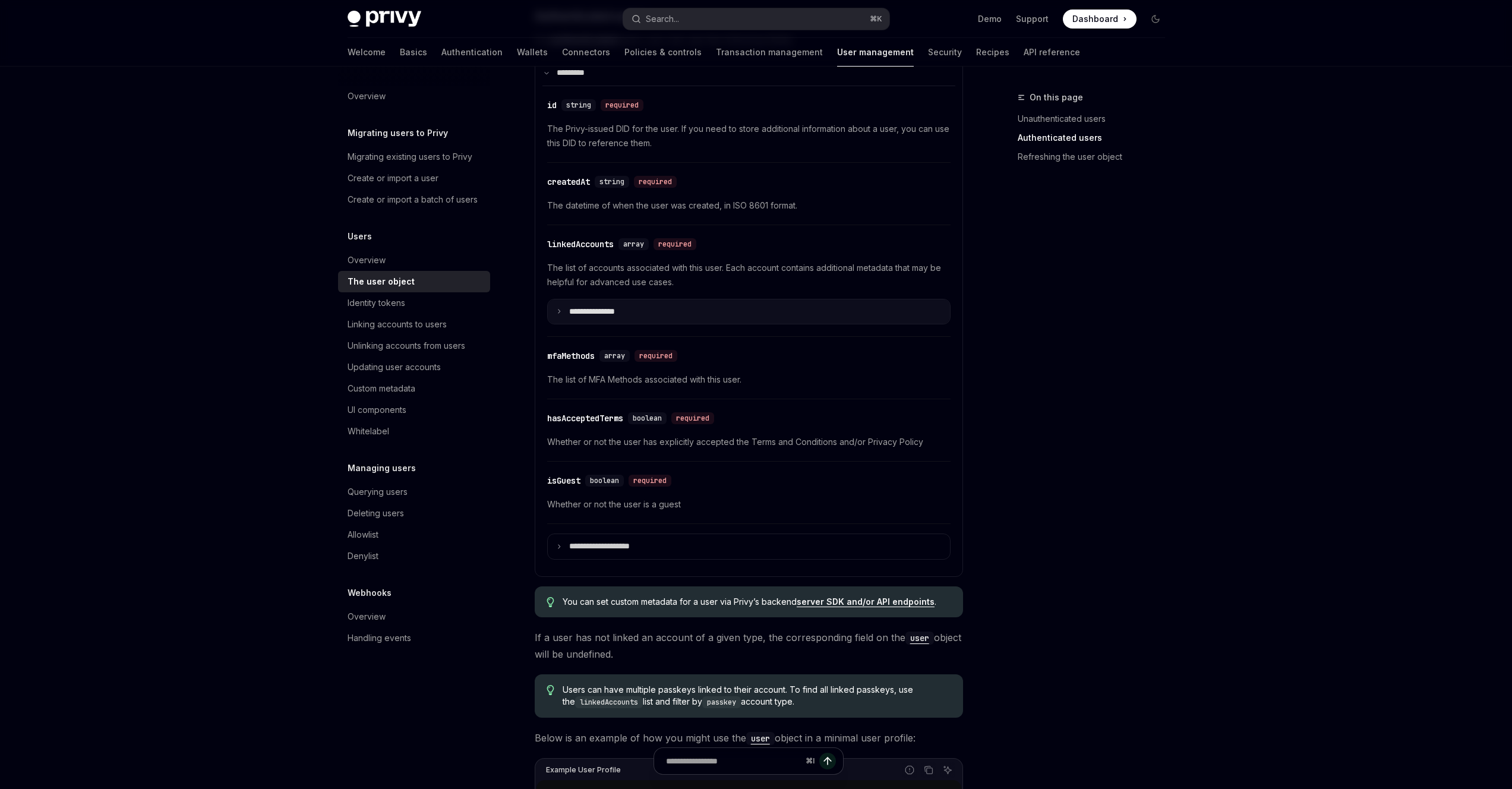
click at [600, 320] on summary "**********" at bounding box center [749, 313] width 402 height 25
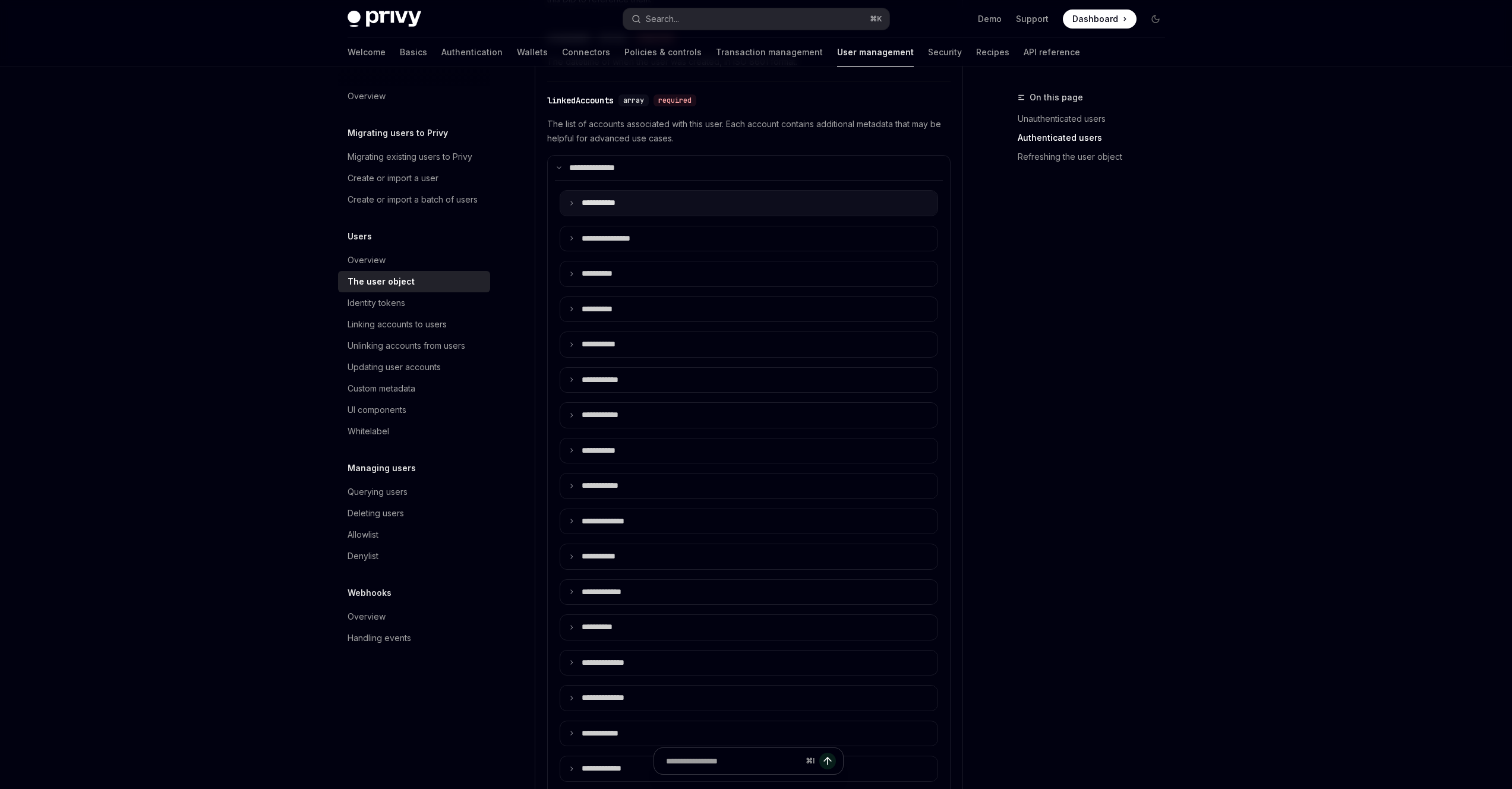
scroll to position [508, 0]
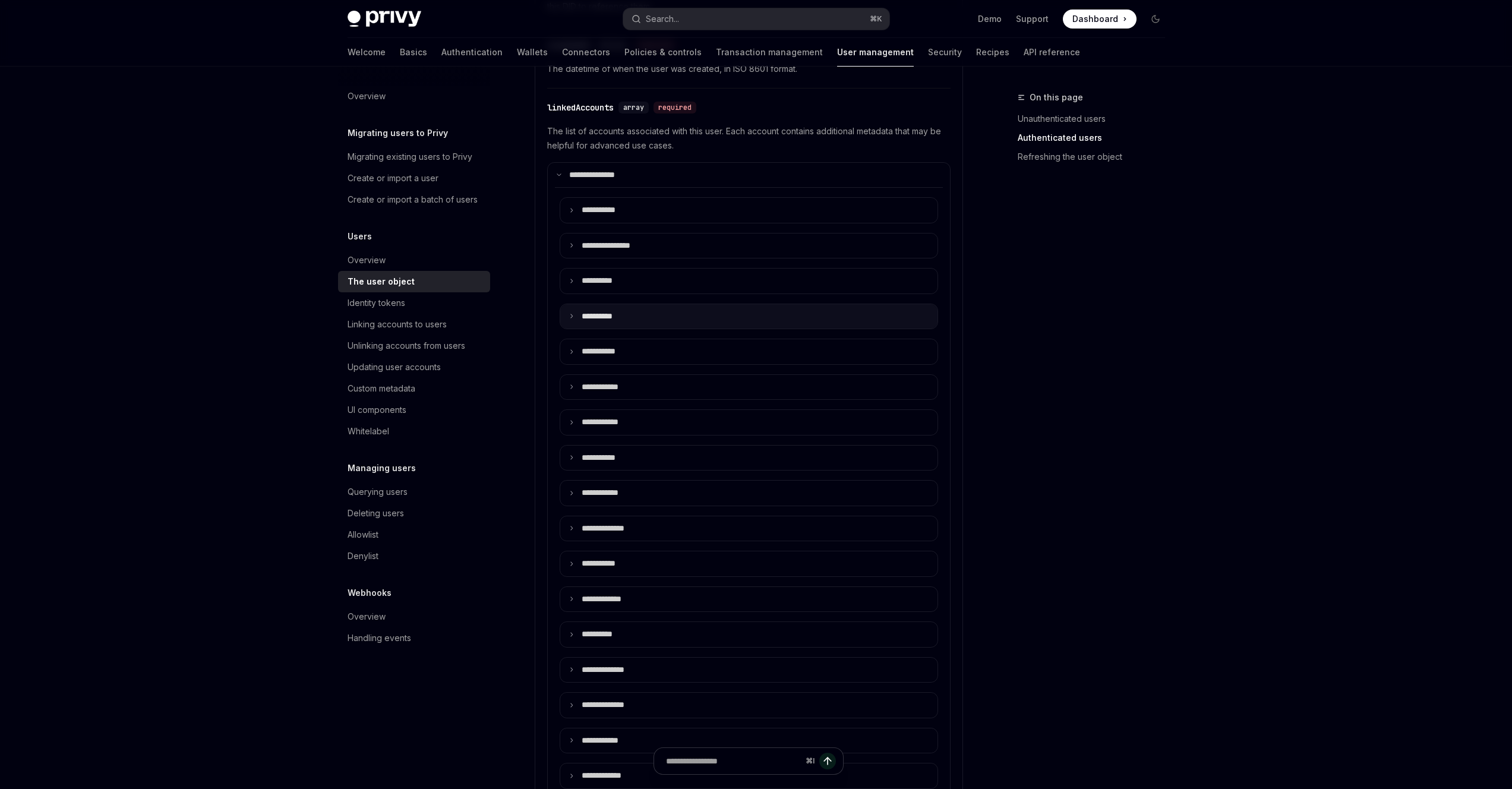
click at [620, 309] on summary "**** *****" at bounding box center [749, 317] width 378 height 25
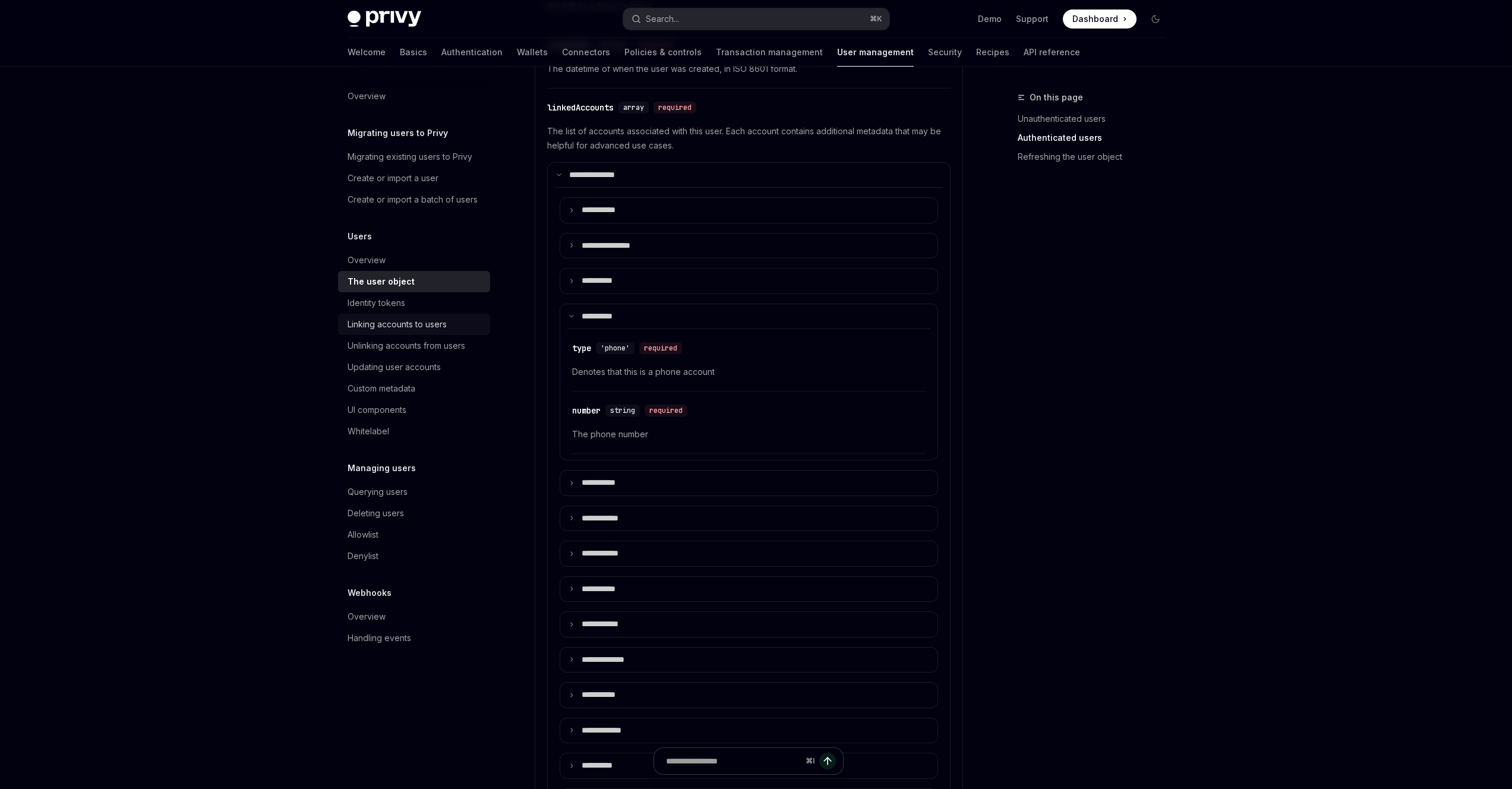
click at [410, 328] on div "Linking accounts to users" at bounding box center [397, 324] width 100 height 14
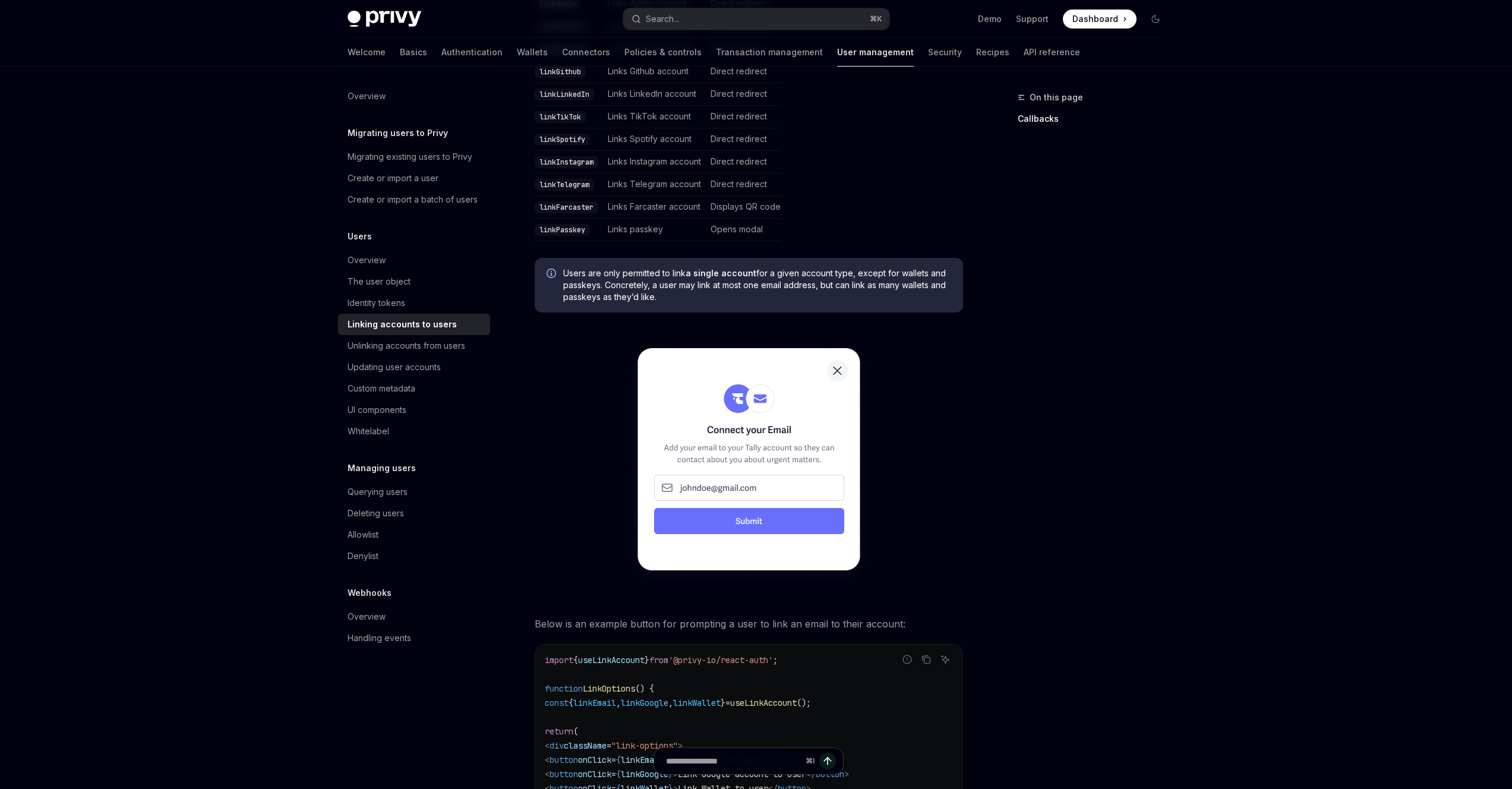
scroll to position [1102, 0]
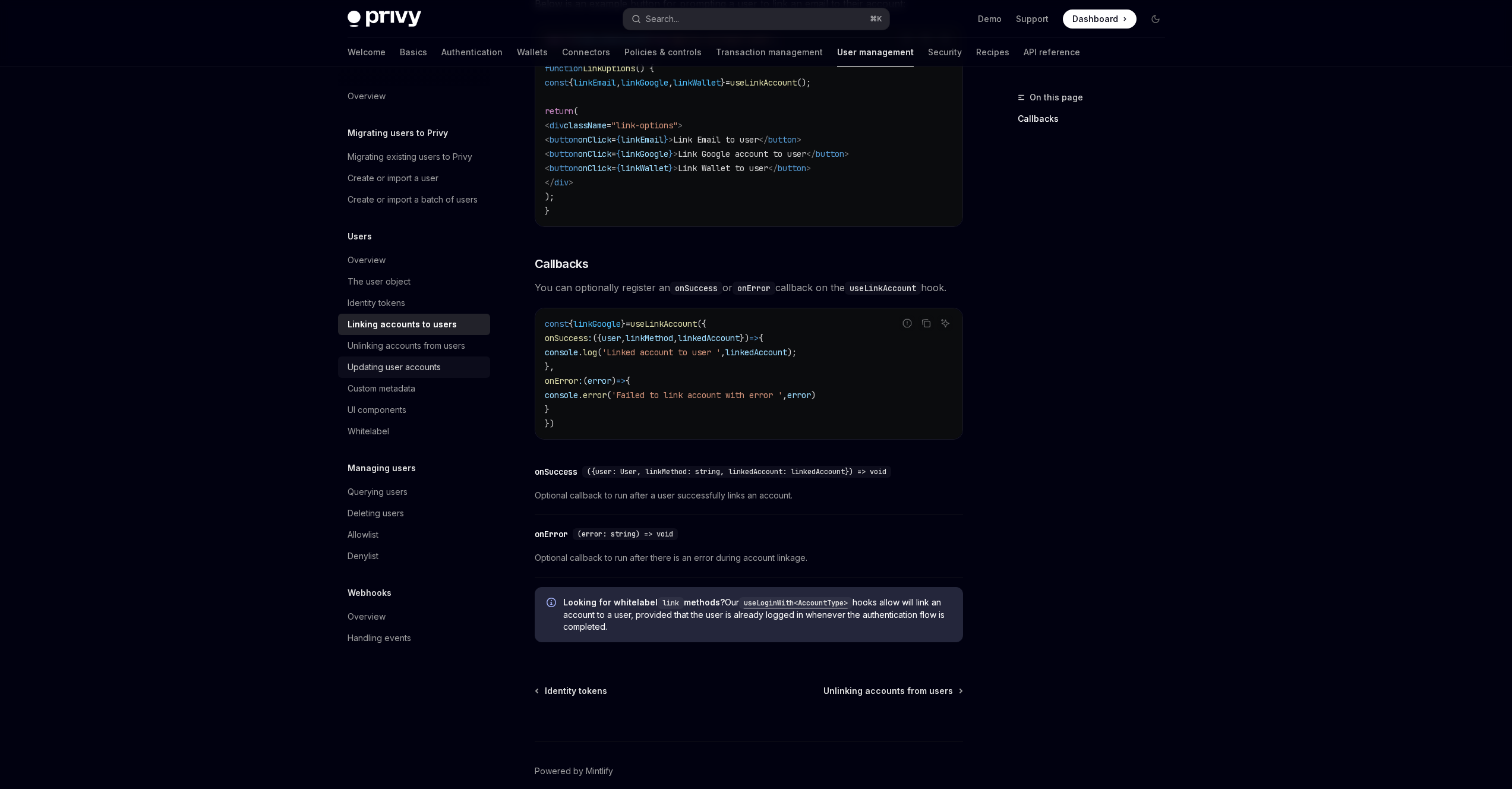
click at [406, 365] on div "Updating user accounts" at bounding box center [394, 368] width 93 height 14
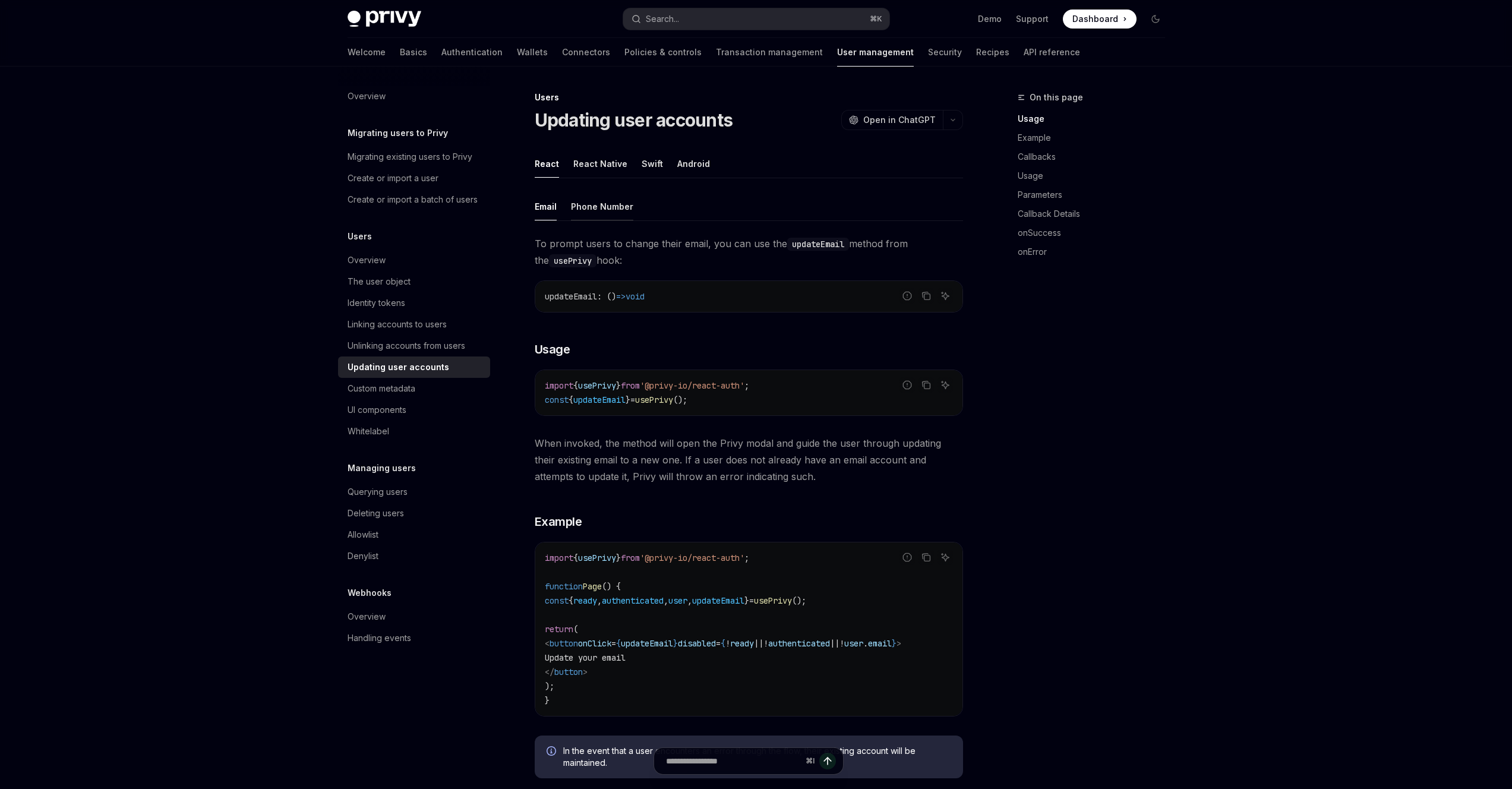
click at [609, 203] on div "Phone Number" at bounding box center [602, 207] width 62 height 28
click at [549, 210] on div "Email" at bounding box center [546, 207] width 22 height 28
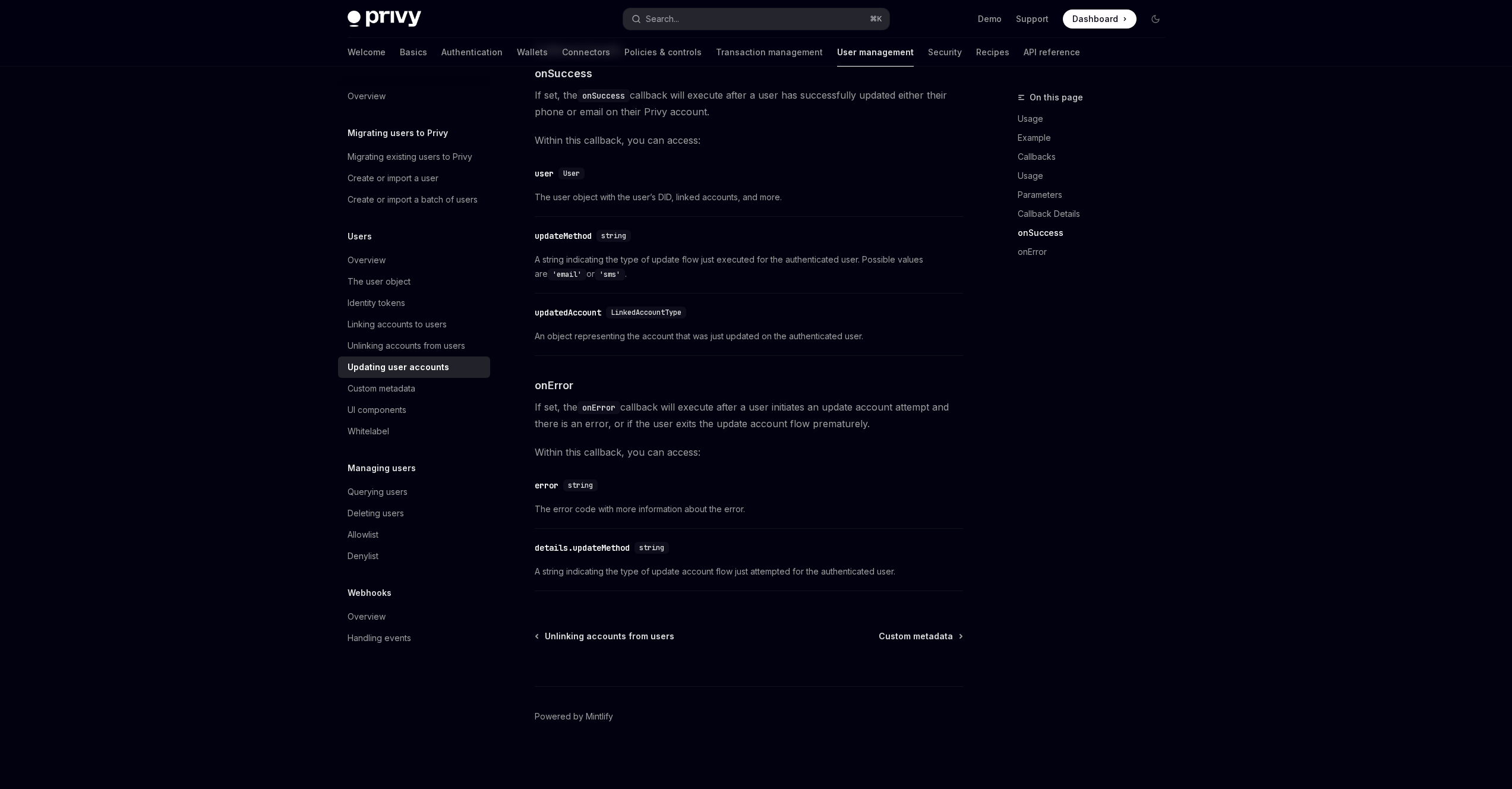
scroll to position [1446, 0]
click at [446, 157] on div "Migrating existing users to Privy" at bounding box center [410, 157] width 125 height 14
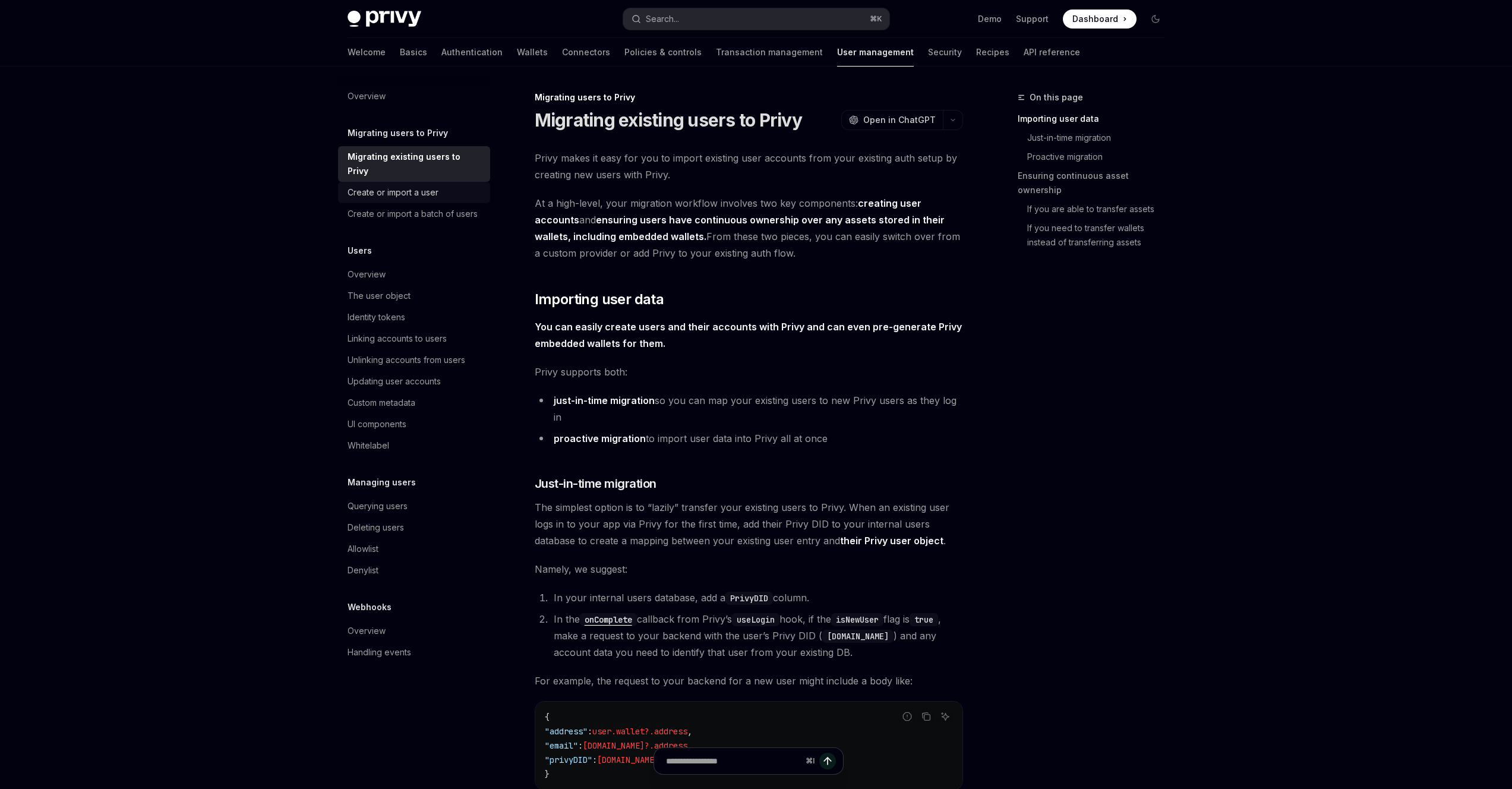
click at [438, 186] on div "Create or import a user" at bounding box center [416, 193] width 136 height 14
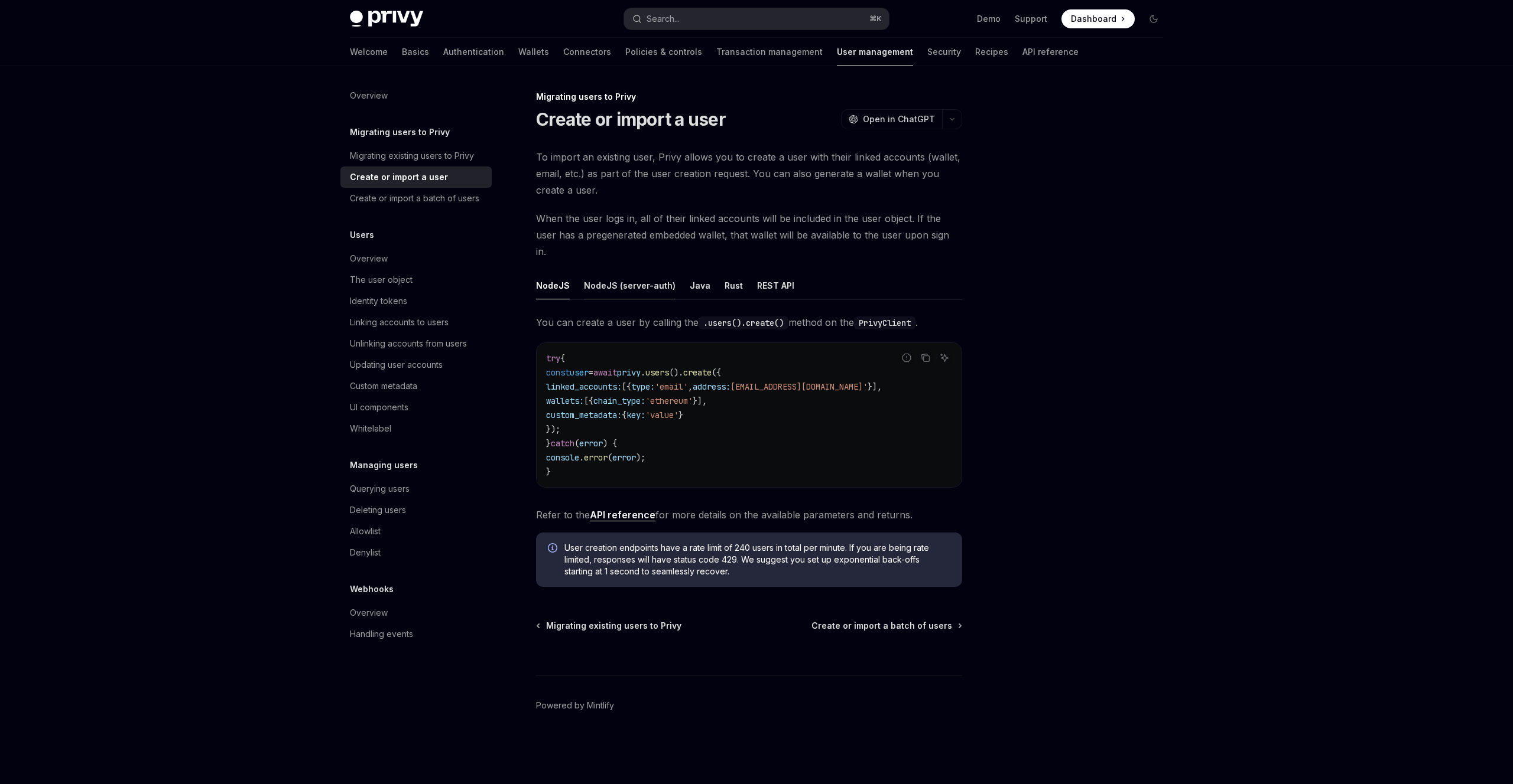
click at [610, 272] on div "NodeJS (server-auth)" at bounding box center [630, 285] width 92 height 28
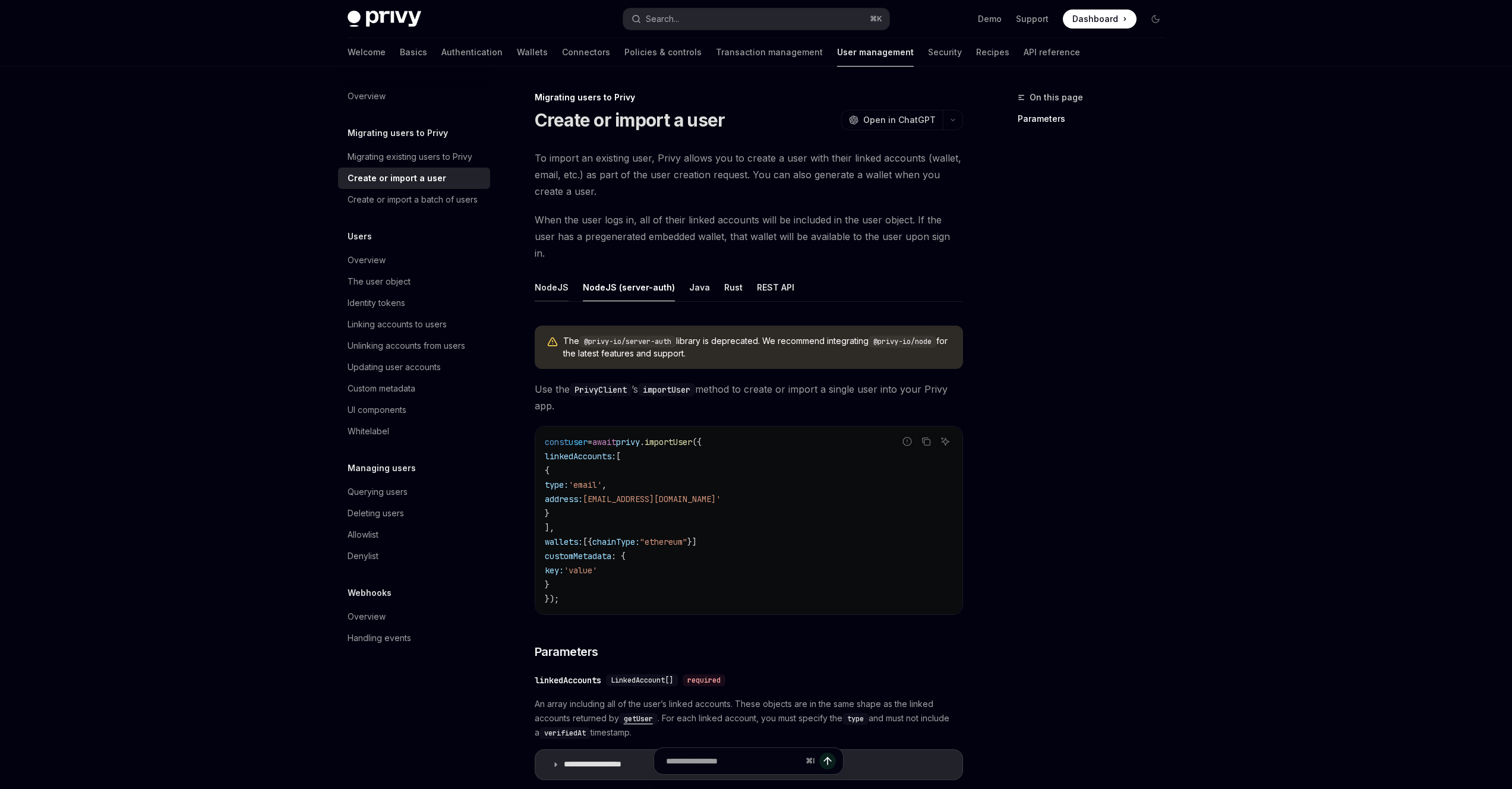
click at [538, 274] on div "NodeJS" at bounding box center [551, 287] width 33 height 28
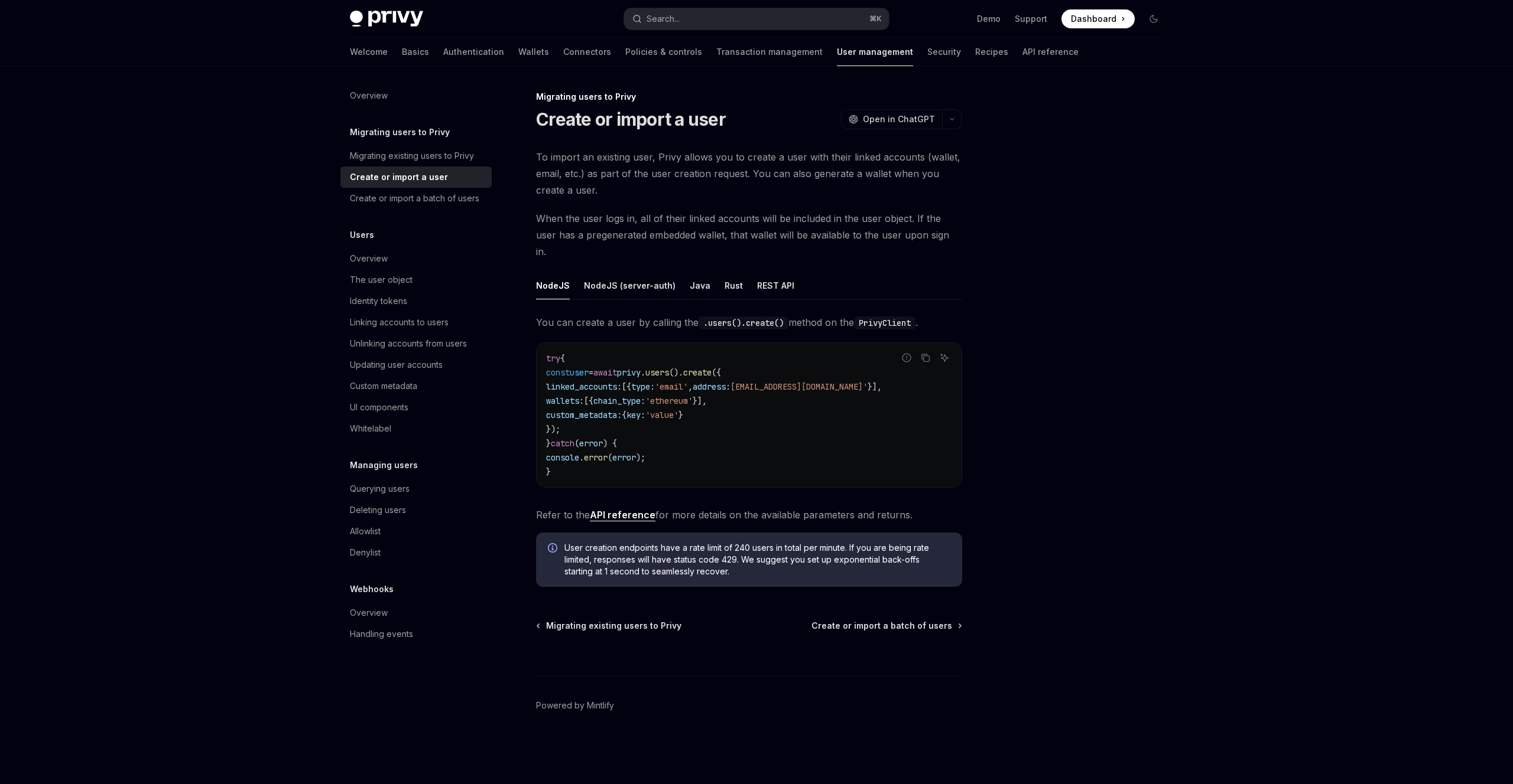
click at [606, 509] on link "API reference" at bounding box center [622, 516] width 66 height 13
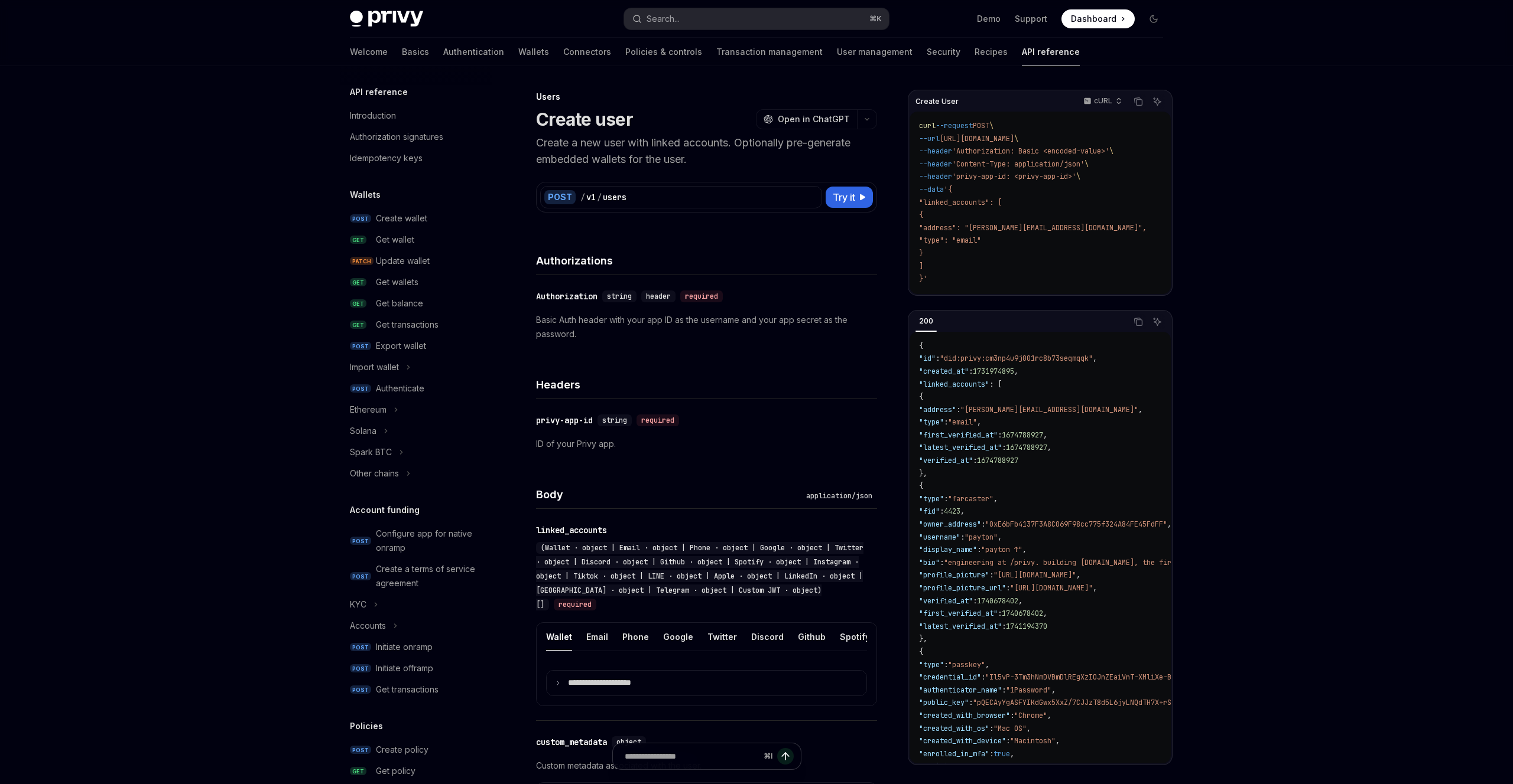
type textarea "*"
